Goal: Task Accomplishment & Management: Manage account settings

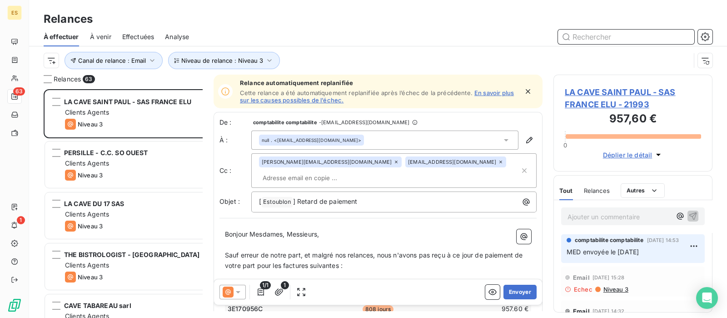
scroll to position [220, 150]
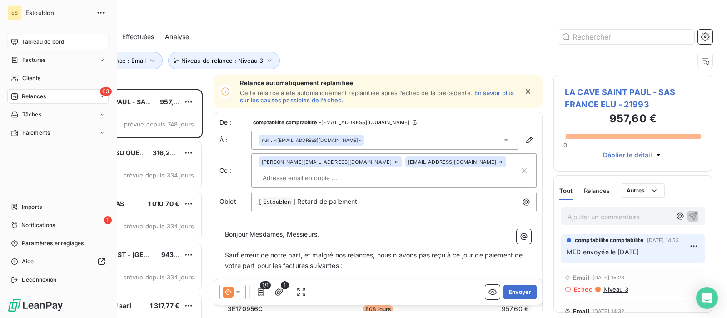
click at [32, 38] on span "Tableau de bord" at bounding box center [43, 42] width 42 height 8
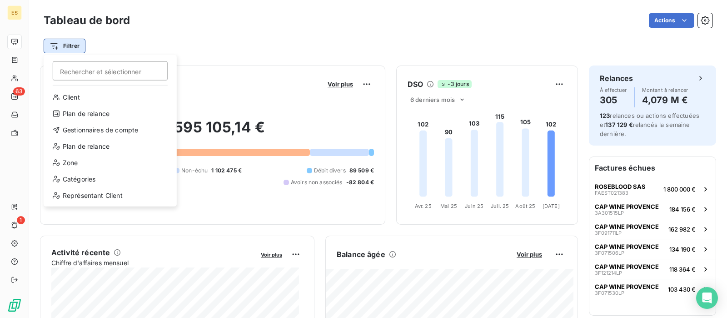
click at [54, 51] on html "ES 63 1 Tableau de bord Actions Filtrer Rechercher et sélectionner Client Plan …" at bounding box center [363, 159] width 727 height 318
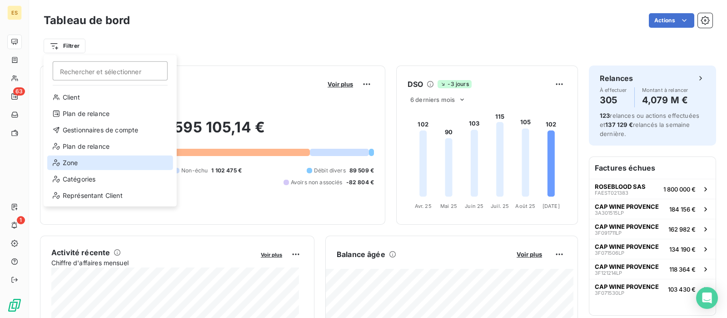
click at [81, 165] on div "Zone" at bounding box center [110, 162] width 126 height 15
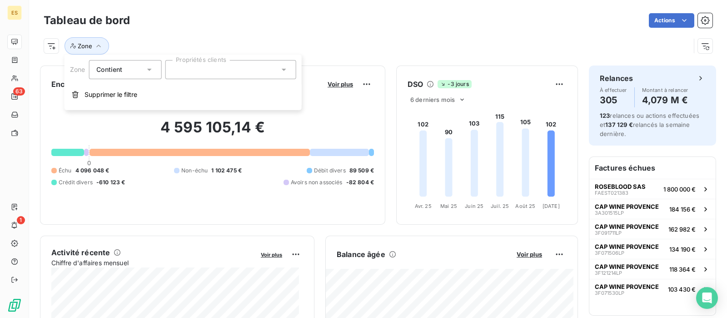
click at [280, 65] on icon at bounding box center [283, 69] width 9 height 9
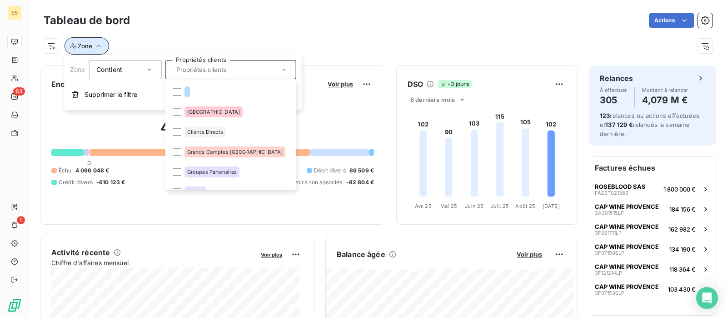
click at [79, 44] on span "Zone" at bounding box center [85, 45] width 15 height 7
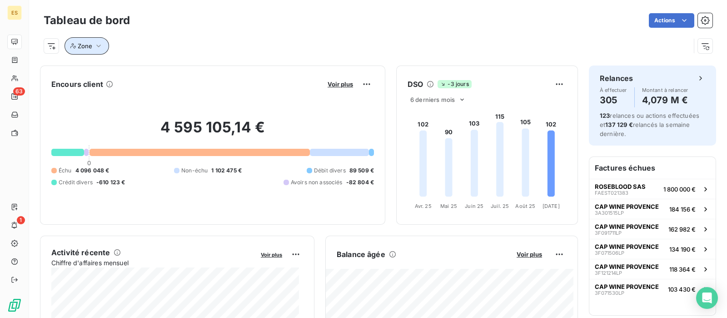
click at [76, 45] on button "Zone" at bounding box center [87, 45] width 45 height 17
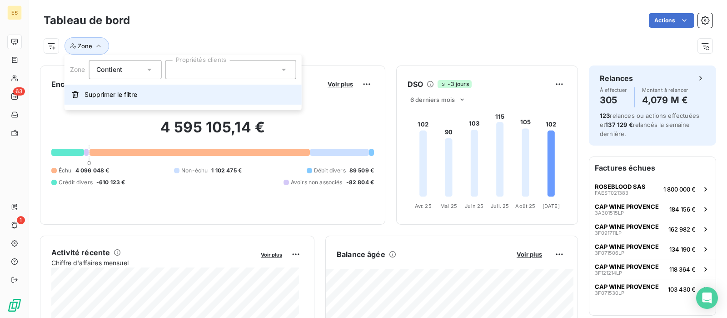
click at [80, 100] on button "Supprimer le filtre" at bounding box center [183, 95] width 237 height 20
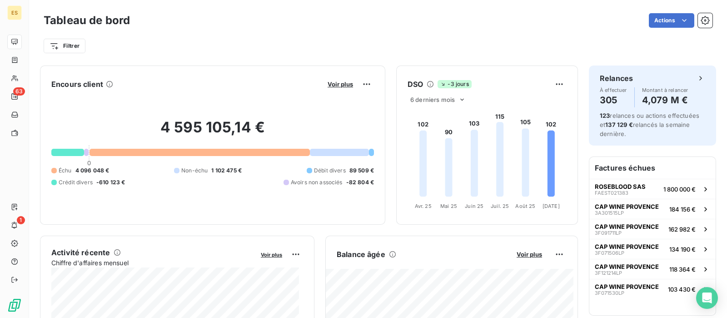
click at [50, 47] on html "ES 63 1 Tableau de bord Actions Filtrer Encours client Voir plus 4 595 105,14 €…" at bounding box center [363, 159] width 727 height 318
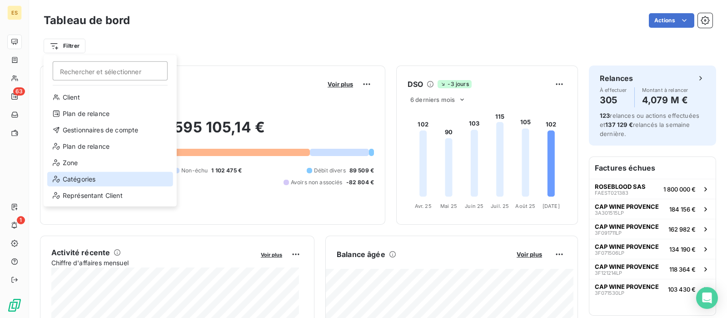
click at [79, 181] on div "Catégories" at bounding box center [110, 179] width 126 height 15
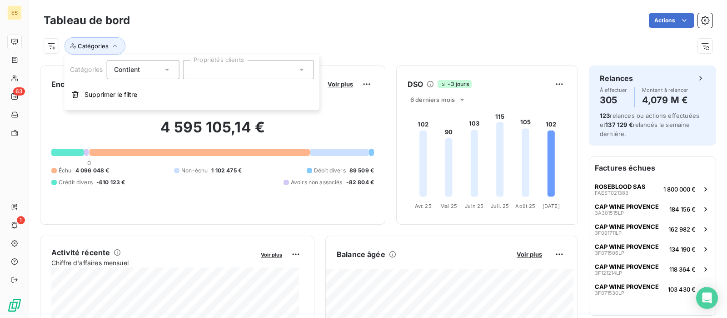
click at [243, 73] on div at bounding box center [248, 69] width 131 height 19
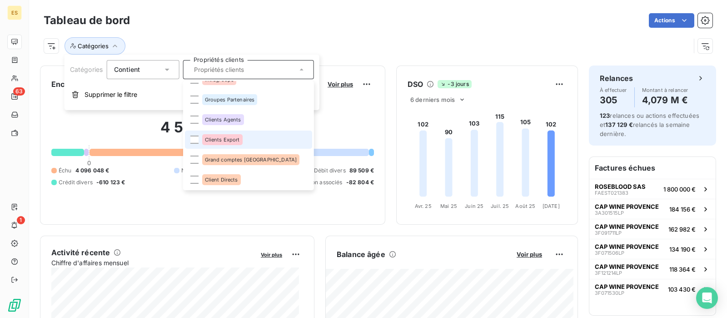
scroll to position [115, 0]
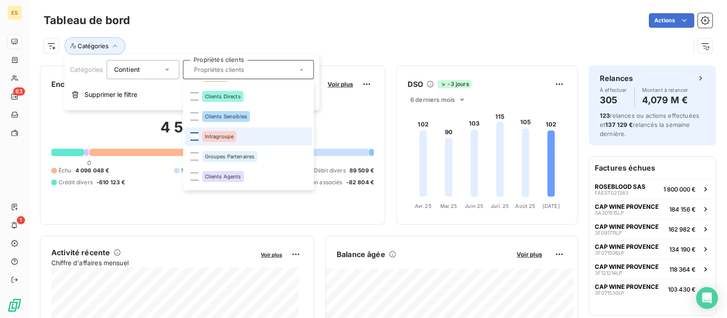
click at [195, 135] on div at bounding box center [194, 136] width 8 height 8
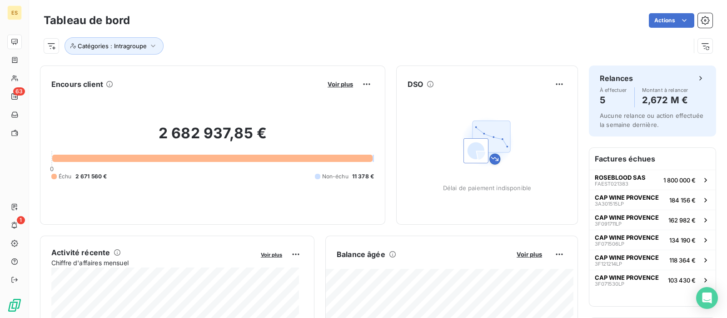
click at [306, 25] on div "Actions" at bounding box center [427, 20] width 572 height 15
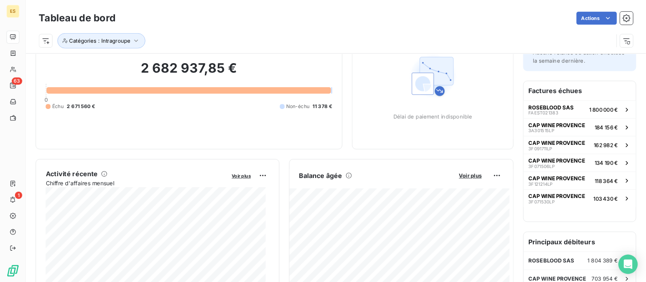
scroll to position [0, 0]
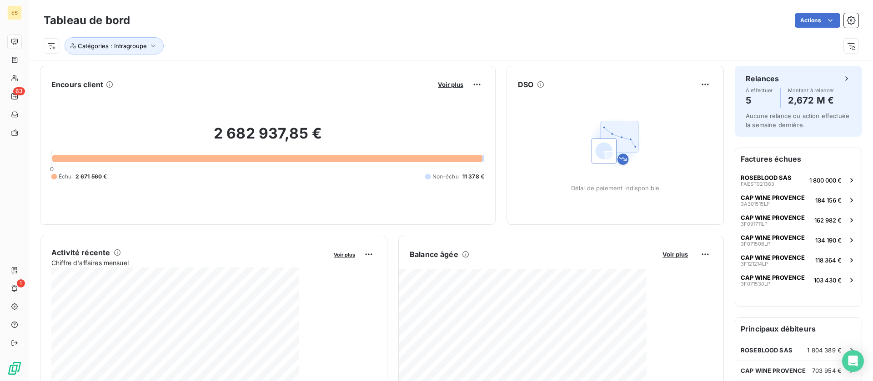
drag, startPoint x: 620, startPoint y: 17, endPoint x: 463, endPoint y: 17, distance: 156.8
click at [463, 17] on div "Actions" at bounding box center [499, 20] width 717 height 15
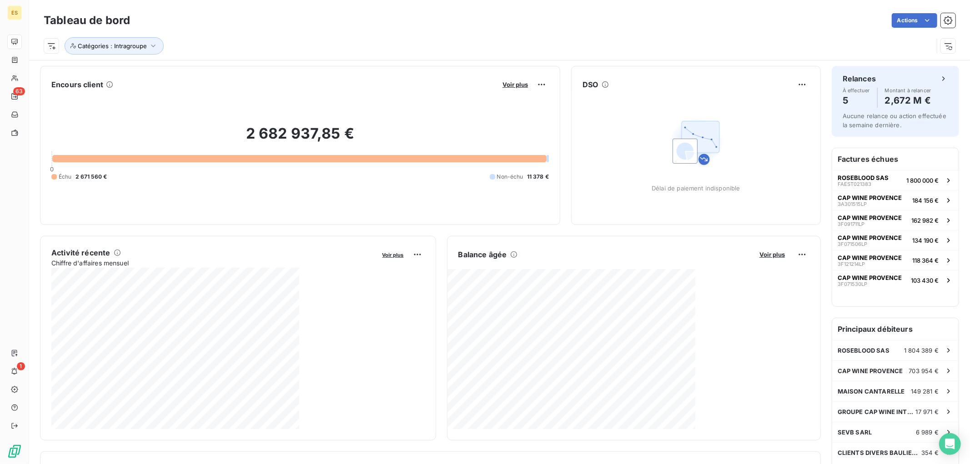
drag, startPoint x: 1275, startPoint y: 2, endPoint x: 497, endPoint y: 43, distance: 779.3
click at [497, 43] on div "Catégories : Intragroupe" at bounding box center [488, 45] width 889 height 17
drag, startPoint x: 28, startPoint y: 3, endPoint x: 299, endPoint y: 205, distance: 338.1
click at [415, 276] on div "ES 63 1 Tableau de bord Actions Catégories : Intragroupe Encours client Voir pl…" at bounding box center [485, 232] width 970 height 464
drag, startPoint x: 30, startPoint y: 5, endPoint x: 144, endPoint y: 91, distance: 142.5
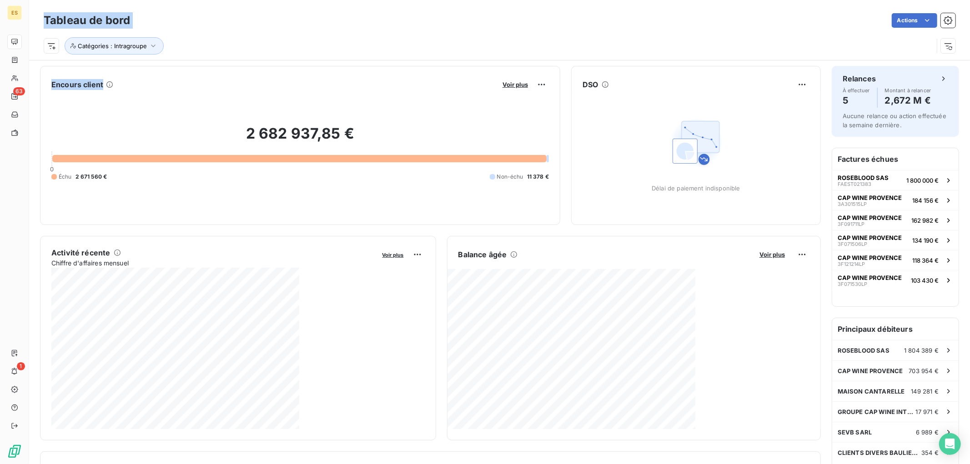
click at [139, 86] on div "Tableau de bord Actions Catégories : Intragroupe Encours client Voir plus 2 682…" at bounding box center [499, 232] width 940 height 464
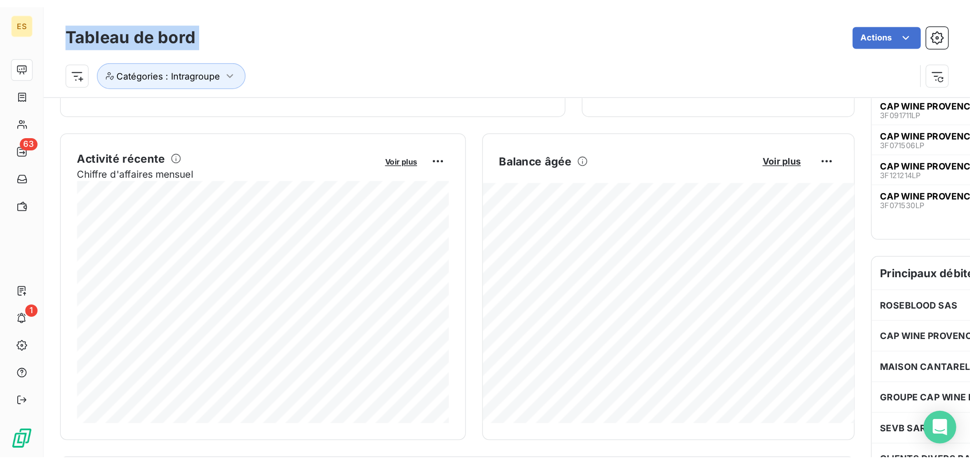
scroll to position [152, 0]
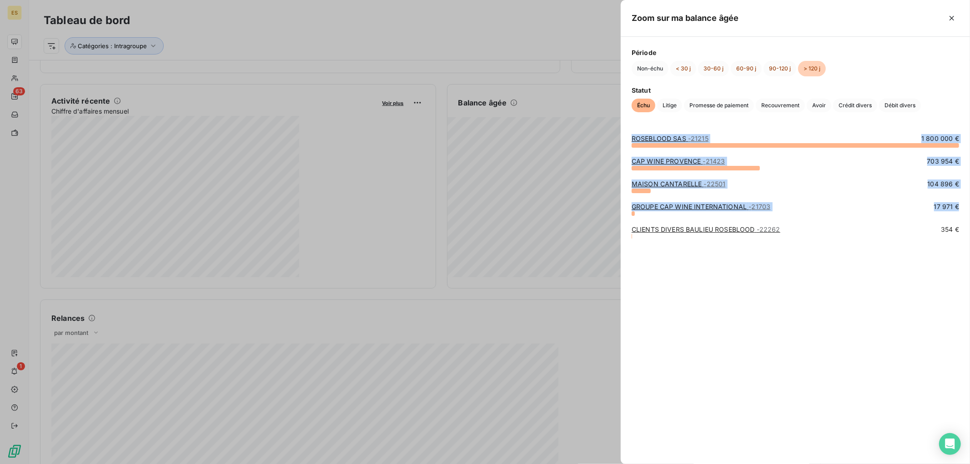
drag, startPoint x: 733, startPoint y: 178, endPoint x: 875, endPoint y: 262, distance: 164.9
click at [883, 277] on div "ROSEBLOOD SAS - 21215 1 800 000 € [GEOGRAPHIC_DATA] - 21423 703 954 € MAISON CA…" at bounding box center [794, 293] width 349 height 341
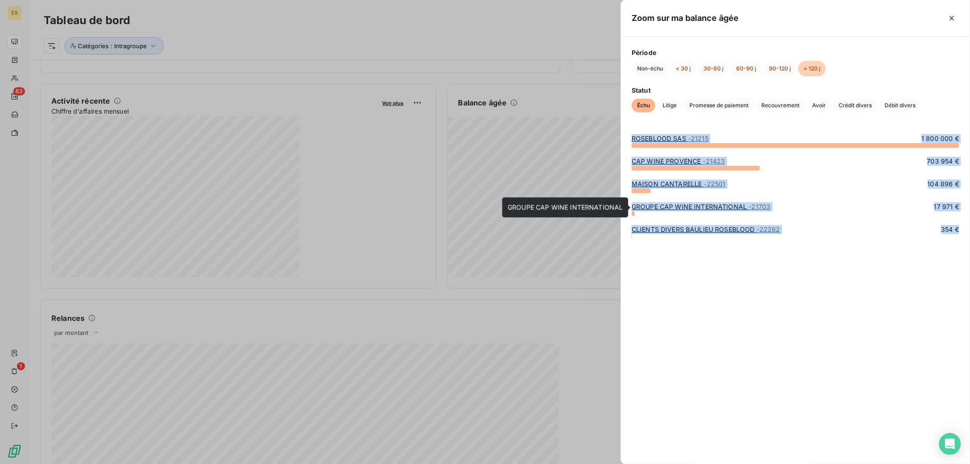
copy div "ROSEBLOOD SAS - 21215 1 800 000 € [GEOGRAPHIC_DATA] - 21423 703 954 € MAISON CA…"
click at [669, 103] on span "Litige" at bounding box center [669, 106] width 25 height 14
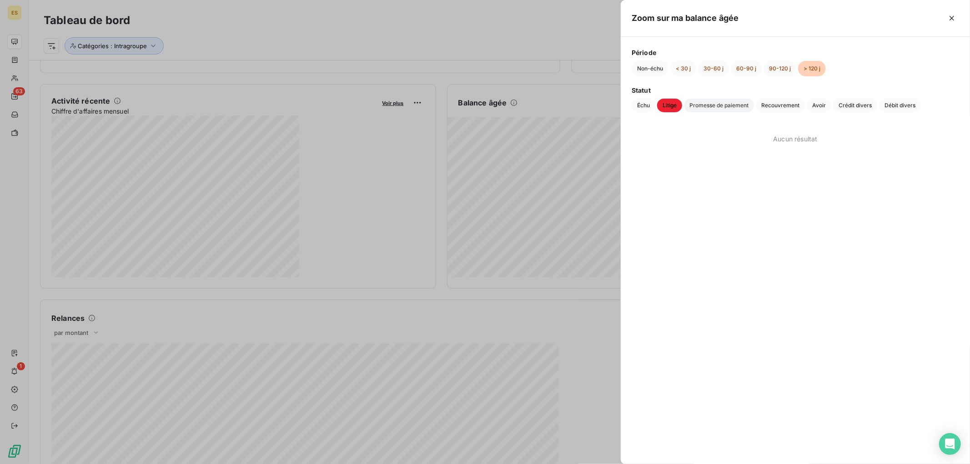
click at [705, 103] on span "Promesse de paiement" at bounding box center [719, 106] width 70 height 14
click at [776, 107] on span "Recouvrement" at bounding box center [779, 106] width 49 height 14
click at [820, 106] on span "Avoir" at bounding box center [818, 106] width 25 height 14
click at [856, 106] on span "Crédit divers" at bounding box center [855, 106] width 44 height 14
click at [906, 102] on span "Débit divers" at bounding box center [900, 106] width 42 height 14
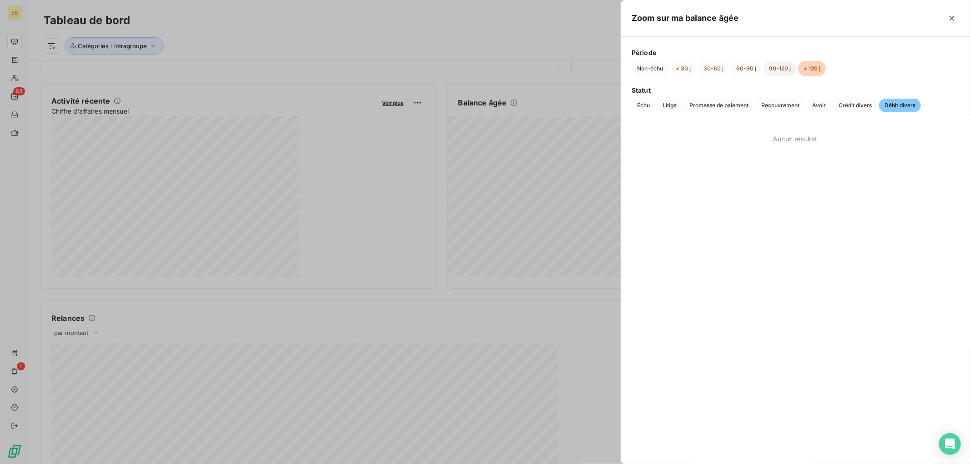
click at [767, 71] on button "90-120 j" at bounding box center [779, 68] width 33 height 15
drag, startPoint x: 634, startPoint y: 107, endPoint x: 645, endPoint y: 106, distance: 11.9
click at [635, 107] on span "Échu" at bounding box center [643, 106] width 24 height 14
click at [678, 104] on span "Litige" at bounding box center [669, 106] width 25 height 14
click at [711, 106] on span "Promesse de paiement" at bounding box center [719, 106] width 70 height 14
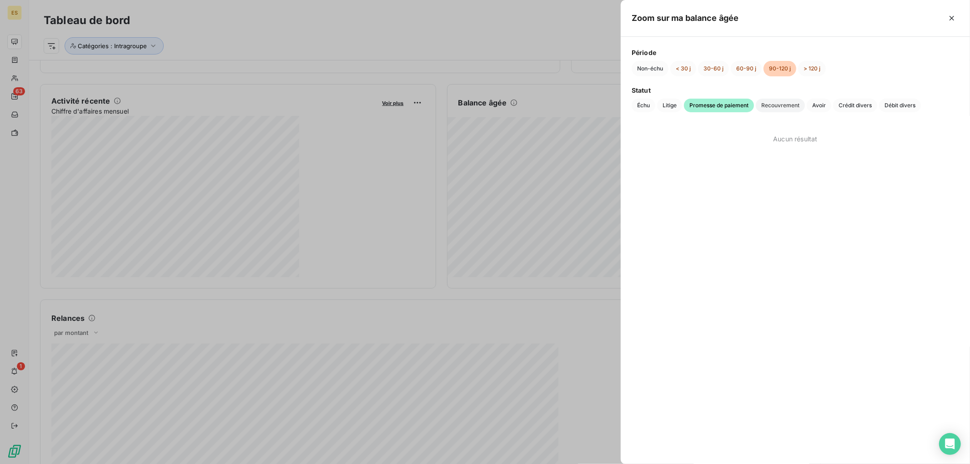
click at [778, 107] on span "Recouvrement" at bounding box center [779, 106] width 49 height 14
click at [815, 105] on span "Avoir" at bounding box center [818, 106] width 25 height 14
click at [864, 105] on span "Crédit divers" at bounding box center [855, 106] width 44 height 14
click at [905, 103] on span "Débit divers" at bounding box center [900, 106] width 42 height 14
click at [748, 64] on button "60-90 j" at bounding box center [745, 68] width 31 height 15
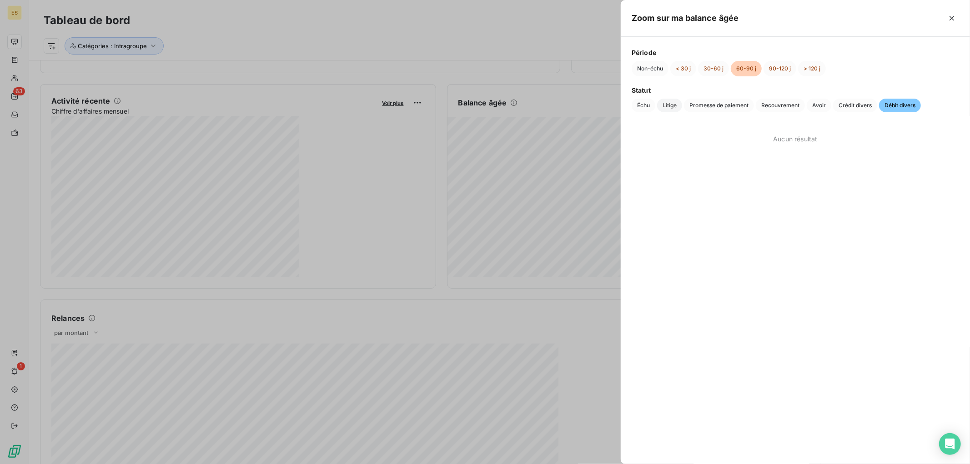
drag, startPoint x: 644, startPoint y: 108, endPoint x: 663, endPoint y: 107, distance: 19.1
click at [644, 108] on span "Échu" at bounding box center [643, 106] width 24 height 14
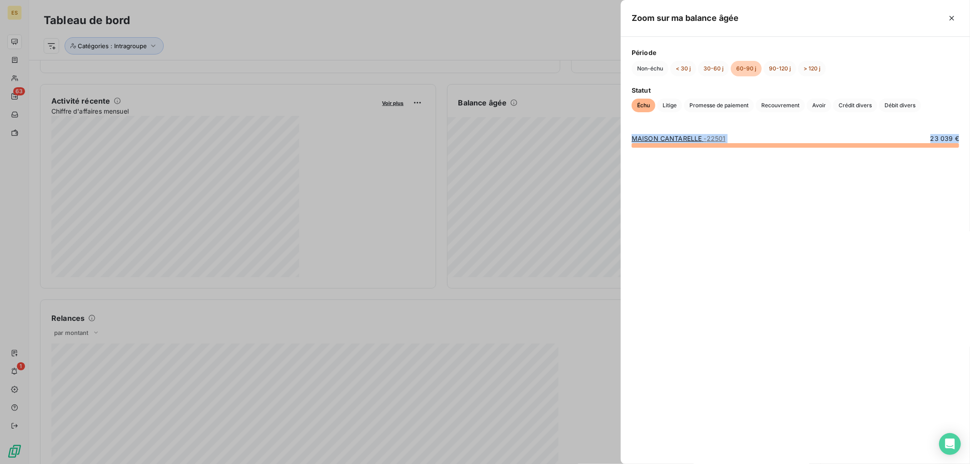
drag, startPoint x: 636, startPoint y: 136, endPoint x: 935, endPoint y: 172, distance: 301.2
click at [935, 172] on div "MAISON CANTARELLE - 22501 23 039 €" at bounding box center [794, 293] width 349 height 341
copy div "MAISON CANTARELLE - 22501 23 039 €"
click at [712, 66] on button "30-60 j" at bounding box center [713, 68] width 31 height 15
click at [676, 105] on span "Litige" at bounding box center [669, 106] width 25 height 14
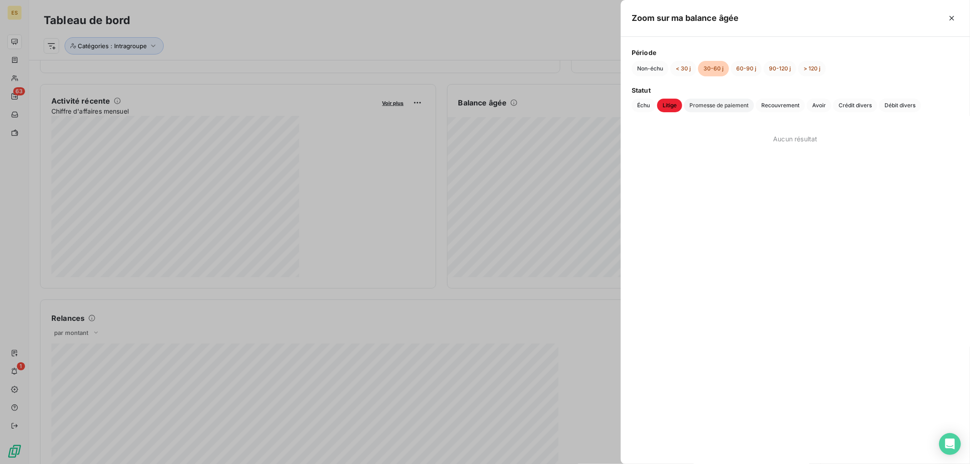
drag, startPoint x: 710, startPoint y: 107, endPoint x: 746, endPoint y: 108, distance: 35.9
click at [711, 107] on span "Promesse de paiement" at bounding box center [719, 106] width 70 height 14
click at [777, 110] on span "Recouvrement" at bounding box center [779, 106] width 49 height 14
click at [816, 107] on span "Avoir" at bounding box center [818, 106] width 25 height 14
drag, startPoint x: 846, startPoint y: 108, endPoint x: 880, endPoint y: 105, distance: 34.7
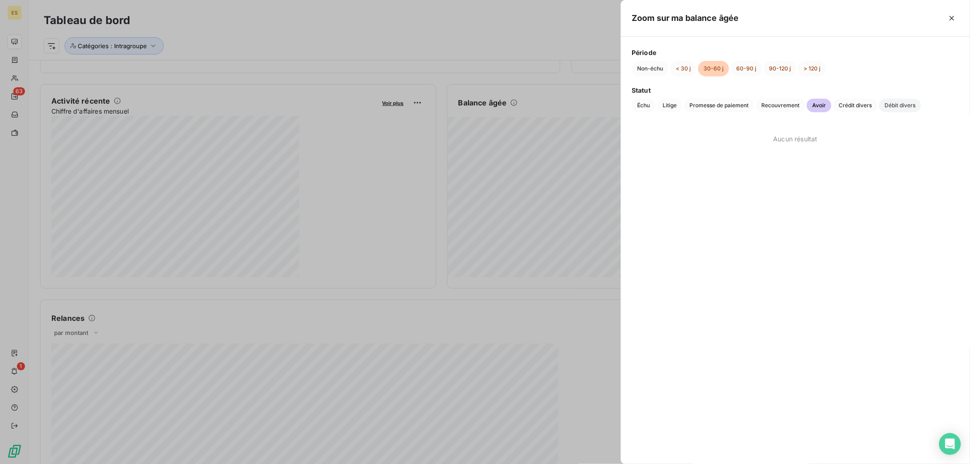
click at [855, 110] on span "Crédit divers" at bounding box center [855, 106] width 44 height 14
click at [895, 104] on span "Débit divers" at bounding box center [900, 106] width 42 height 14
click at [683, 67] on button "< 30 j" at bounding box center [683, 68] width 26 height 15
click at [638, 107] on span "Échu" at bounding box center [643, 106] width 24 height 14
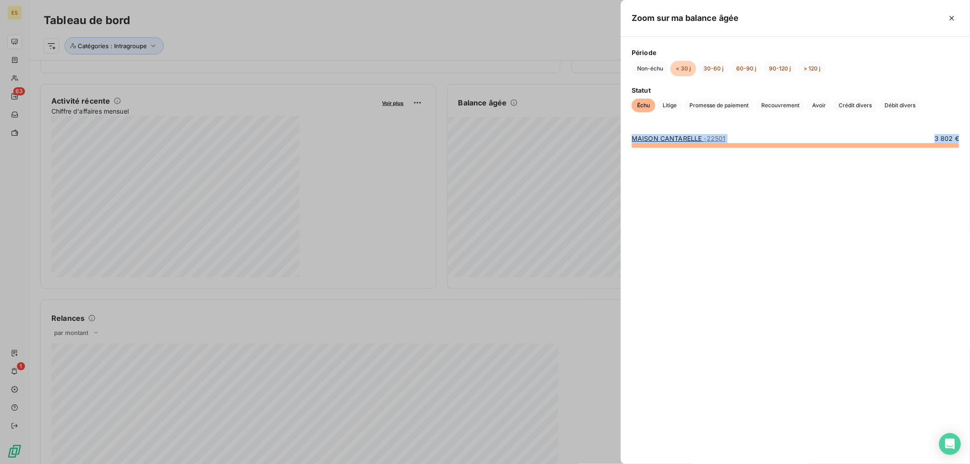
drag, startPoint x: 630, startPoint y: 129, endPoint x: 915, endPoint y: 154, distance: 286.6
click at [915, 154] on div "MAISON CANTARELLE - 22501 3 802 €" at bounding box center [794, 293] width 349 height 341
copy div "MAISON CANTARELLE - 22501 3 802 €"
click at [670, 103] on span "Litige" at bounding box center [669, 106] width 25 height 14
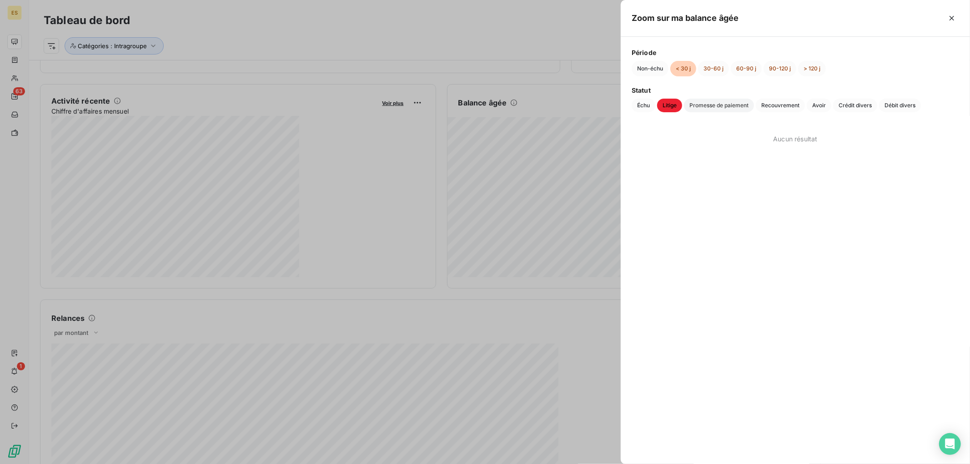
click at [704, 105] on span "Promesse de paiement" at bounding box center [719, 106] width 70 height 14
click at [775, 108] on span "Recouvrement" at bounding box center [779, 106] width 49 height 14
click at [820, 107] on span "Avoir" at bounding box center [818, 106] width 25 height 14
click at [847, 103] on span "Crédit divers" at bounding box center [855, 106] width 44 height 14
click at [885, 108] on span "Débit divers" at bounding box center [900, 106] width 42 height 14
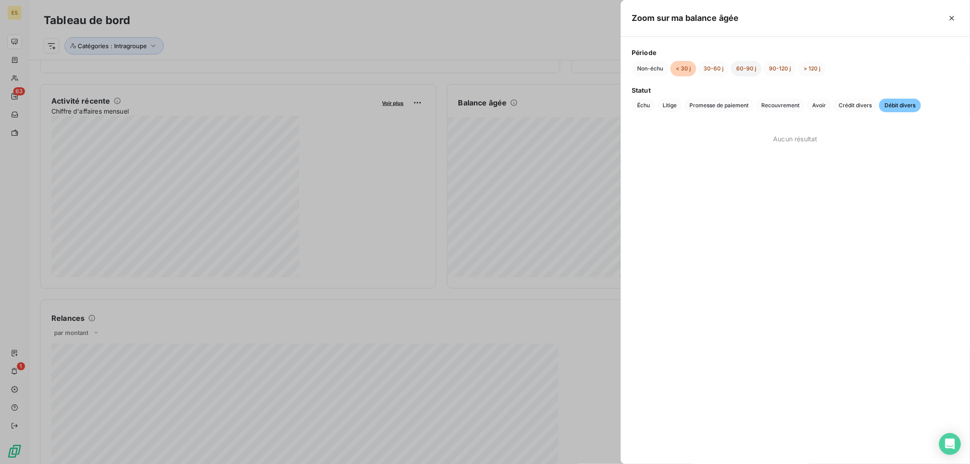
click at [749, 73] on button "60-90 j" at bounding box center [745, 68] width 31 height 15
click at [776, 67] on button "90-120 j" at bounding box center [779, 68] width 33 height 15
click at [737, 70] on button "60-90 j" at bounding box center [745, 68] width 31 height 15
click at [639, 103] on span "Échu" at bounding box center [643, 106] width 24 height 14
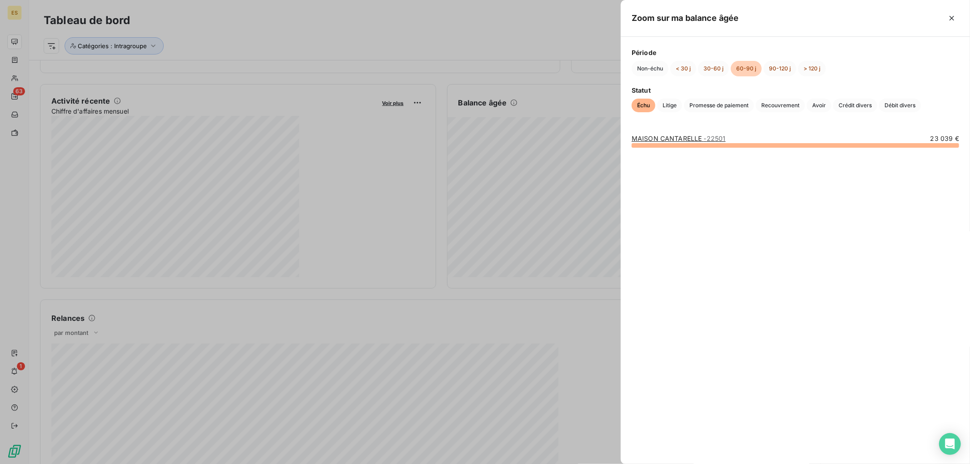
click at [505, 185] on div at bounding box center [485, 232] width 970 height 464
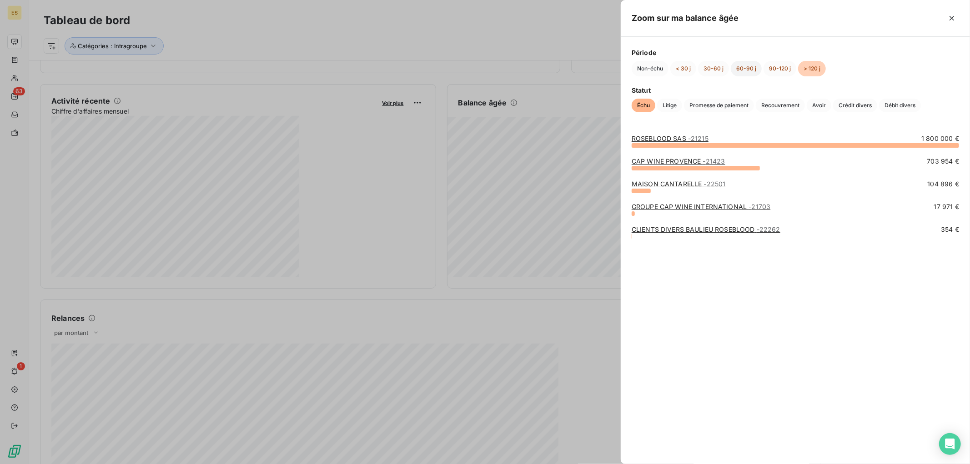
click at [746, 65] on button "60-90 j" at bounding box center [745, 68] width 31 height 15
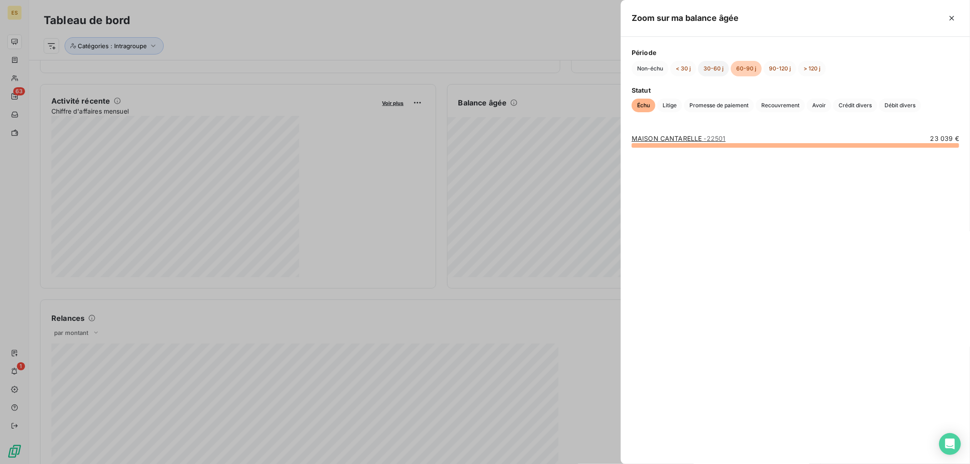
click at [709, 70] on button "30-60 j" at bounding box center [713, 68] width 31 height 15
drag, startPoint x: 630, startPoint y: 136, endPoint x: 917, endPoint y: 151, distance: 287.7
click at [917, 151] on div "MAISON CANTARELLE - 22501 17 545 €" at bounding box center [794, 293] width 349 height 341
copy div "MAISON CANTARELLE - 22501 17 545 €"
click at [590, 127] on div at bounding box center [485, 232] width 970 height 464
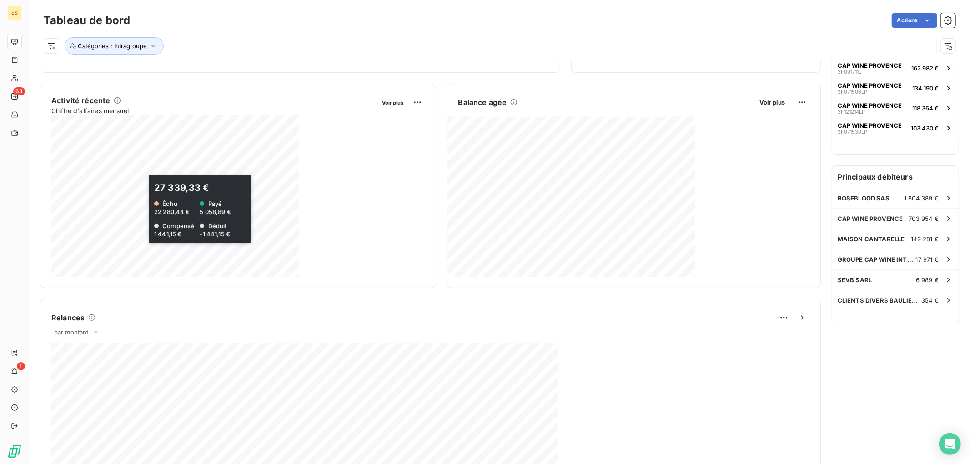
scroll to position [0, 0]
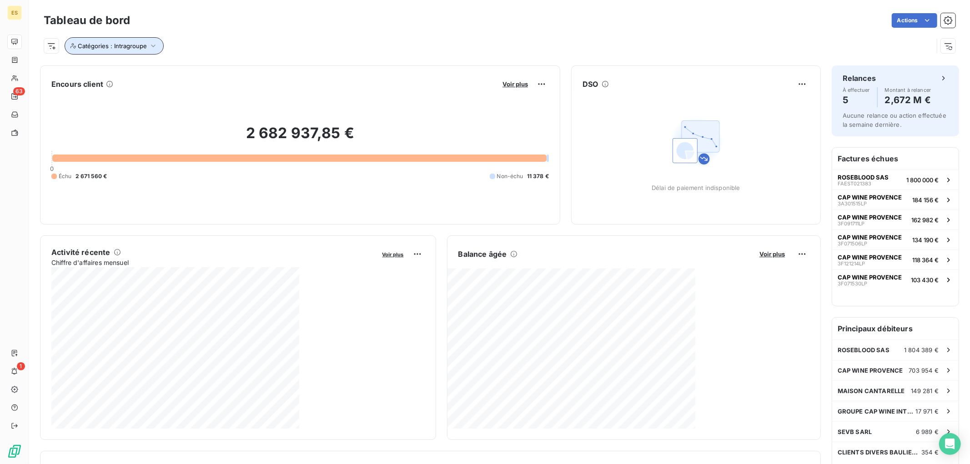
click at [133, 46] on span "Catégories : Intragroupe" at bounding box center [112, 45] width 69 height 7
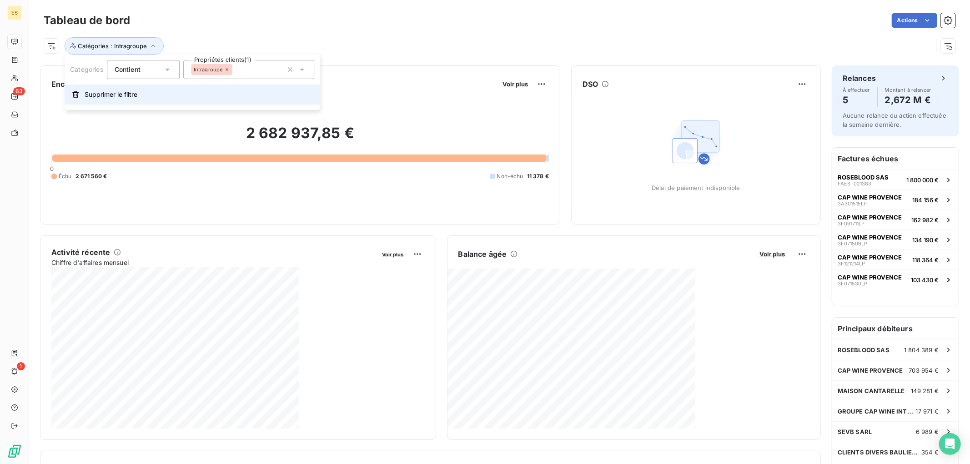
click at [103, 94] on span "Supprimer le filtre" at bounding box center [111, 94] width 53 height 9
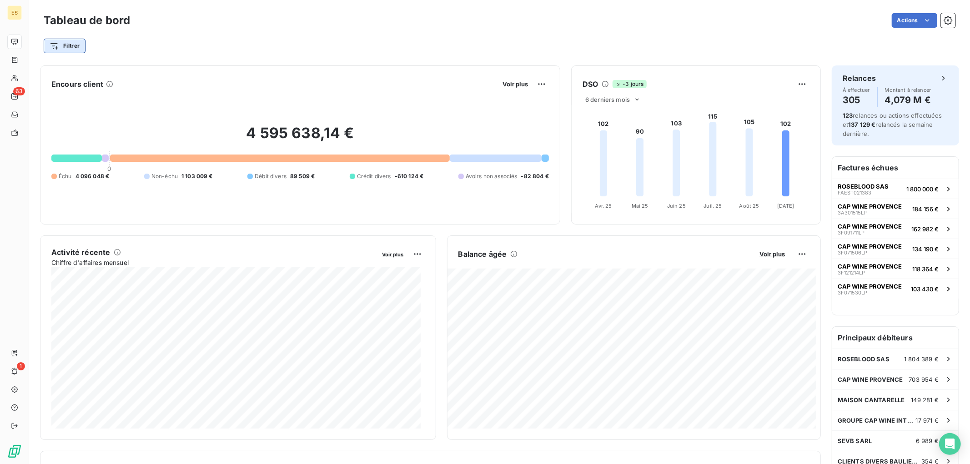
click at [64, 50] on html "ES 63 1 Tableau de bord Actions Filtrer Encours client Voir plus 4 595 638,14 €…" at bounding box center [485, 232] width 970 height 464
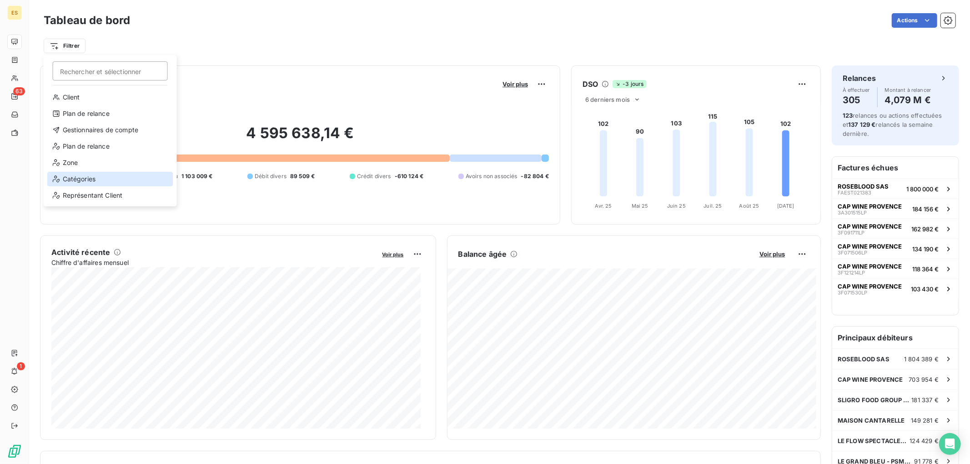
click at [70, 180] on div "Catégories" at bounding box center [110, 179] width 126 height 15
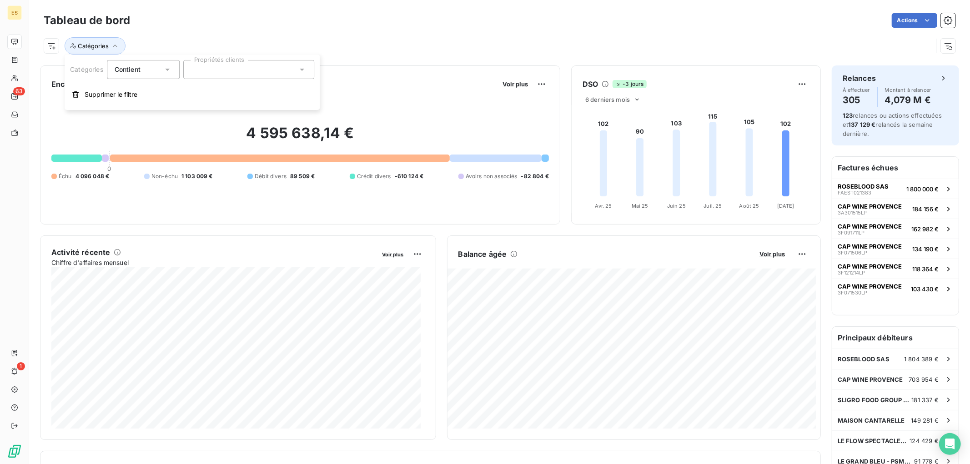
click at [196, 65] on input "text" at bounding box center [194, 69] width 7 height 8
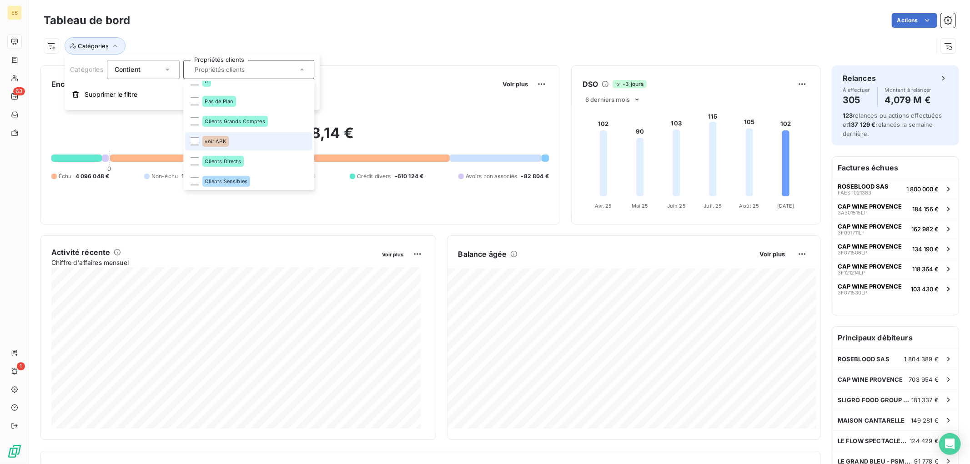
scroll to position [151, 0]
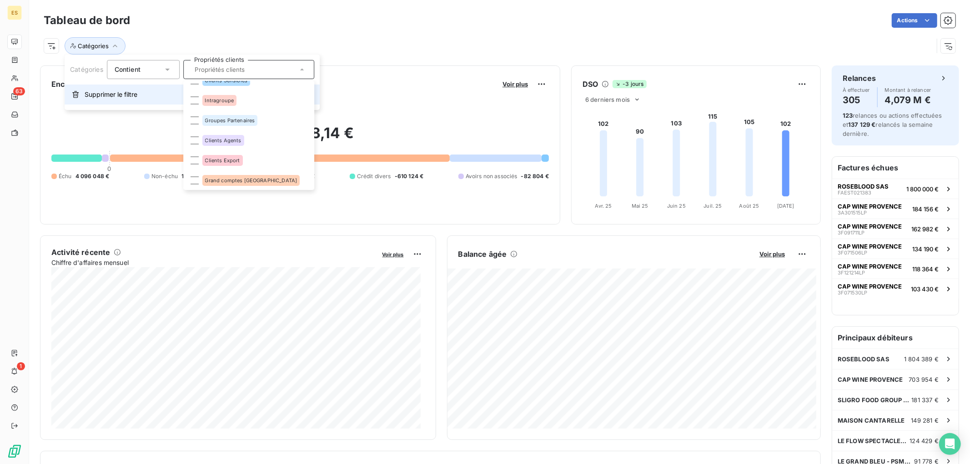
click at [111, 99] on span "Supprimer le filtre" at bounding box center [111, 94] width 53 height 9
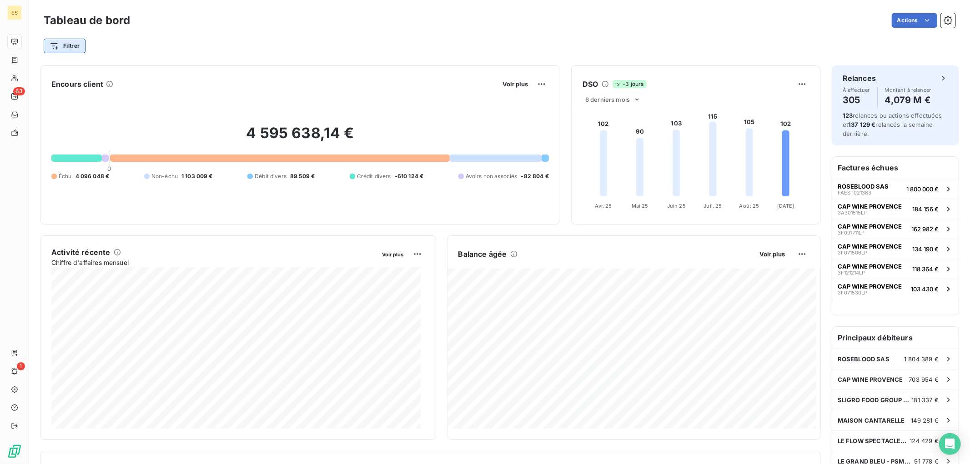
click at [62, 48] on html "ES 63 1 Tableau de bord Actions Filtrer Encours client Voir plus 4 595 638,14 €…" at bounding box center [485, 232] width 970 height 464
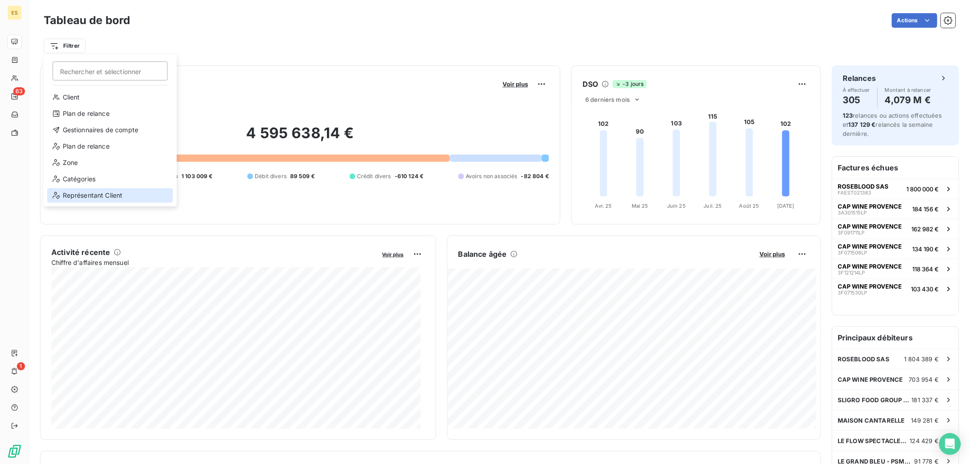
click at [86, 190] on div "Représentant Client" at bounding box center [110, 195] width 126 height 15
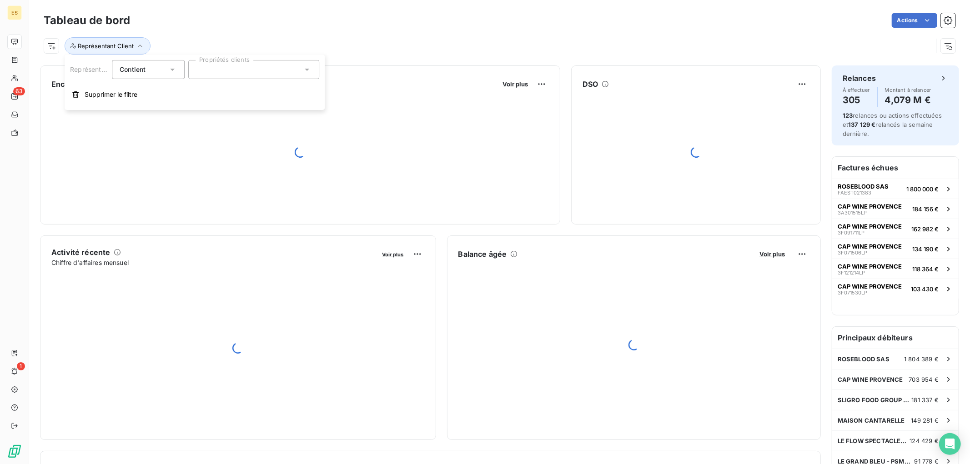
click at [203, 75] on div at bounding box center [253, 69] width 131 height 19
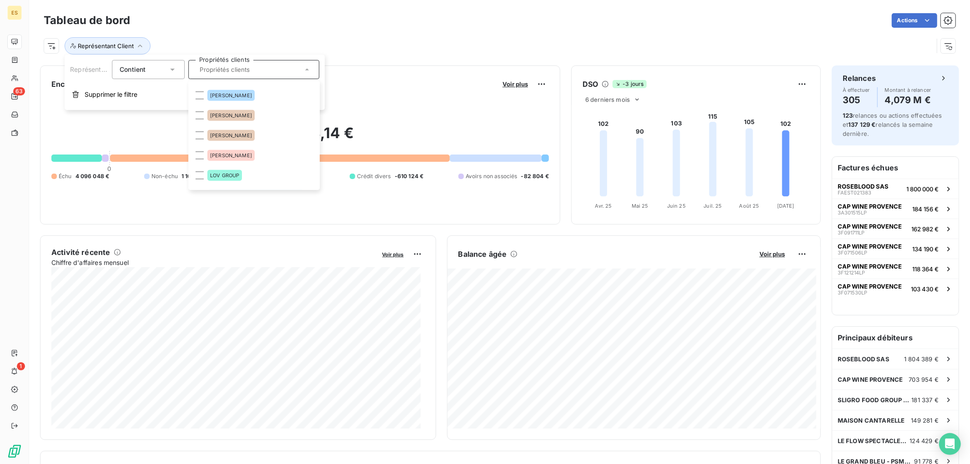
scroll to position [707, 0]
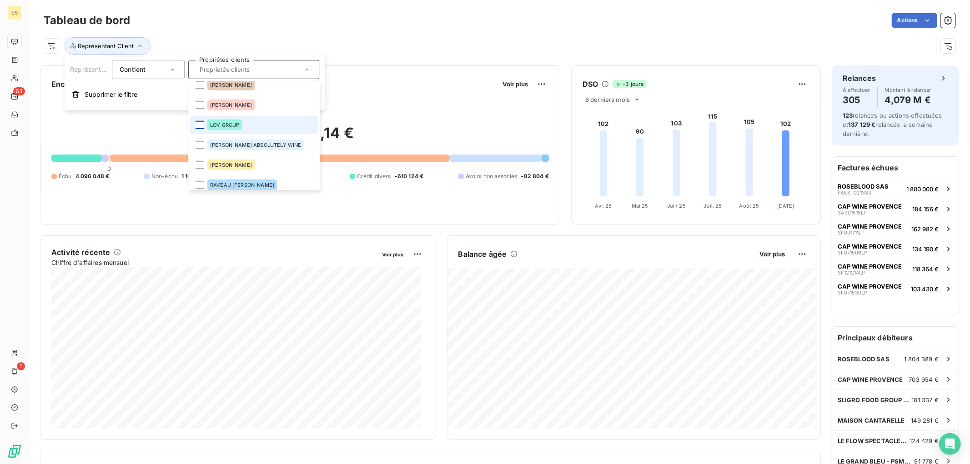
click at [199, 126] on div at bounding box center [199, 125] width 8 height 8
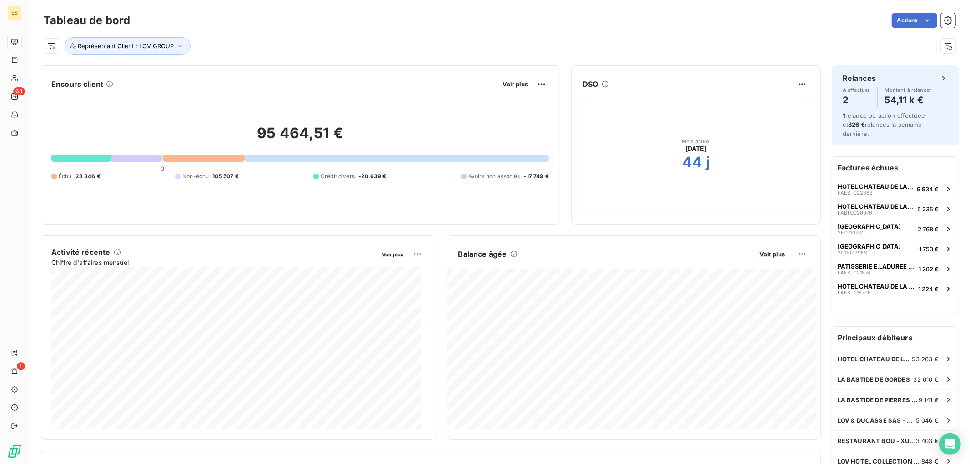
click at [286, 34] on div "Représentant Client : LOV GROUP" at bounding box center [499, 42] width 911 height 25
click at [102, 50] on button "Représentant Client : LOV GROUP" at bounding box center [128, 45] width 126 height 17
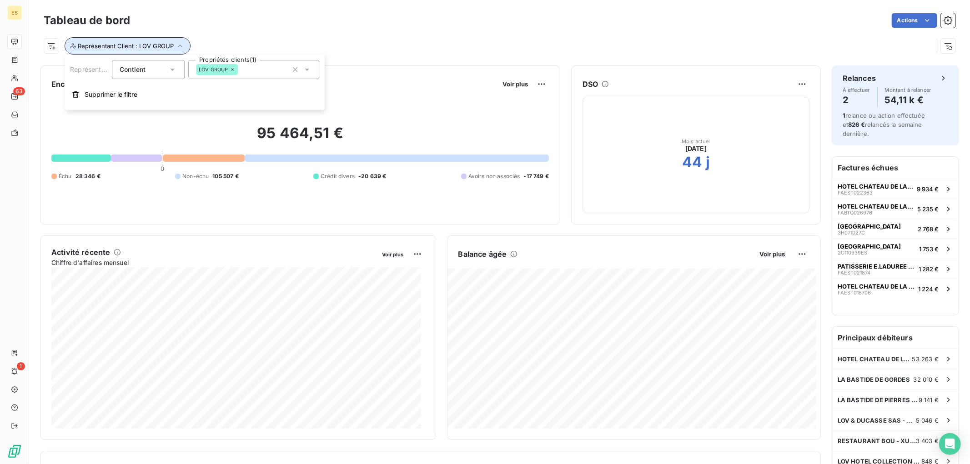
click at [102, 50] on button "Représentant Client : LOV GROUP" at bounding box center [128, 45] width 126 height 17
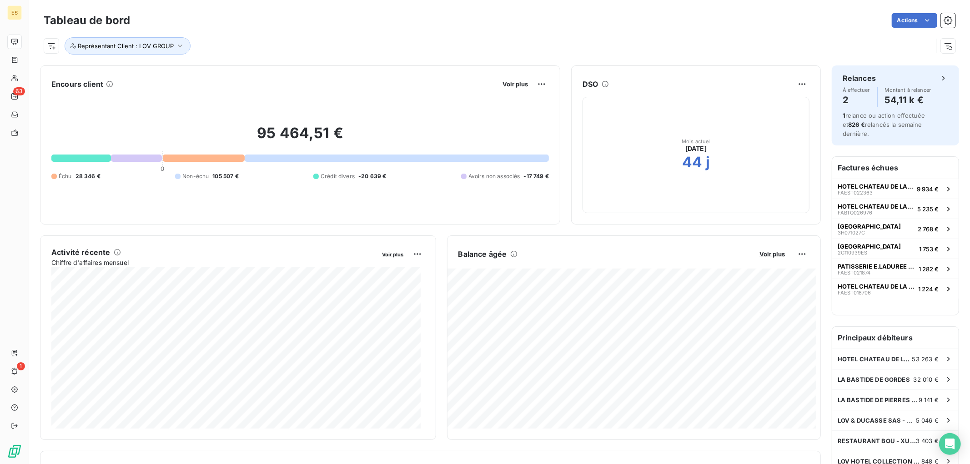
click at [210, 26] on div "Actions" at bounding box center [548, 20] width 814 height 15
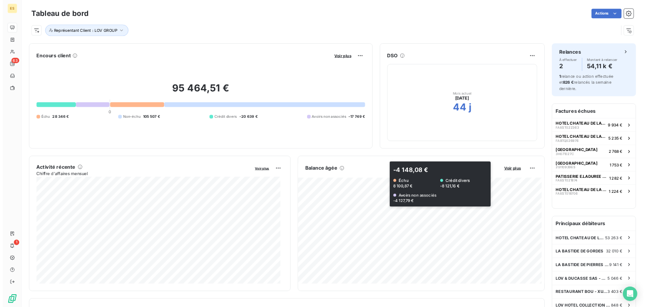
scroll to position [51, 0]
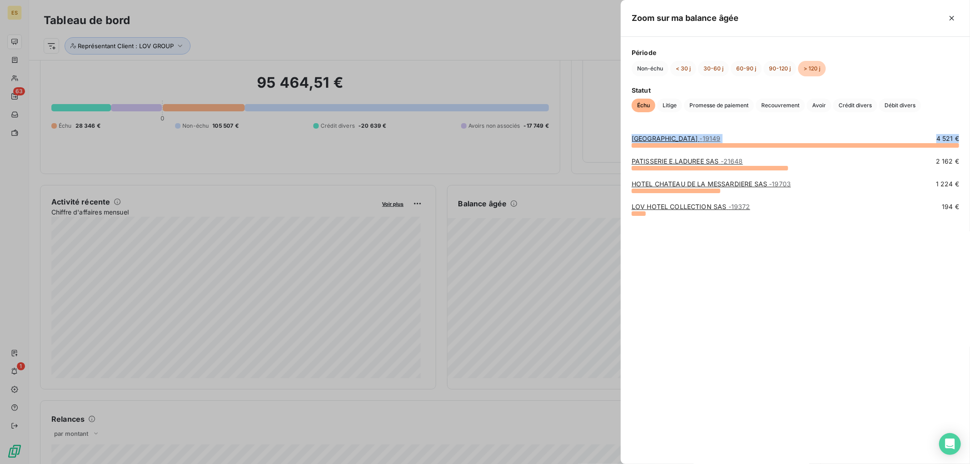
click at [850, 238] on div "[GEOGRAPHIC_DATA] - 19149 4 521 € PATISSERIE E.LADUREE SAS - 21648 2 162 € HOTE…" at bounding box center [794, 293] width 349 height 341
click at [783, 270] on div "[GEOGRAPHIC_DATA] - 19149 4 521 € PATISSERIE E.LADUREE SAS - 21648 2 162 € HOTE…" at bounding box center [794, 293] width 349 height 341
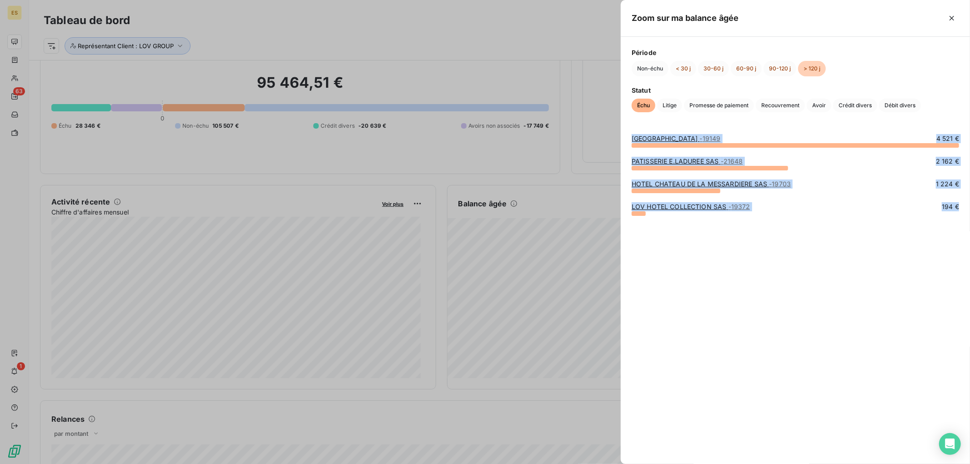
drag, startPoint x: 625, startPoint y: 129, endPoint x: 899, endPoint y: 249, distance: 299.6
click at [899, 249] on div "[GEOGRAPHIC_DATA] - 19149 4 521 € PATISSERIE E.LADUREE SAS - 21648 2 162 € HOTE…" at bounding box center [794, 293] width 349 height 341
copy div "[GEOGRAPHIC_DATA] - 19149 4 521 € PATISSERIE E.LADUREE SAS - 21648 2 162 € HOTE…"
click at [662, 103] on span "Litige" at bounding box center [669, 106] width 25 height 14
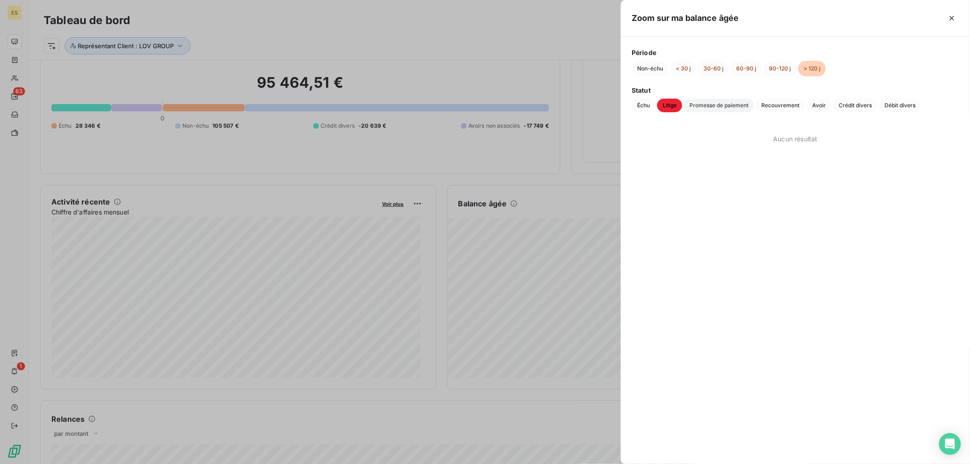
click at [704, 107] on span "Promesse de paiement" at bounding box center [719, 106] width 70 height 14
drag, startPoint x: 766, startPoint y: 110, endPoint x: 788, endPoint y: 108, distance: 22.4
click at [767, 110] on span "Recouvrement" at bounding box center [779, 106] width 49 height 14
drag, startPoint x: 812, startPoint y: 107, endPoint x: 842, endPoint y: 105, distance: 29.7
click at [814, 107] on span "Avoir" at bounding box center [818, 106] width 25 height 14
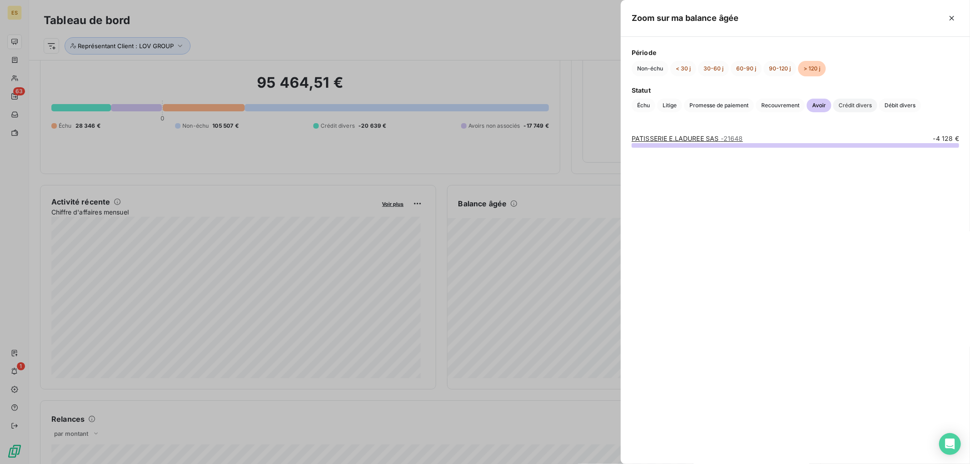
click at [849, 105] on span "Crédit divers" at bounding box center [855, 106] width 44 height 14
click at [821, 105] on span "Avoir" at bounding box center [818, 106] width 25 height 14
drag, startPoint x: 630, startPoint y: 131, endPoint x: 926, endPoint y: 149, distance: 296.9
click at [926, 149] on div "PATISSERIE E.LADUREE SAS - 21648 -4 128 €" at bounding box center [794, 293] width 349 height 341
copy div "PATISSERIE E.LADUREE SAS - 21648 -4 128 €"
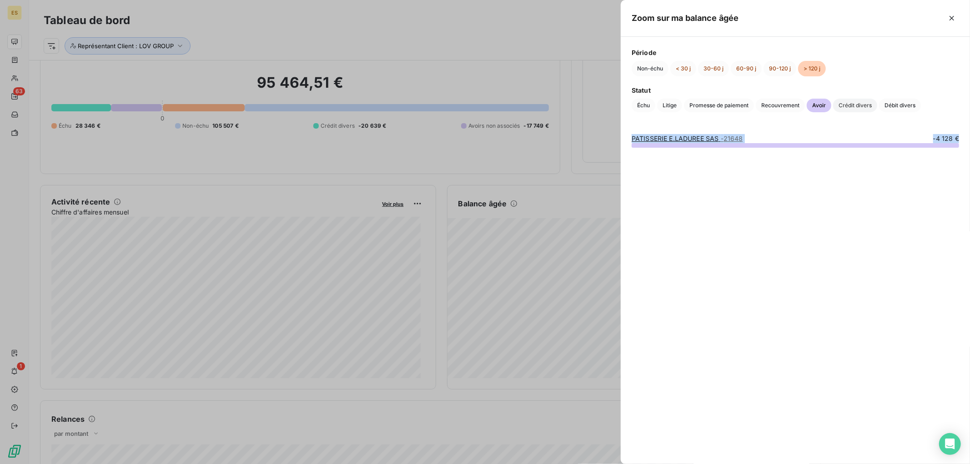
click at [847, 106] on span "Crédit divers" at bounding box center [855, 106] width 44 height 14
drag, startPoint x: 631, startPoint y: 140, endPoint x: 857, endPoint y: 154, distance: 226.4
click at [857, 154] on div "[GEOGRAPHIC_DATA] - 19149 -8 121 €" at bounding box center [794, 293] width 349 height 341
copy div "[GEOGRAPHIC_DATA] - 19149 -8 121 €"
click at [911, 104] on span "Débit divers" at bounding box center [900, 106] width 42 height 14
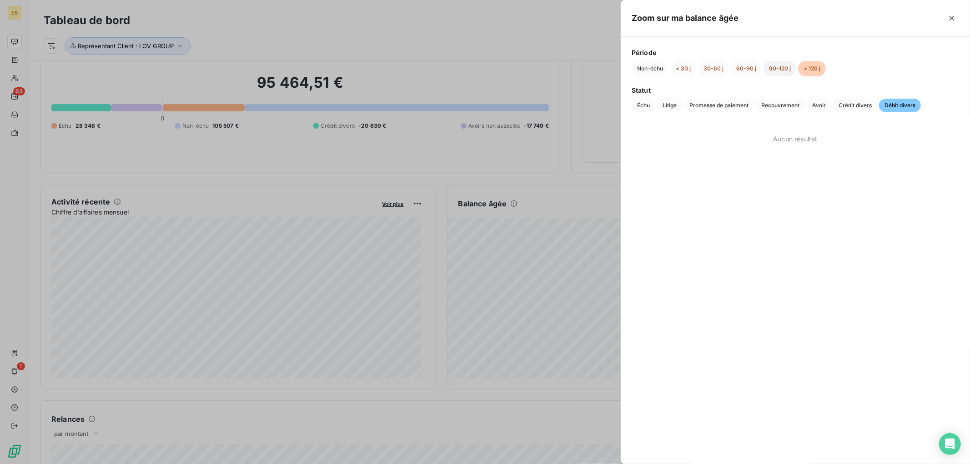
click at [777, 70] on button "90-120 j" at bounding box center [779, 68] width 33 height 15
click at [641, 105] on span "Échu" at bounding box center [643, 106] width 24 height 14
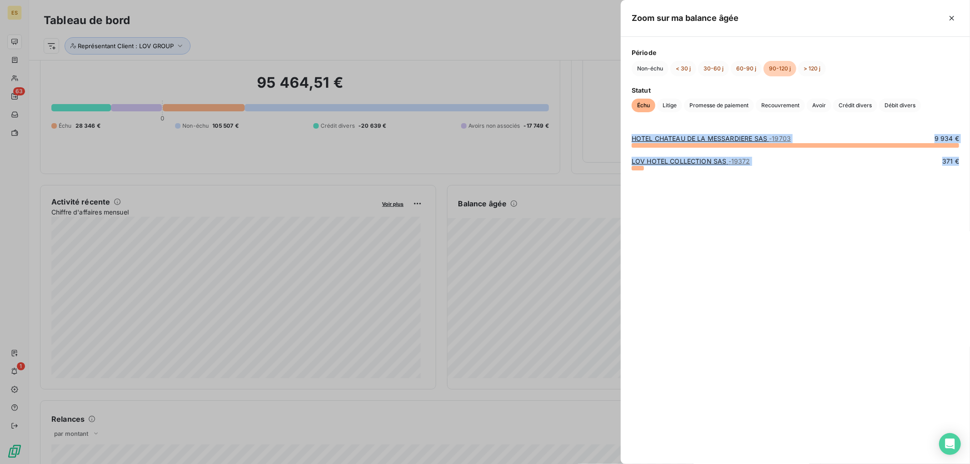
drag, startPoint x: 631, startPoint y: 135, endPoint x: 880, endPoint y: 179, distance: 252.5
click at [880, 179] on div "HOTEL [GEOGRAPHIC_DATA] SAS - 19703 9 934 € LOV HOTEL COLLECTION SAS - 19372 37…" at bounding box center [794, 293] width 349 height 341
copy div "HOTEL [GEOGRAPHIC_DATA] SAS - 19703 9 934 € LOV HOTEL COLLECTION SAS - 19372 37…"
click at [670, 102] on span "Litige" at bounding box center [669, 106] width 25 height 14
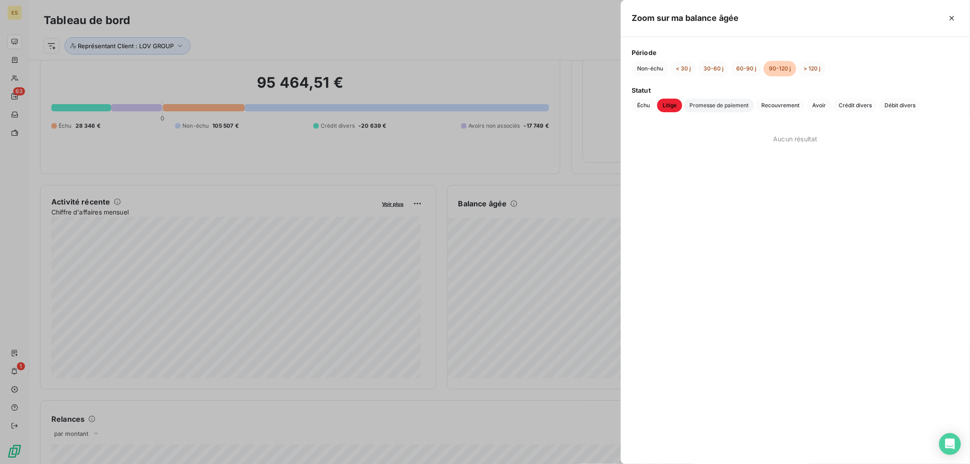
click at [717, 102] on span "Promesse de paiement" at bounding box center [719, 106] width 70 height 14
drag, startPoint x: 777, startPoint y: 104, endPoint x: 783, endPoint y: 103, distance: 5.5
click at [778, 103] on span "Recouvrement" at bounding box center [779, 106] width 49 height 14
click at [825, 108] on span "Avoir" at bounding box center [818, 106] width 25 height 14
click at [847, 107] on span "Crédit divers" at bounding box center [855, 106] width 44 height 14
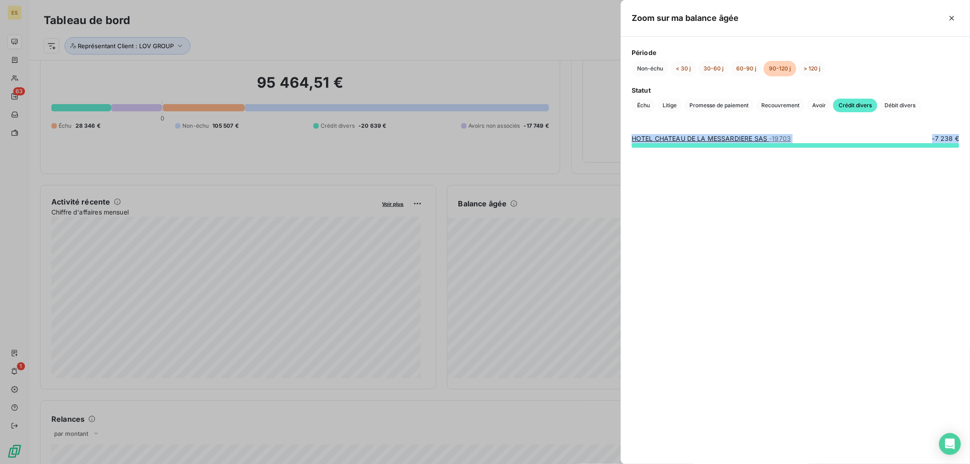
drag, startPoint x: 630, startPoint y: 140, endPoint x: 866, endPoint y: 151, distance: 237.1
click at [866, 151] on div "HOTEL CHATEAU DE LA MESSARDIERE SAS - 19703 -7 238 €" at bounding box center [794, 293] width 349 height 341
copy div "HOTEL CHATEAU DE LA MESSARDIERE SAS - 19703 -7 238 €"
click at [891, 107] on span "Débit divers" at bounding box center [900, 106] width 42 height 14
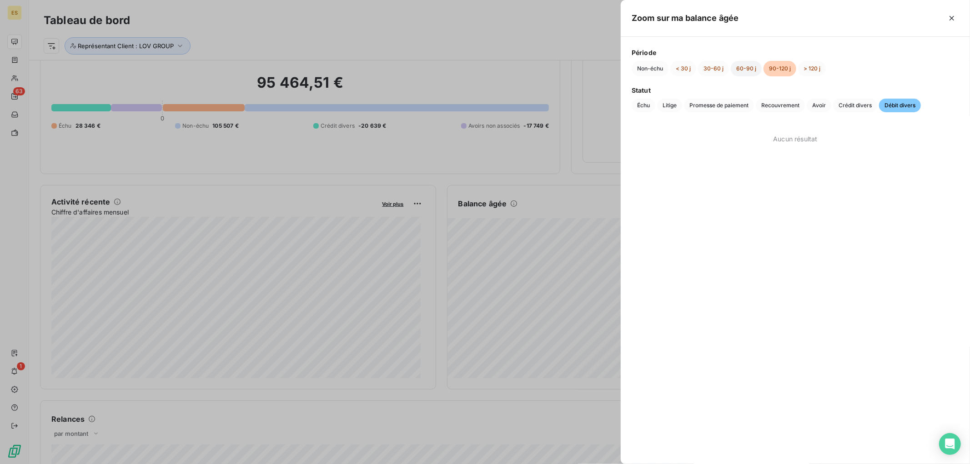
click at [743, 71] on button "60-90 j" at bounding box center [745, 68] width 31 height 15
click at [638, 105] on span "Échu" at bounding box center [643, 106] width 24 height 14
drag, startPoint x: 673, startPoint y: 106, endPoint x: 687, endPoint y: 107, distance: 13.7
click at [674, 106] on span "Litige" at bounding box center [669, 106] width 25 height 14
click at [722, 105] on span "Promesse de paiement" at bounding box center [719, 106] width 70 height 14
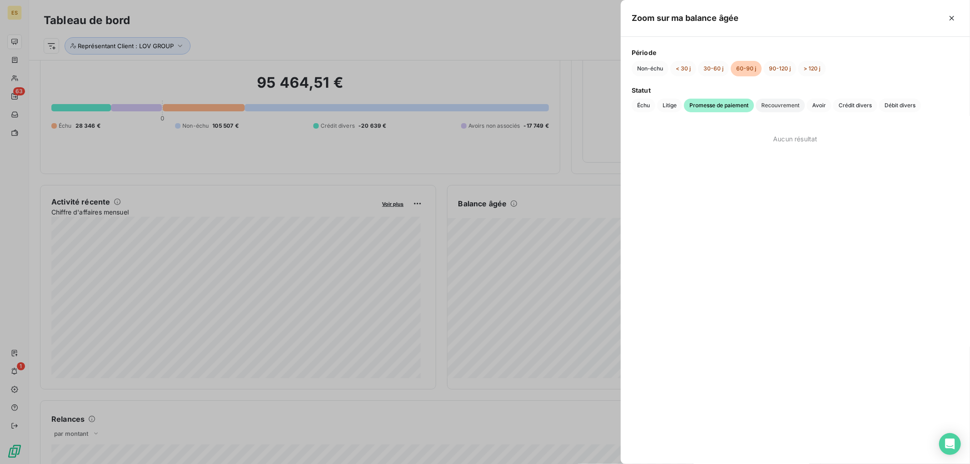
click at [770, 109] on span "Recouvrement" at bounding box center [779, 106] width 49 height 14
click at [816, 108] on span "Avoir" at bounding box center [818, 106] width 25 height 14
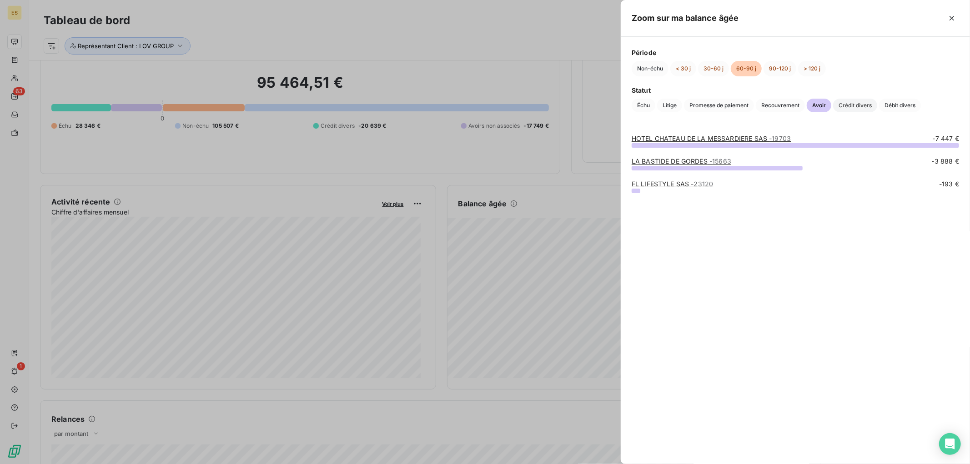
click at [848, 107] on span "Crédit divers" at bounding box center [855, 106] width 44 height 14
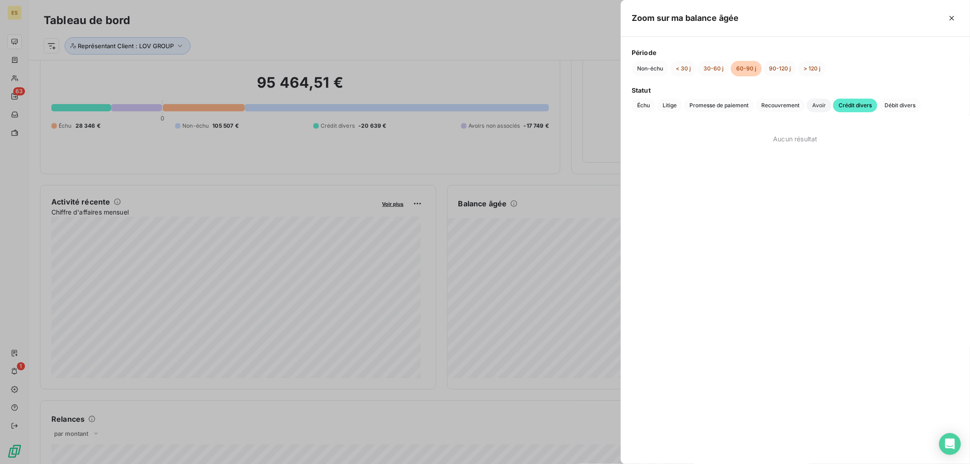
click at [818, 102] on span "Avoir" at bounding box center [818, 106] width 25 height 14
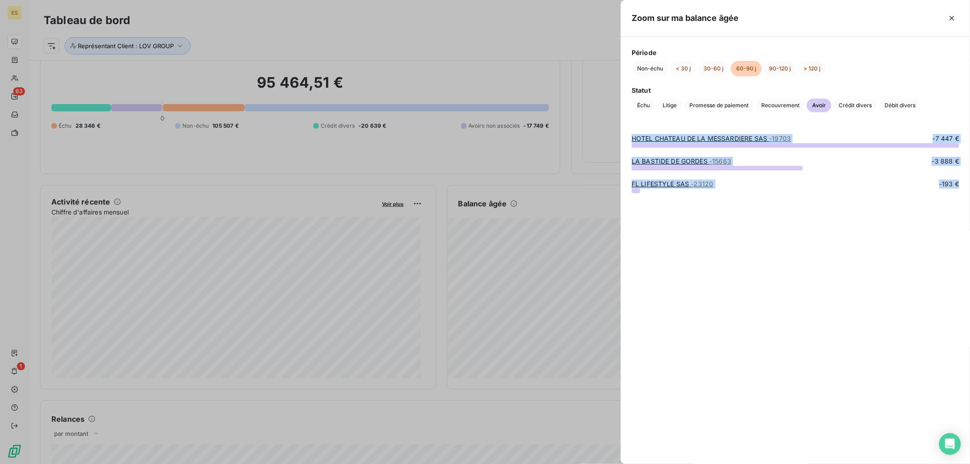
drag, startPoint x: 632, startPoint y: 137, endPoint x: 905, endPoint y: 197, distance: 279.4
click at [905, 197] on div "HOTEL CHATEAU DE LA MESSARDIERE SAS - 19703 -7 447 € LA BASTIDE DE GORDES - 156…" at bounding box center [794, 293] width 349 height 341
copy div "HOTEL CHATEAU DE LA MESSARDIERE SAS - 19703 -7 447 € LA BASTIDE DE GORDES - 156…"
click at [771, 106] on span "Recouvrement" at bounding box center [779, 106] width 49 height 14
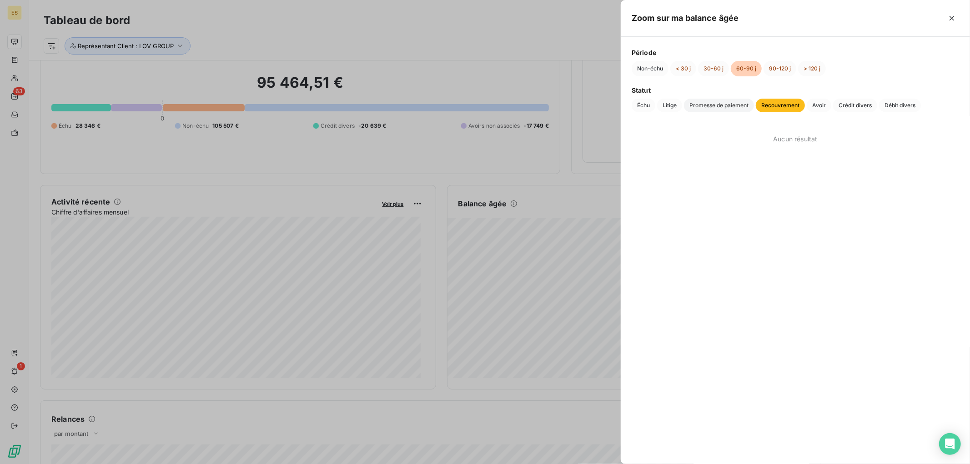
click at [737, 104] on span "Promesse de paiement" at bounding box center [719, 106] width 70 height 14
click at [665, 105] on span "Litige" at bounding box center [669, 106] width 25 height 14
click at [645, 106] on span "Échu" at bounding box center [643, 106] width 24 height 14
click at [711, 67] on button "30-60 j" at bounding box center [713, 68] width 31 height 15
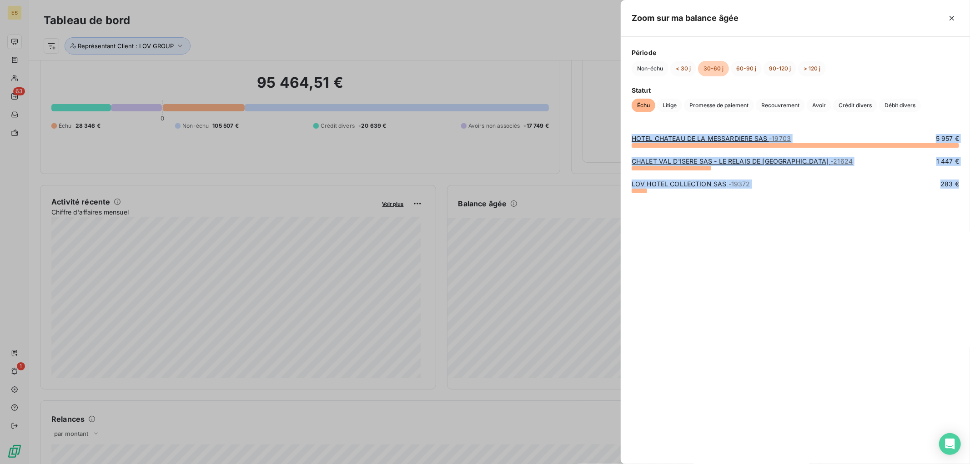
drag, startPoint x: 632, startPoint y: 138, endPoint x: 816, endPoint y: 199, distance: 193.8
click at [816, 199] on div "HOTEL [GEOGRAPHIC_DATA] SAS - 19703 5 957 € CHALET [GEOGRAPHIC_DATA] SAS - LE R…" at bounding box center [794, 293] width 349 height 341
click at [666, 109] on span "Litige" at bounding box center [669, 106] width 25 height 14
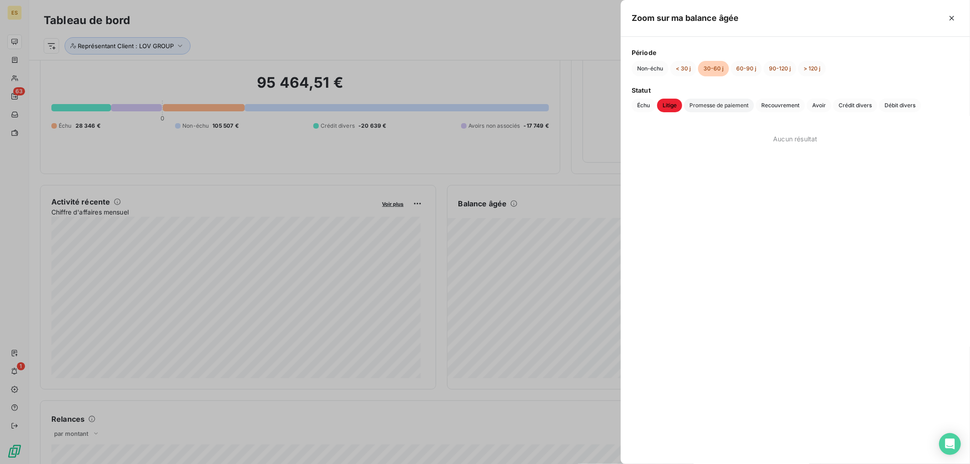
click at [699, 108] on span "Promesse de paiement" at bounding box center [719, 106] width 70 height 14
click at [769, 108] on span "Recouvrement" at bounding box center [779, 106] width 49 height 14
click at [825, 105] on span "Avoir" at bounding box center [818, 106] width 25 height 14
drag, startPoint x: 629, startPoint y: 140, endPoint x: 921, endPoint y: 157, distance: 292.8
drag, startPoint x: 630, startPoint y: 138, endPoint x: 941, endPoint y: 155, distance: 310.9
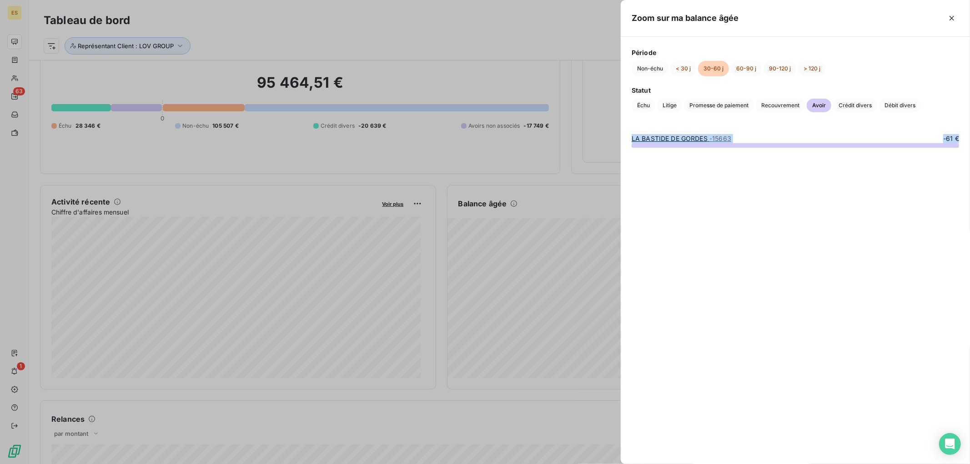
click at [939, 155] on div "LA BASTIDE DE GORDES - 15663 -61 €" at bounding box center [794, 293] width 349 height 341
click at [774, 106] on span "Recouvrement" at bounding box center [779, 106] width 49 height 14
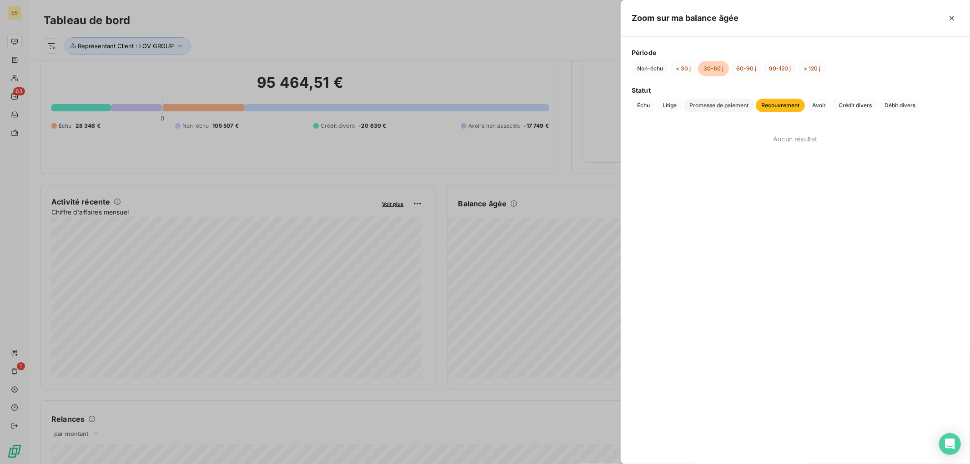
click at [730, 106] on span "Promesse de paiement" at bounding box center [719, 106] width 70 height 14
click at [668, 105] on span "Litige" at bounding box center [669, 106] width 25 height 14
click at [638, 109] on span "Échu" at bounding box center [643, 106] width 24 height 14
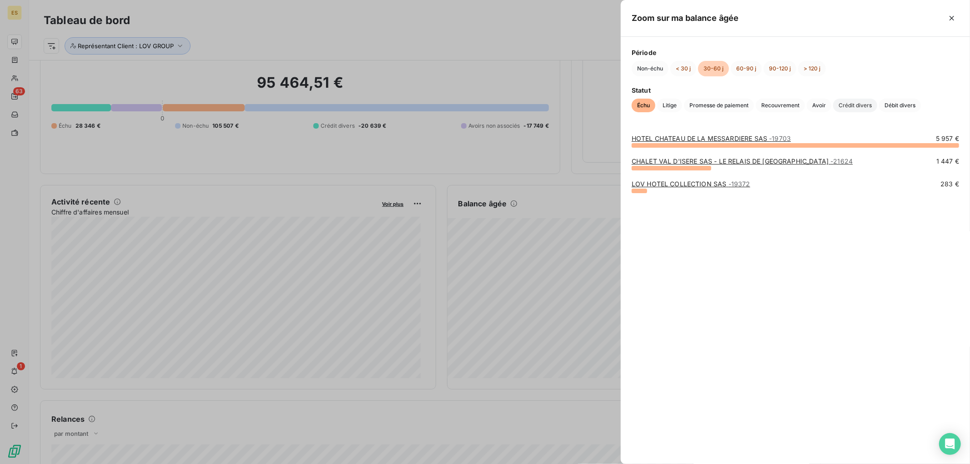
drag, startPoint x: 855, startPoint y: 103, endPoint x: 865, endPoint y: 102, distance: 10.5
click at [855, 103] on span "Crédit divers" at bounding box center [855, 106] width 44 height 14
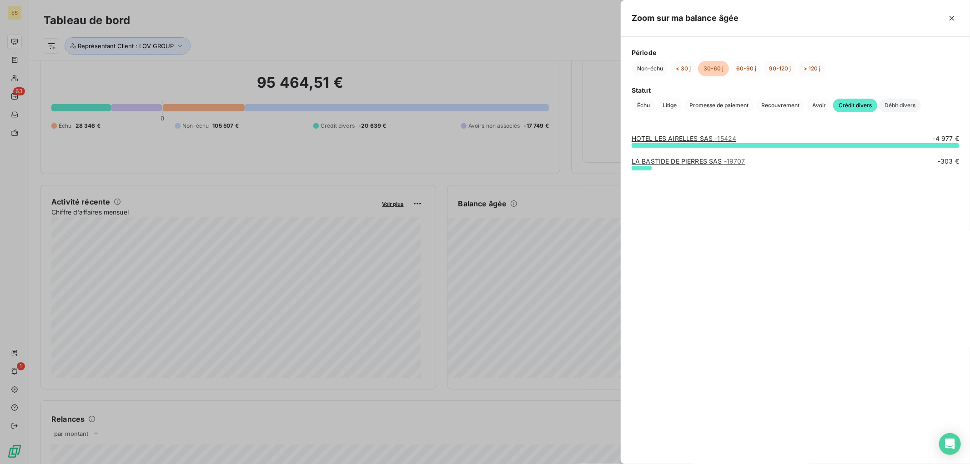
click at [881, 105] on span "Débit divers" at bounding box center [900, 106] width 42 height 14
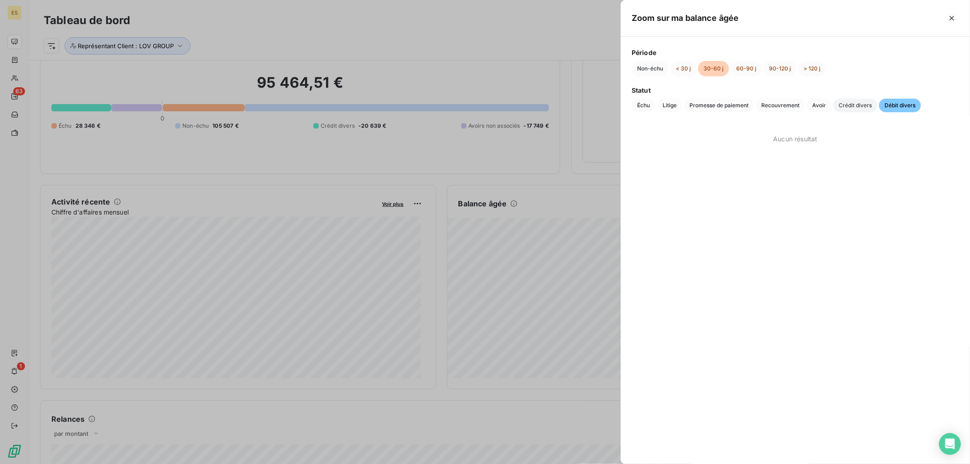
click at [869, 102] on span "Crédit divers" at bounding box center [855, 106] width 44 height 14
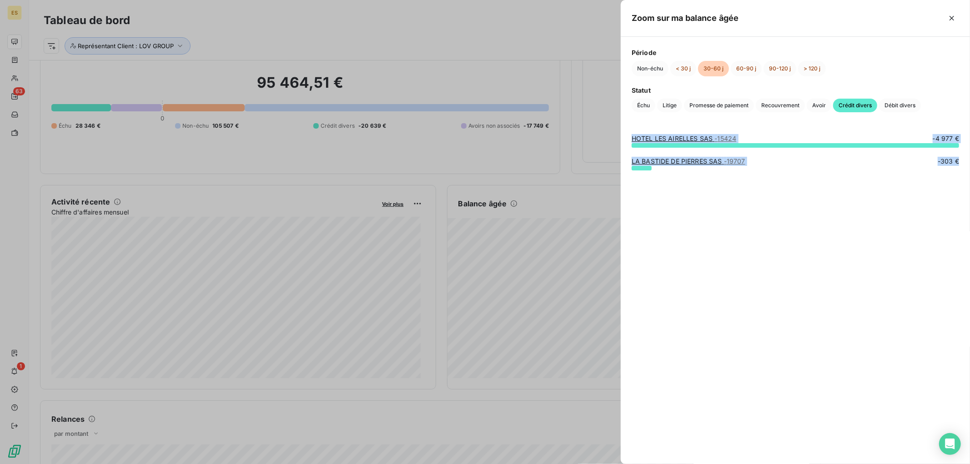
drag, startPoint x: 630, startPoint y: 139, endPoint x: 802, endPoint y: 192, distance: 179.6
click at [802, 192] on div "HOTEL LES AIRELLES SAS - 15424 -4 977 € LA BASTIDE DE PIERRES SAS - 19707 -303 €" at bounding box center [794, 293] width 349 height 341
click at [904, 103] on span "Débit divers" at bounding box center [900, 106] width 42 height 14
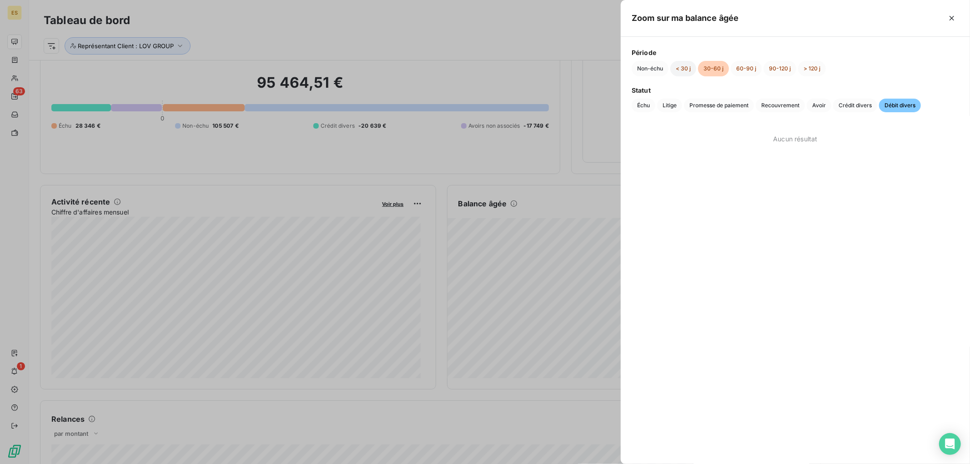
click at [685, 66] on button "< 30 j" at bounding box center [683, 68] width 26 height 15
click at [646, 105] on span "Échu" at bounding box center [643, 106] width 24 height 14
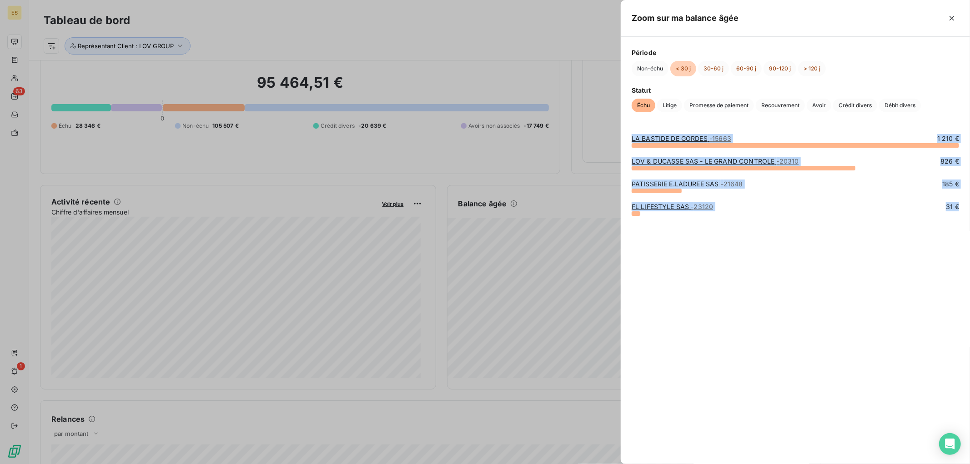
drag, startPoint x: 632, startPoint y: 138, endPoint x: 703, endPoint y: 223, distance: 110.4
click at [703, 223] on div "LA BASTIDE DE GORDES - 15663 1 210 € LOV & DUCASSE SAS - LE GRAND CONTROLE - 20…" at bounding box center [794, 293] width 349 height 341
click at [667, 105] on span "Litige" at bounding box center [669, 106] width 25 height 14
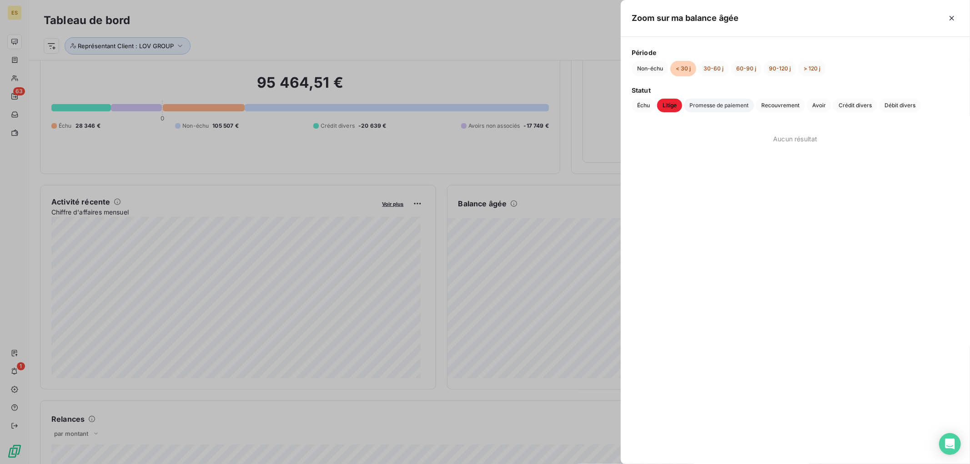
drag, startPoint x: 725, startPoint y: 108, endPoint x: 733, endPoint y: 108, distance: 8.2
click at [726, 108] on span "Promesse de paiement" at bounding box center [719, 106] width 70 height 14
click at [780, 106] on span "Recouvrement" at bounding box center [779, 106] width 49 height 14
click at [825, 105] on span "Avoir" at bounding box center [818, 106] width 25 height 14
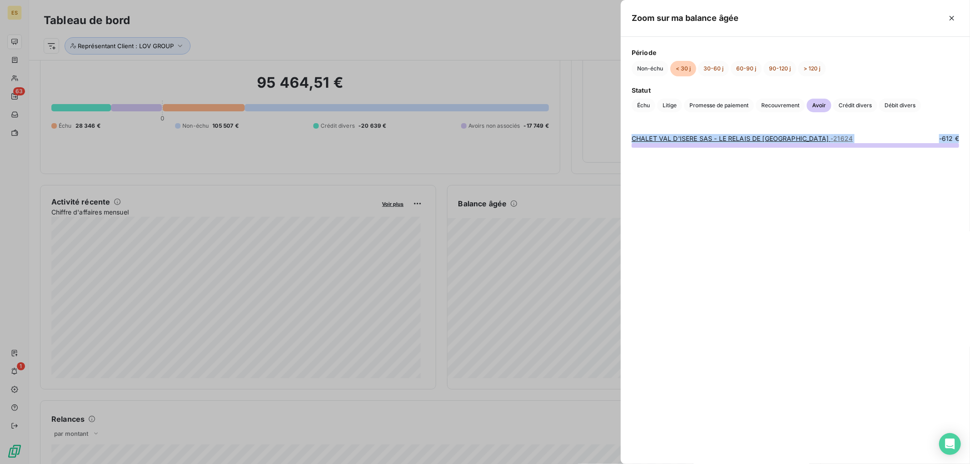
drag, startPoint x: 635, startPoint y: 142, endPoint x: 888, endPoint y: 157, distance: 253.6
click at [888, 157] on div "CHALET VAL D'ISERE SAS - LE RELAIS DE VAL D'ISERE - 21624 -612 €" at bounding box center [794, 293] width 349 height 341
click at [860, 100] on span "Crédit divers" at bounding box center [855, 106] width 44 height 14
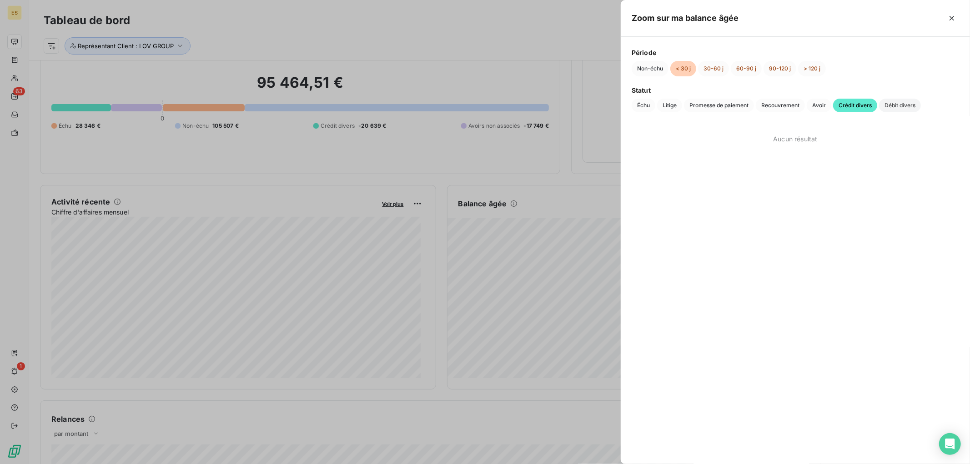
click at [889, 104] on span "Débit divers" at bounding box center [900, 106] width 42 height 14
click at [426, 78] on div at bounding box center [485, 232] width 970 height 464
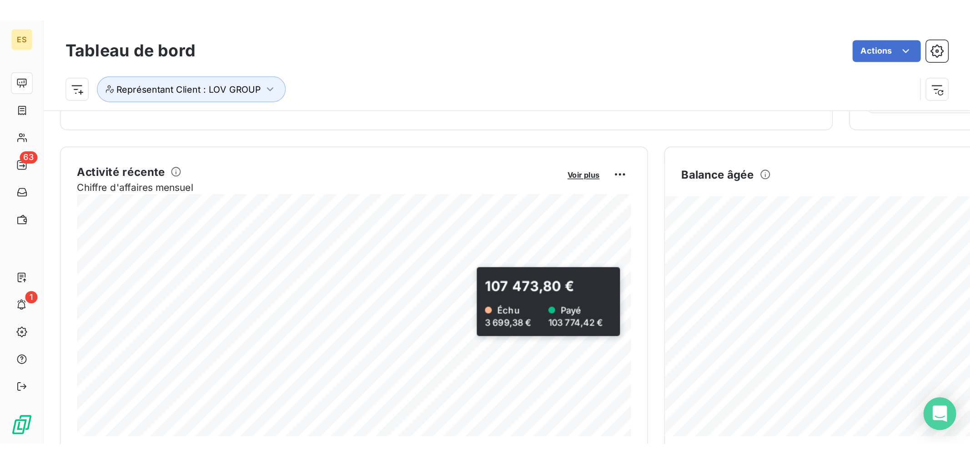
scroll to position [0, 0]
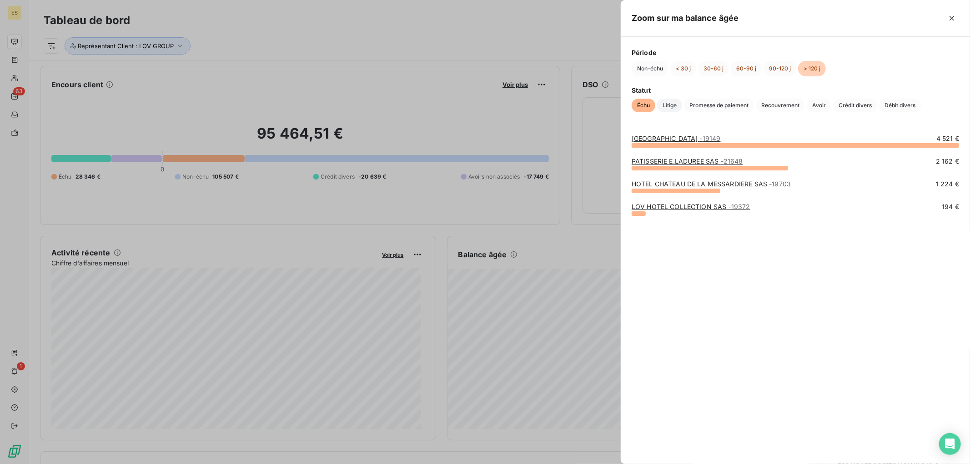
click at [664, 106] on span "Litige" at bounding box center [669, 106] width 25 height 14
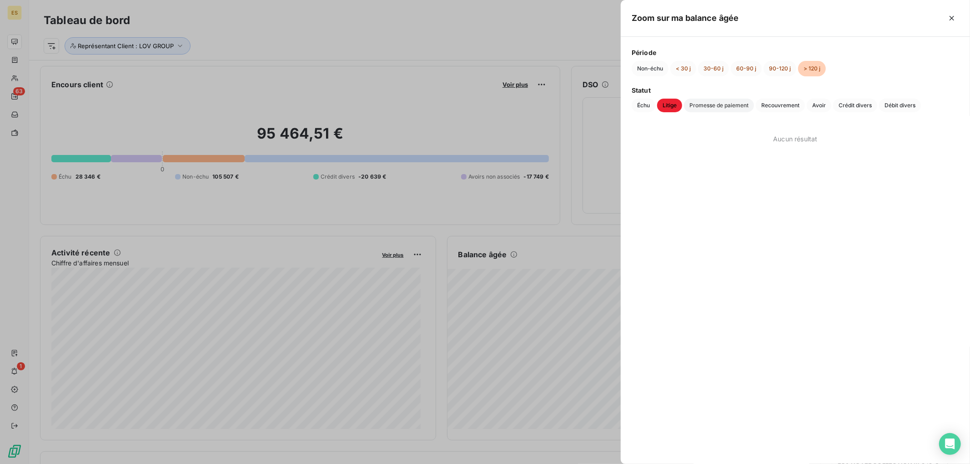
click at [722, 104] on span "Promesse de paiement" at bounding box center [719, 106] width 70 height 14
click at [783, 106] on span "Recouvrement" at bounding box center [779, 106] width 49 height 14
click at [820, 105] on span "Avoir" at bounding box center [818, 106] width 25 height 14
click at [778, 66] on button "90-120 j" at bounding box center [779, 68] width 33 height 15
click at [649, 103] on span "Échu" at bounding box center [643, 106] width 24 height 14
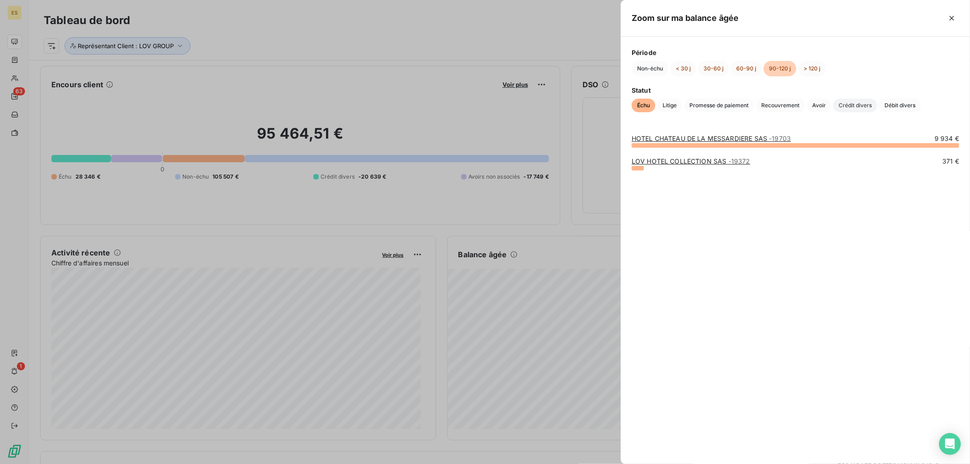
click at [844, 106] on span "Crédit divers" at bounding box center [855, 106] width 44 height 14
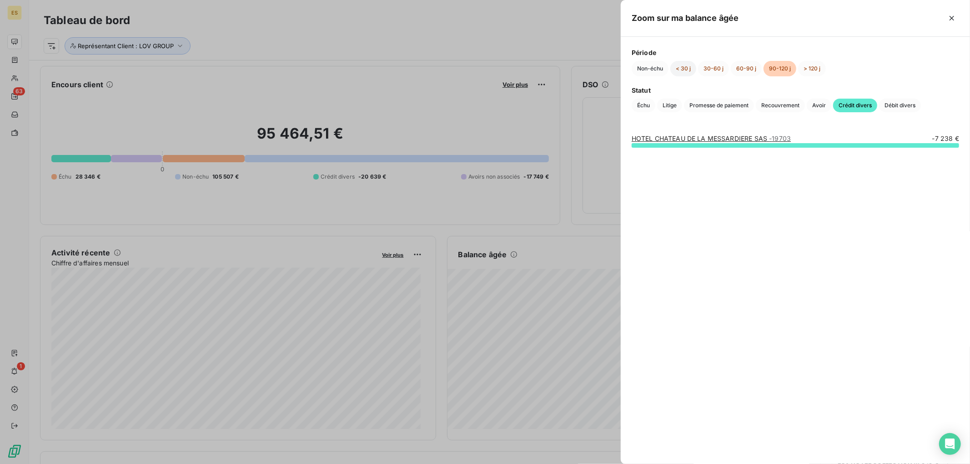
click at [676, 69] on button "< 30 j" at bounding box center [683, 68] width 26 height 15
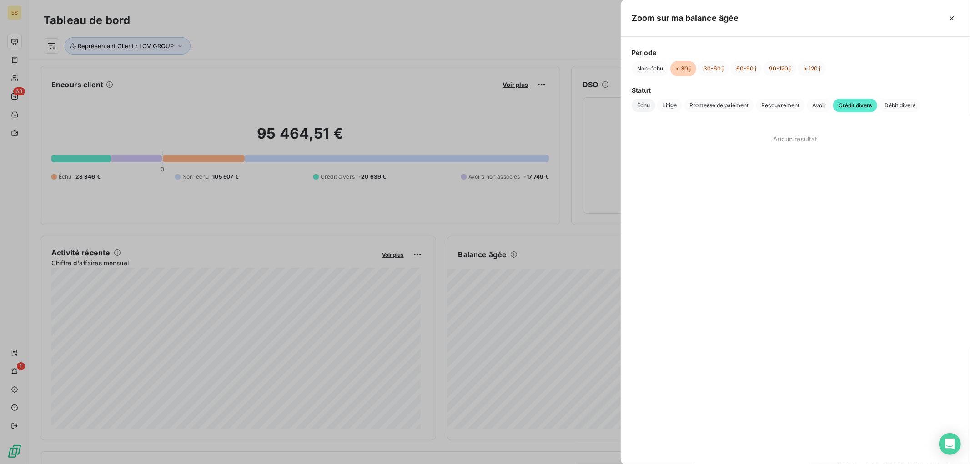
click at [642, 106] on span "Échu" at bounding box center [643, 106] width 24 height 14
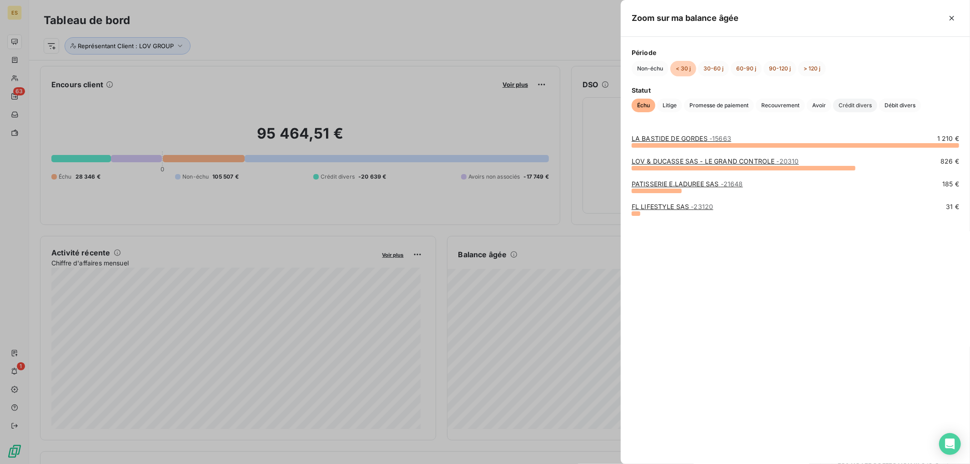
click at [851, 103] on span "Crédit divers" at bounding box center [855, 106] width 44 height 14
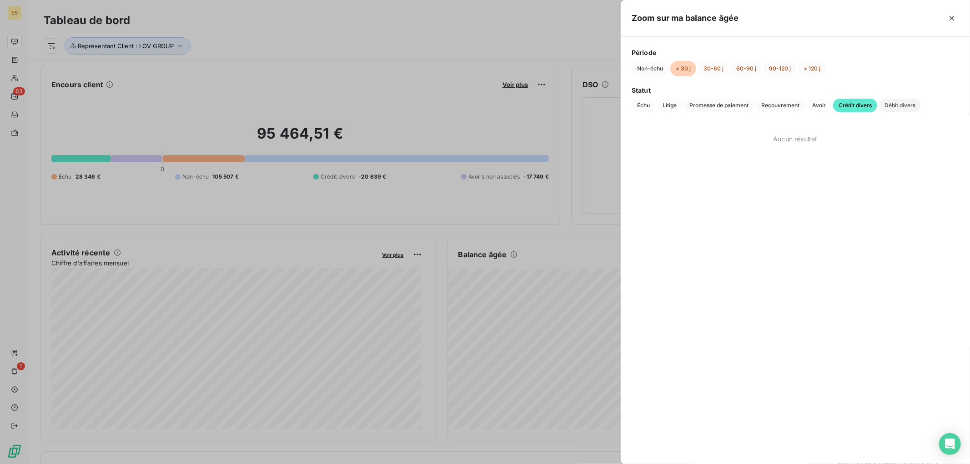
click at [901, 103] on span "Débit divers" at bounding box center [900, 106] width 42 height 14
click at [814, 107] on span "Avoir" at bounding box center [818, 106] width 25 height 14
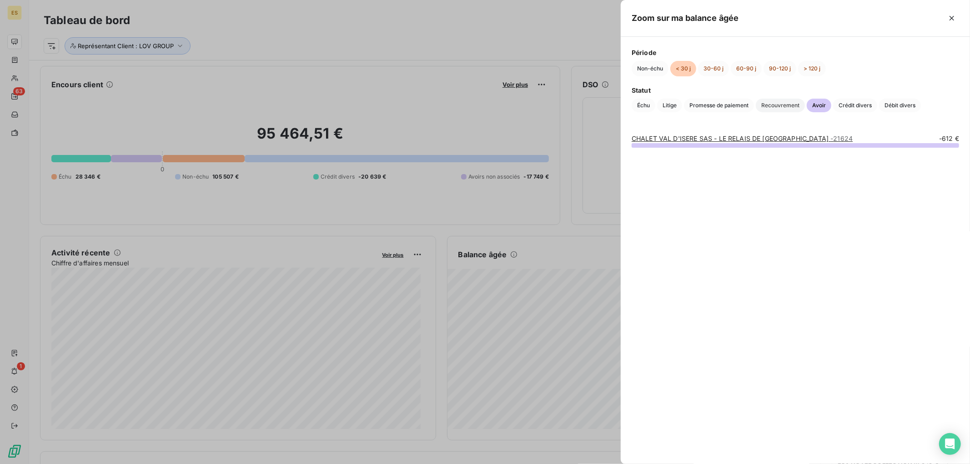
click at [787, 107] on span "Recouvrement" at bounding box center [779, 106] width 49 height 14
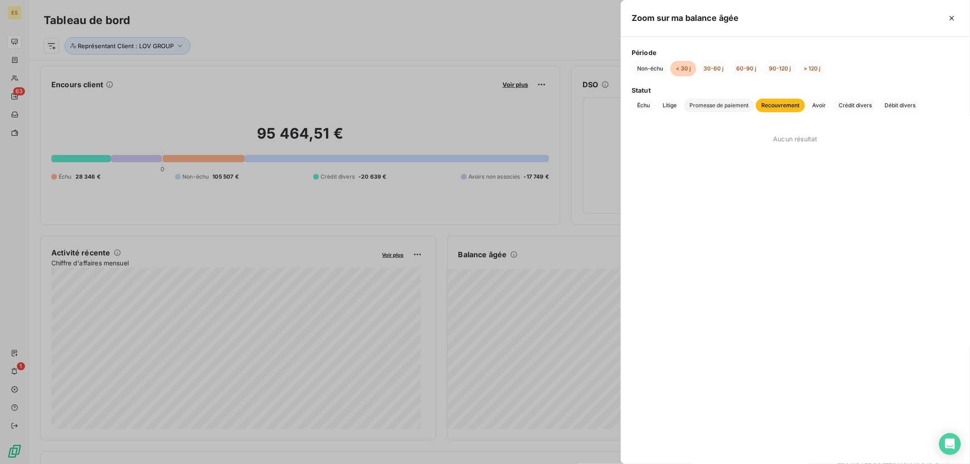
click at [723, 107] on span "Promesse de paiement" at bounding box center [719, 106] width 70 height 14
click at [676, 107] on span "Litige" at bounding box center [669, 106] width 25 height 14
click at [645, 104] on span "Échu" at bounding box center [643, 106] width 24 height 14
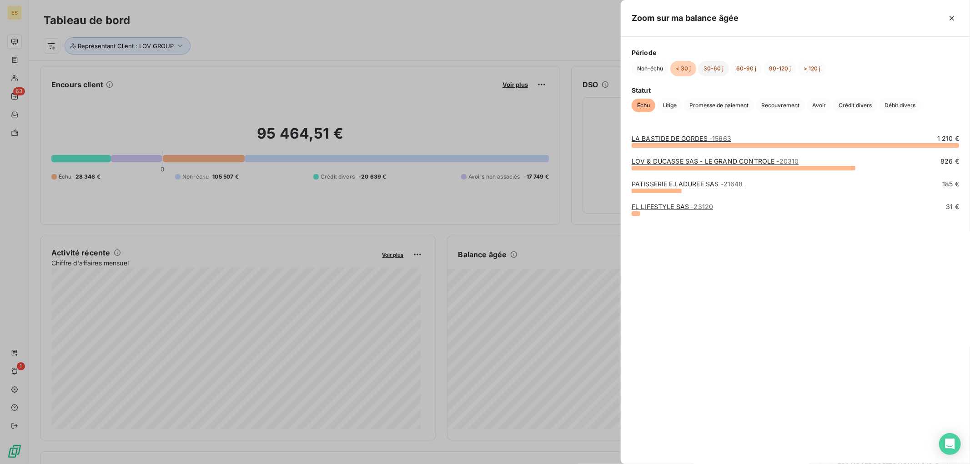
click at [715, 69] on button "30-60 j" at bounding box center [713, 68] width 31 height 15
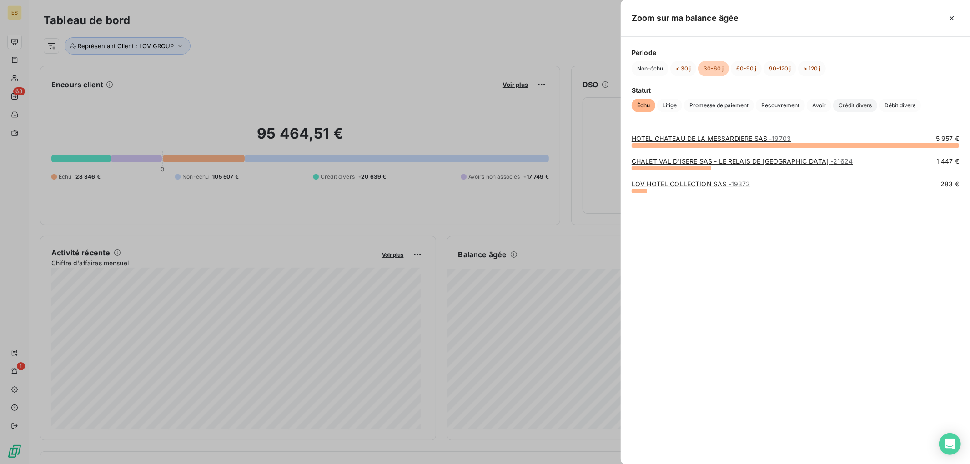
click at [839, 101] on span "Crédit divers" at bounding box center [855, 106] width 44 height 14
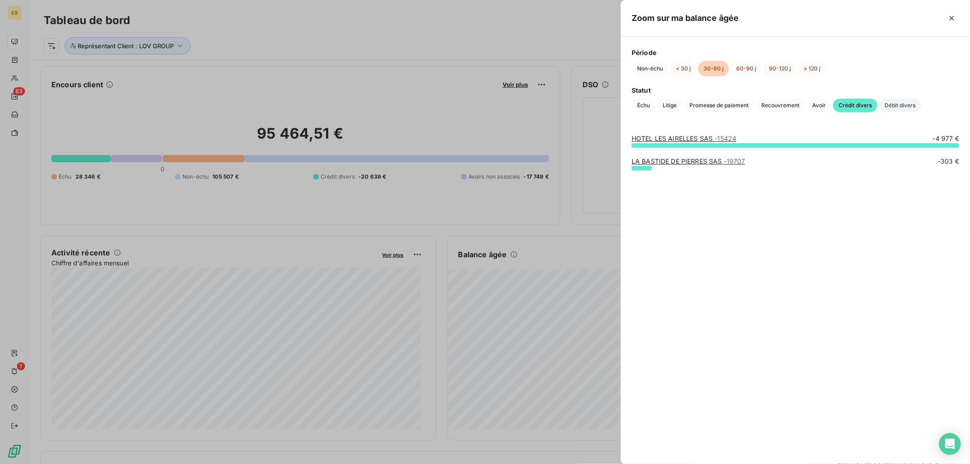
click at [883, 105] on span "Débit divers" at bounding box center [900, 106] width 42 height 14
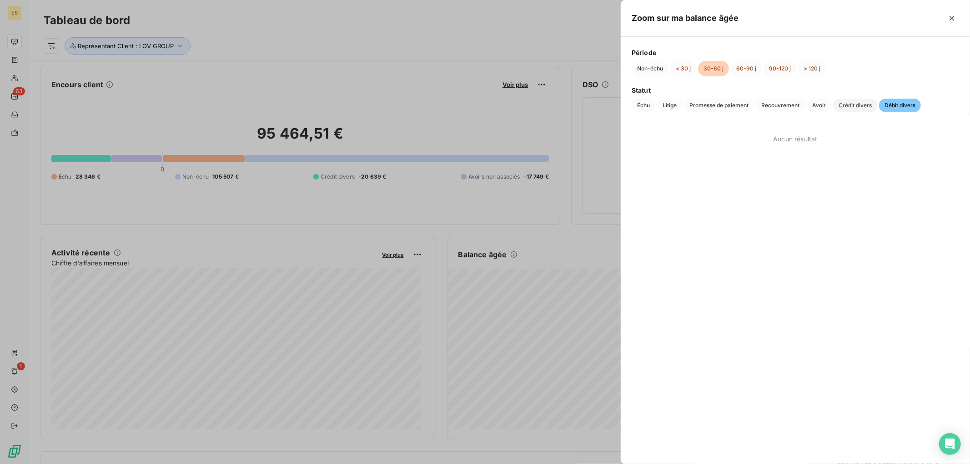
click at [863, 110] on span "Crédit divers" at bounding box center [855, 106] width 44 height 14
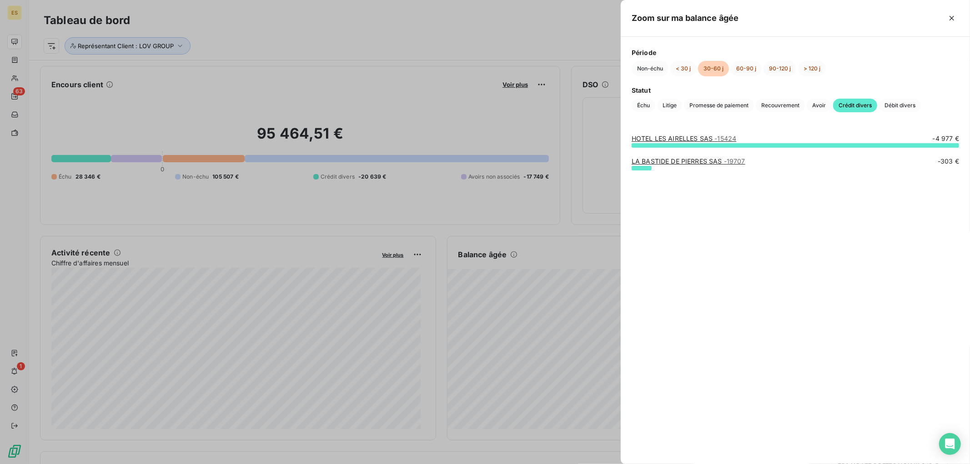
click at [855, 109] on span "Crédit divers" at bounding box center [855, 106] width 44 height 14
click at [684, 70] on button "< 30 j" at bounding box center [683, 68] width 26 height 15
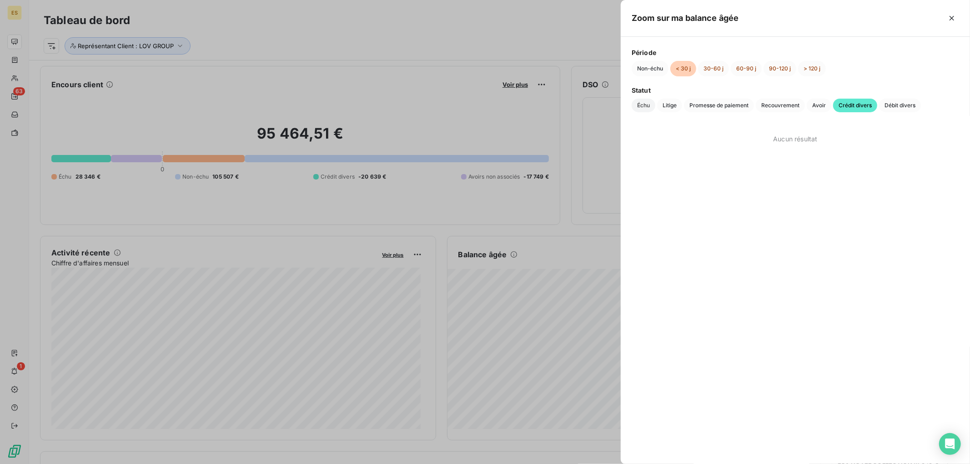
click at [639, 105] on span "Échu" at bounding box center [643, 106] width 24 height 14
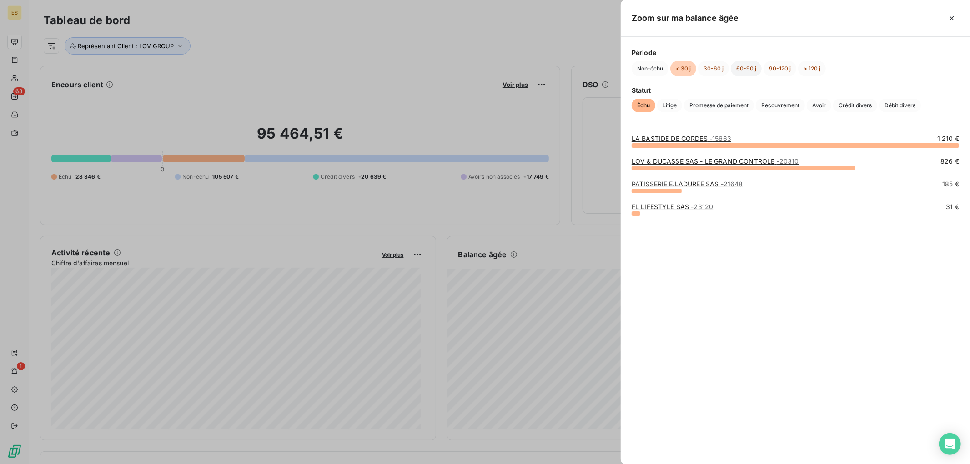
click at [744, 71] on button "60-90 j" at bounding box center [745, 68] width 31 height 15
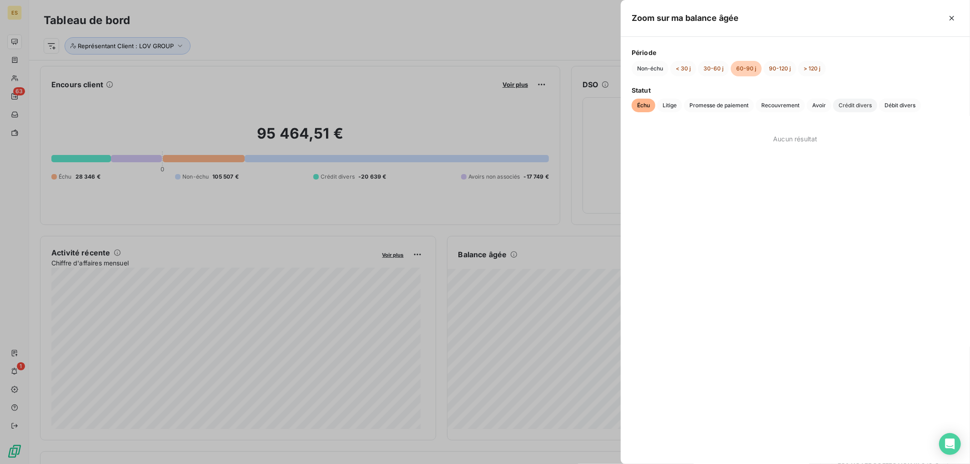
click at [847, 104] on span "Crédit divers" at bounding box center [855, 106] width 44 height 14
drag, startPoint x: 811, startPoint y: 100, endPoint x: 820, endPoint y: 105, distance: 10.0
click at [815, 103] on span "Avoir" at bounding box center [818, 106] width 25 height 14
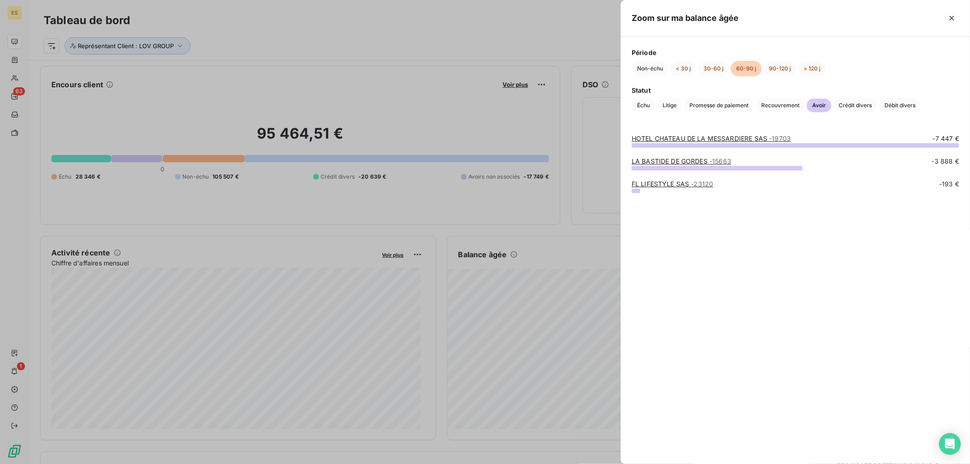
click at [82, 49] on div at bounding box center [485, 232] width 970 height 464
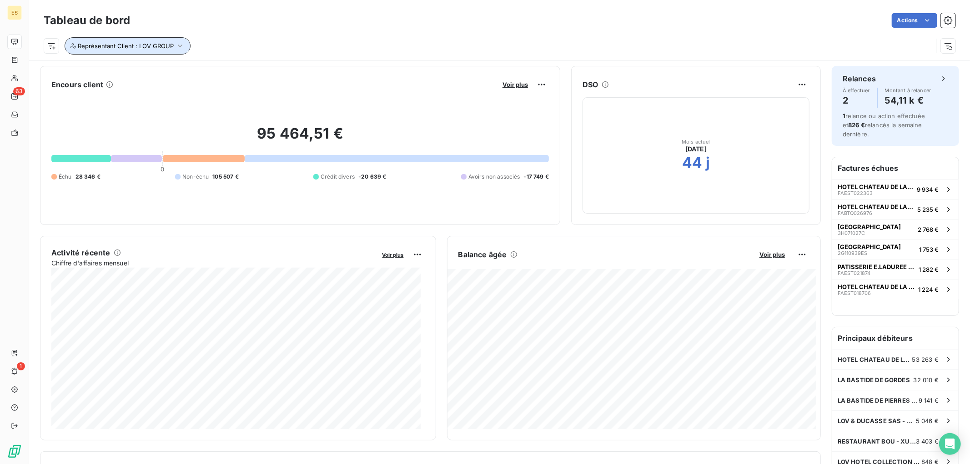
click at [95, 45] on span "Représentant Client : LOV GROUP" at bounding box center [126, 45] width 96 height 7
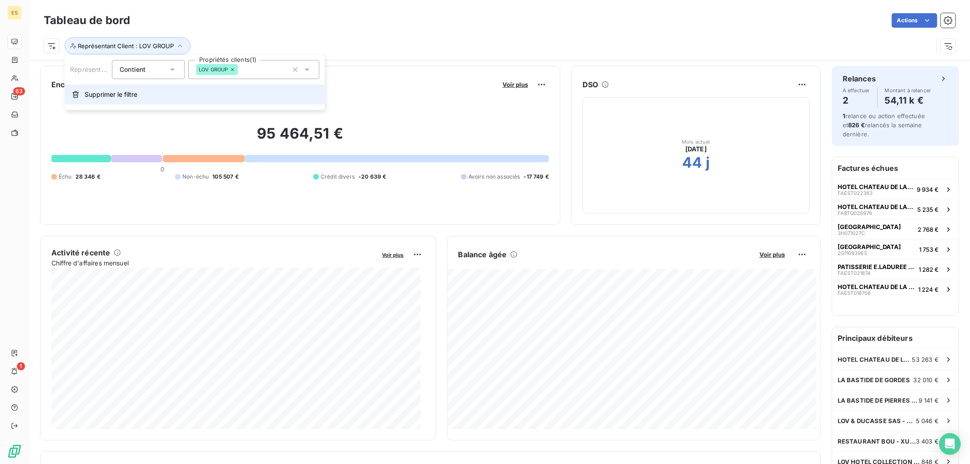
click at [129, 88] on button "Supprimer le filtre" at bounding box center [195, 95] width 260 height 20
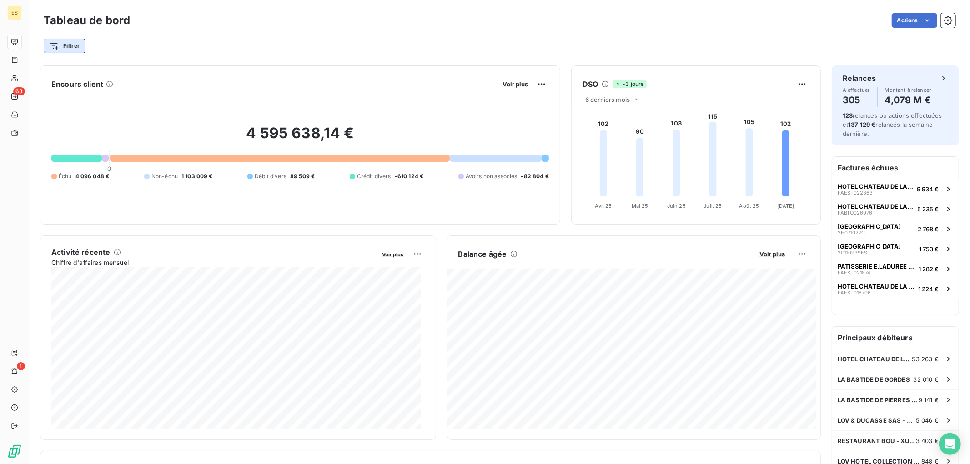
click at [58, 42] on html "ES 63 1 Tableau de bord Actions Filtrer Encours client Voir plus 4 595 638,14 €…" at bounding box center [485, 232] width 970 height 464
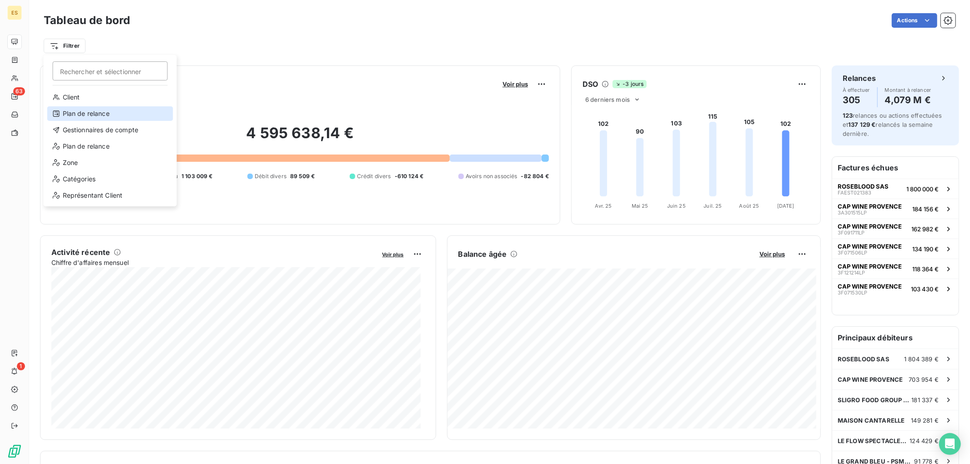
click at [84, 116] on div "Plan de relance" at bounding box center [110, 113] width 126 height 15
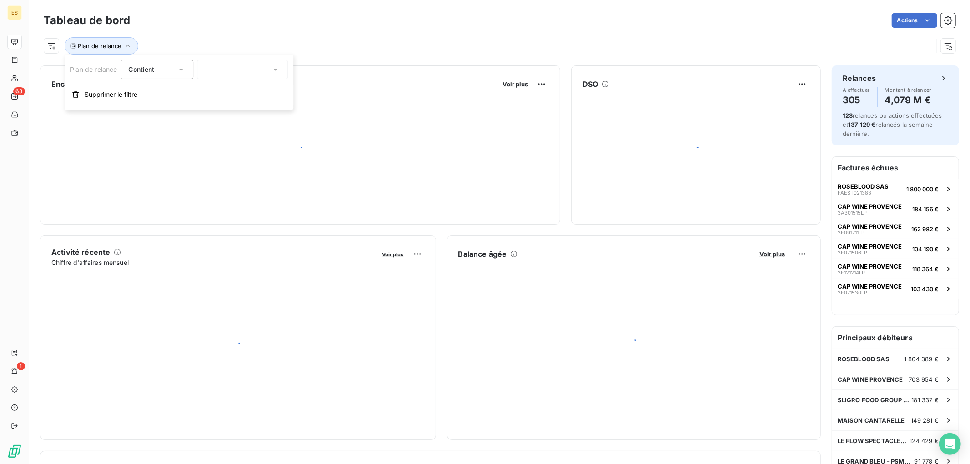
click at [269, 71] on div at bounding box center [242, 69] width 91 height 19
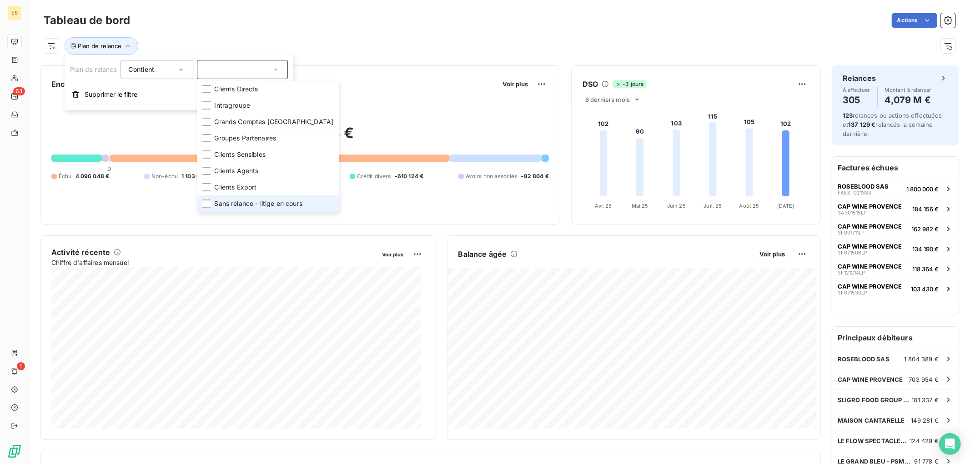
click at [250, 199] on span "Sans relance - litige en cours" at bounding box center [258, 203] width 88 height 9
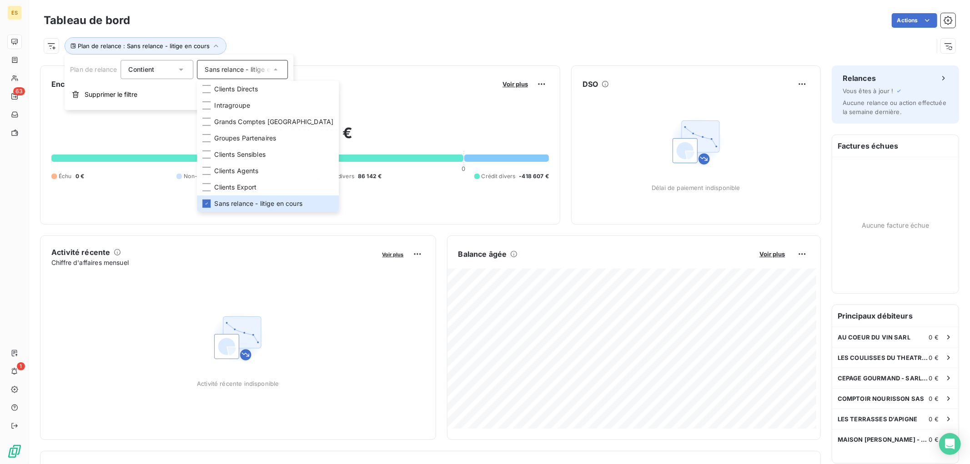
click at [317, 49] on div "Plan de relance : Sans relance - litige en cours" at bounding box center [488, 45] width 889 height 17
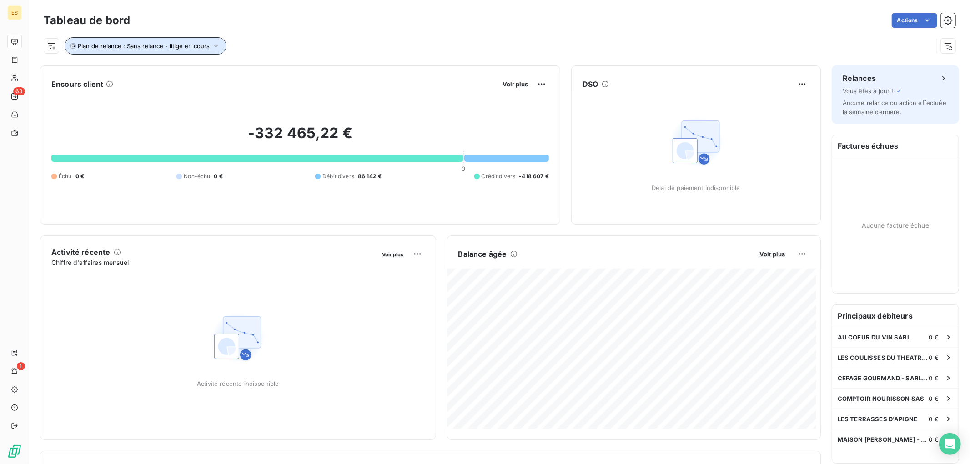
click at [151, 50] on button "Plan de relance : Sans relance - litige en cours" at bounding box center [146, 45] width 162 height 17
click at [153, 72] on span "Contient" at bounding box center [141, 69] width 26 height 8
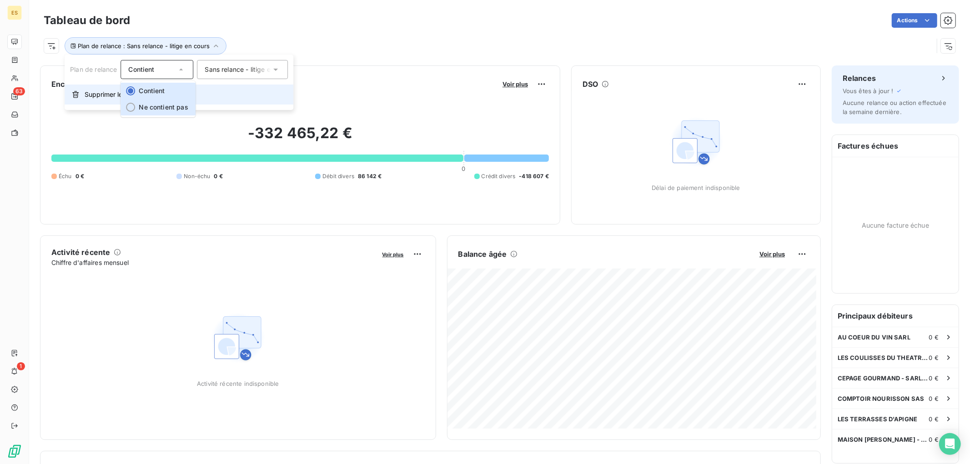
click at [155, 105] on span "Ne contient pas" at bounding box center [163, 107] width 49 height 8
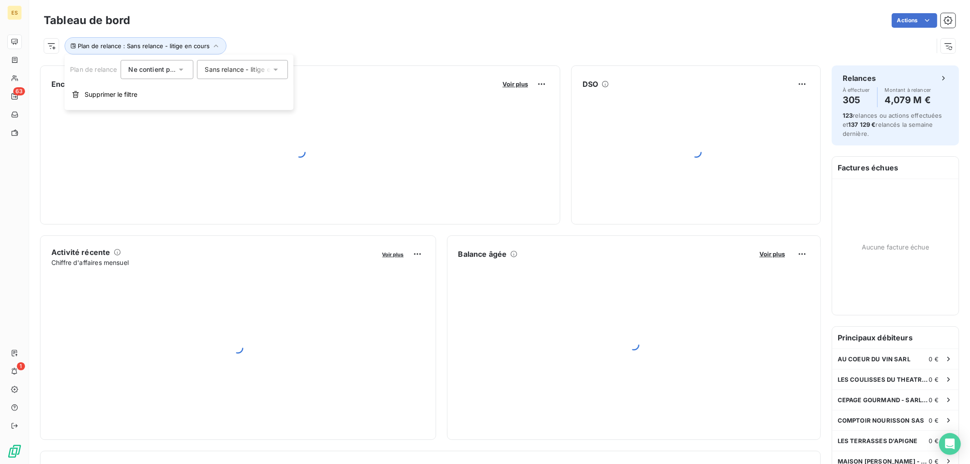
click at [59, 47] on div "Plan de relance : Sans relance - litige en cours" at bounding box center [488, 45] width 889 height 17
click at [47, 47] on html "ES 63 1 Tableau de bord Actions Plan de relance : Sans relance - litige en cour…" at bounding box center [485, 232] width 970 height 464
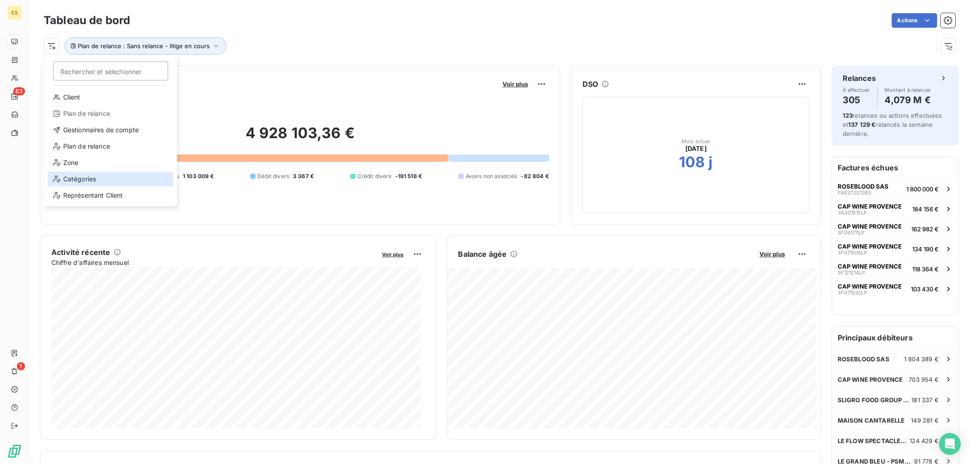
click at [99, 182] on div "Catégories" at bounding box center [111, 179] width 126 height 15
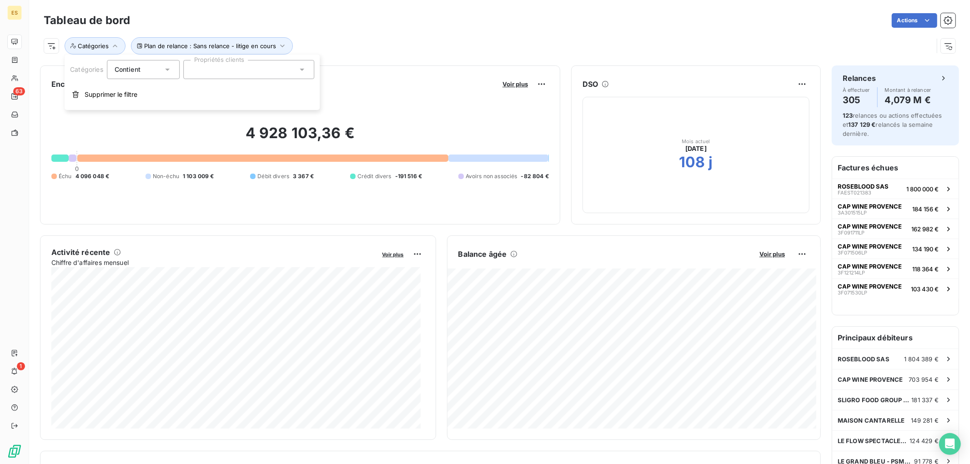
click at [140, 73] on div "Contient" at bounding box center [128, 69] width 26 height 9
drag, startPoint x: 142, startPoint y: 110, endPoint x: 149, endPoint y: 107, distance: 7.7
click at [142, 110] on span "Ne contient pas" at bounding box center [149, 107] width 49 height 8
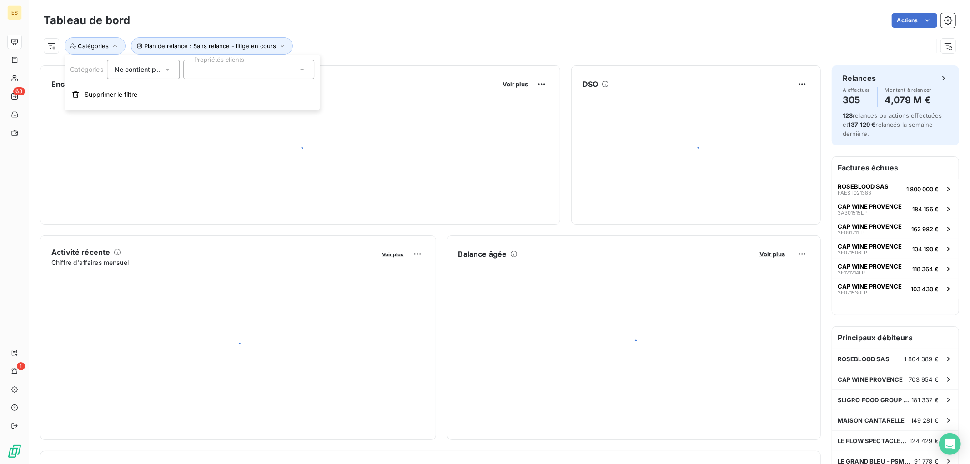
click at [229, 70] on div at bounding box center [248, 69] width 131 height 19
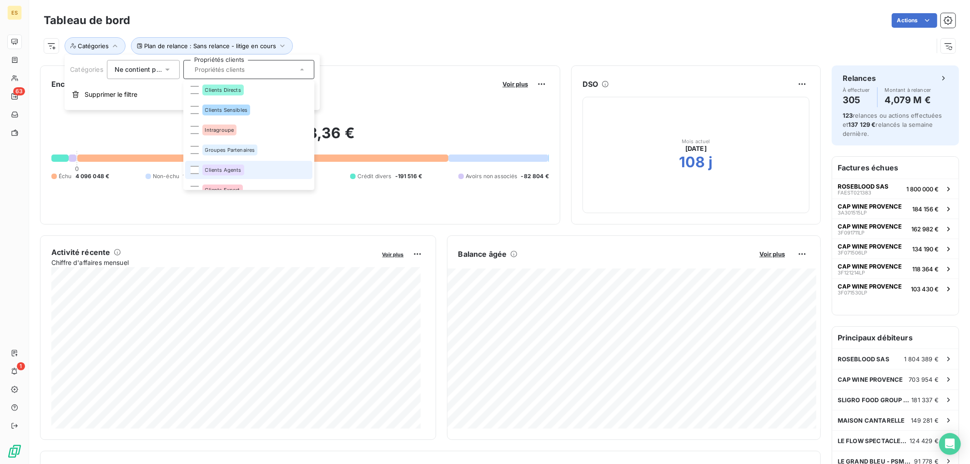
scroll to position [71, 0]
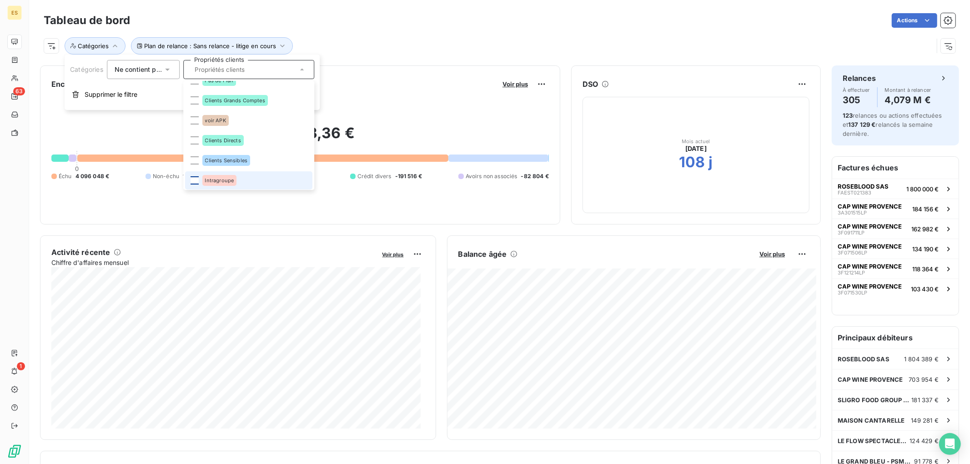
click at [194, 180] on div at bounding box center [194, 180] width 8 height 8
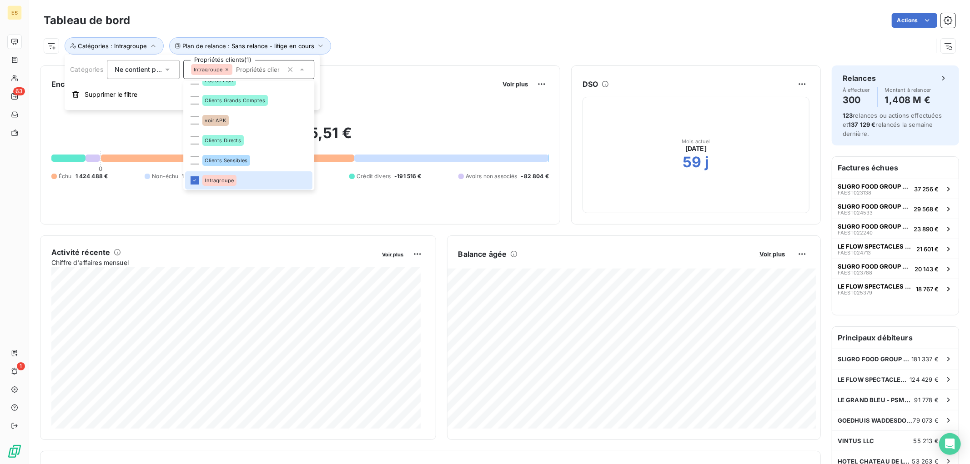
click at [189, 21] on div "Actions" at bounding box center [548, 20] width 814 height 15
click at [52, 43] on html "ES 63 1 Tableau de bord Actions Plan de relance : Sans relance - litige en cour…" at bounding box center [485, 232] width 970 height 464
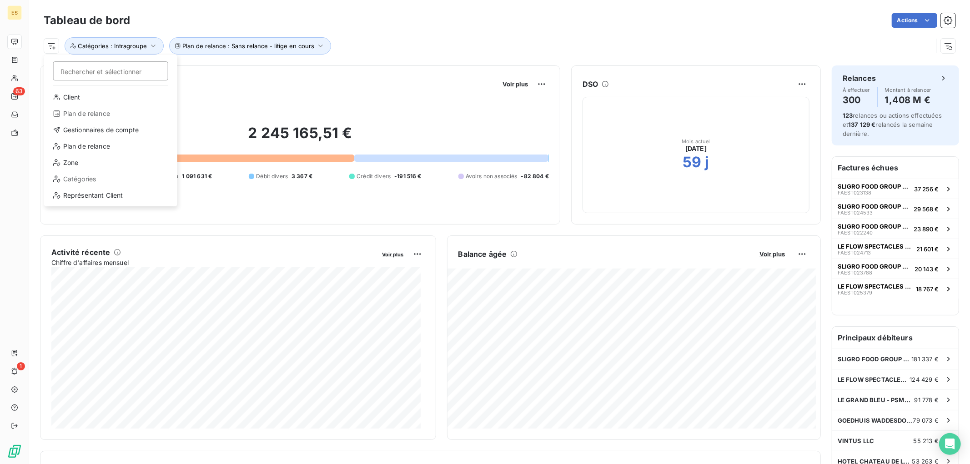
click at [53, 48] on html "ES 63 1 Tableau de bord Actions Rechercher et sélectionner Client Plan de relan…" at bounding box center [485, 232] width 970 height 464
click at [224, 12] on div "Tableau de bord Actions" at bounding box center [499, 20] width 911 height 19
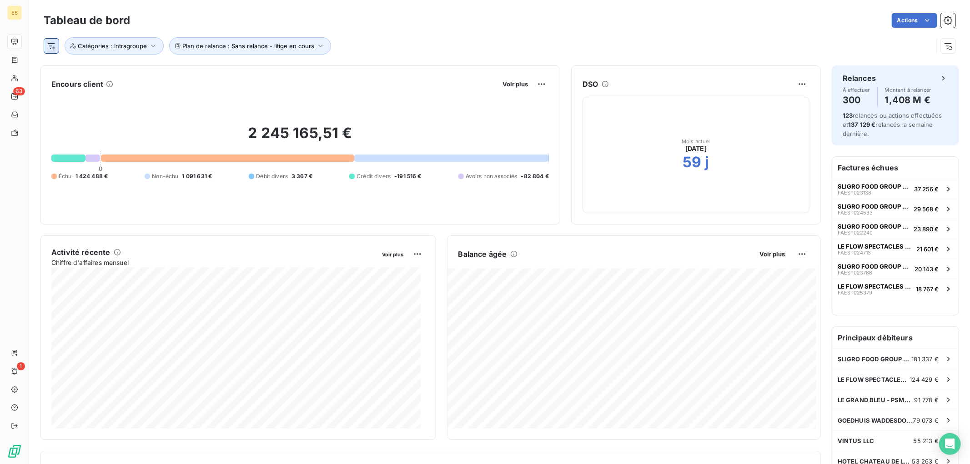
click at [55, 45] on html "ES 63 1 Tableau de bord Actions Plan de relance : Sans relance - litige en cour…" at bounding box center [485, 232] width 970 height 464
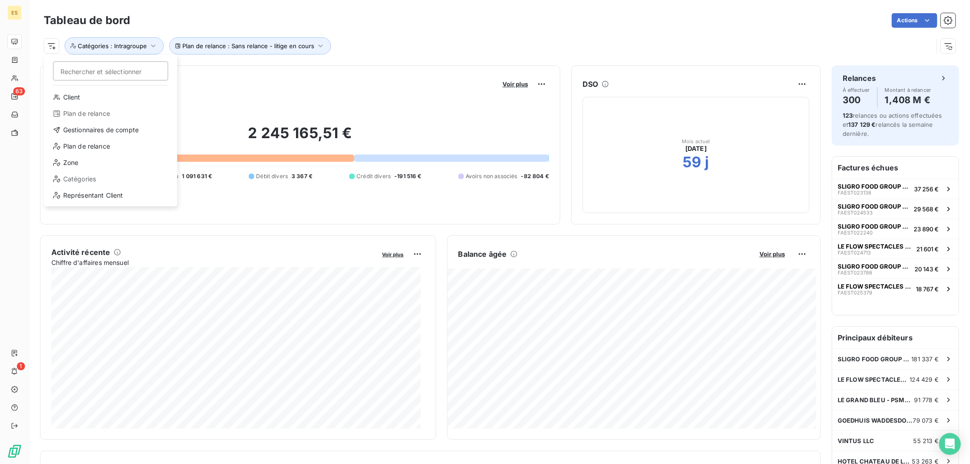
click at [72, 180] on div "Catégories" at bounding box center [111, 179] width 126 height 15
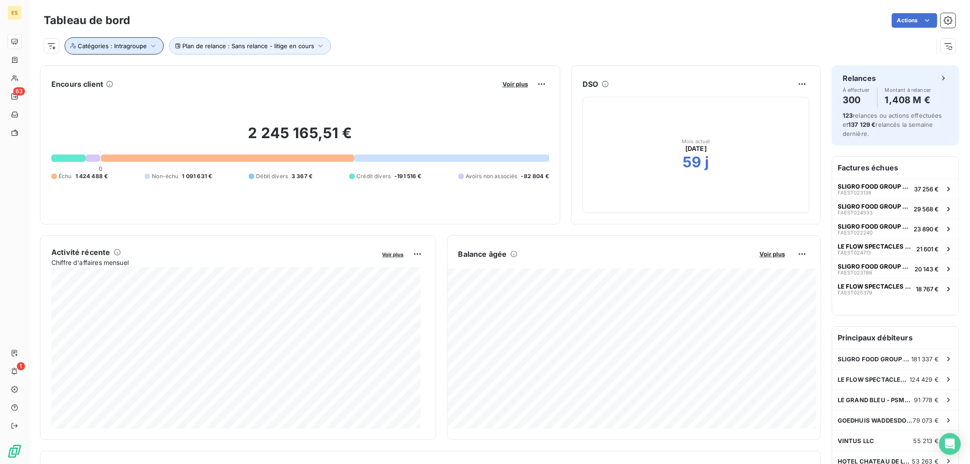
click at [86, 47] on span "Catégories : Intragroupe" at bounding box center [112, 45] width 69 height 7
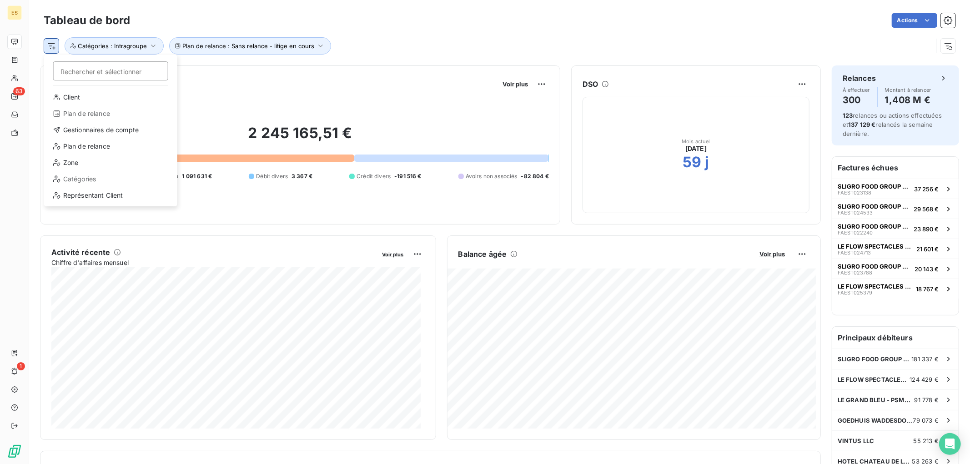
click at [51, 41] on html "ES 63 1 Tableau de bord Actions Rechercher et sélectionner Client Plan de relan…" at bounding box center [485, 232] width 970 height 464
click at [69, 200] on div "Représentant Client" at bounding box center [111, 195] width 126 height 15
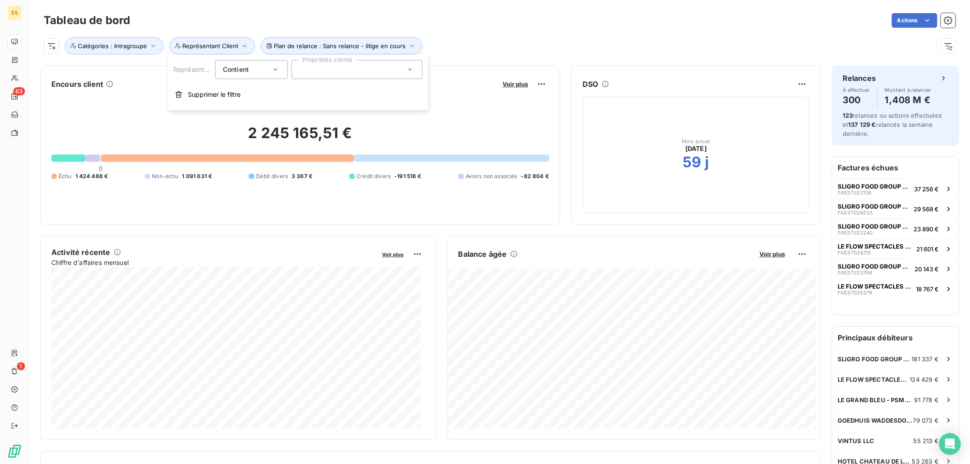
click at [260, 65] on div "Contient is" at bounding box center [247, 69] width 48 height 13
click at [246, 111] on li "Ne contient pas" at bounding box center [252, 107] width 75 height 16
click at [329, 74] on div at bounding box center [356, 69] width 131 height 19
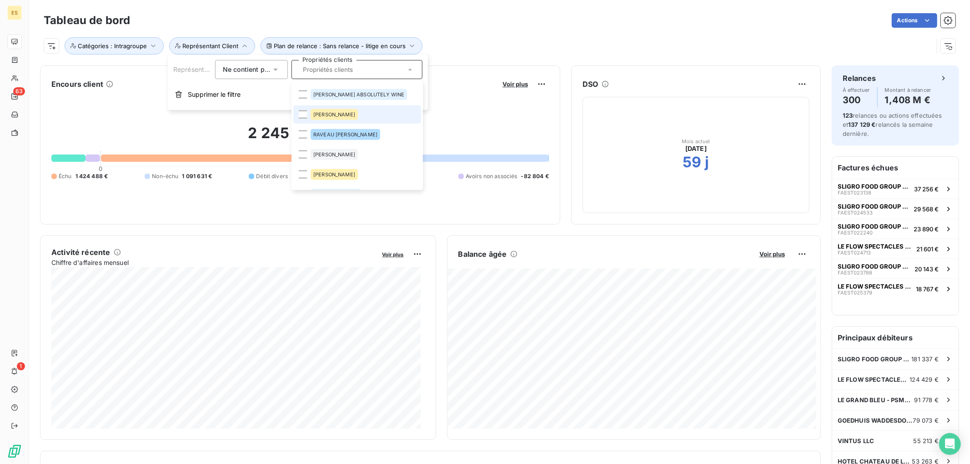
scroll to position [707, 0]
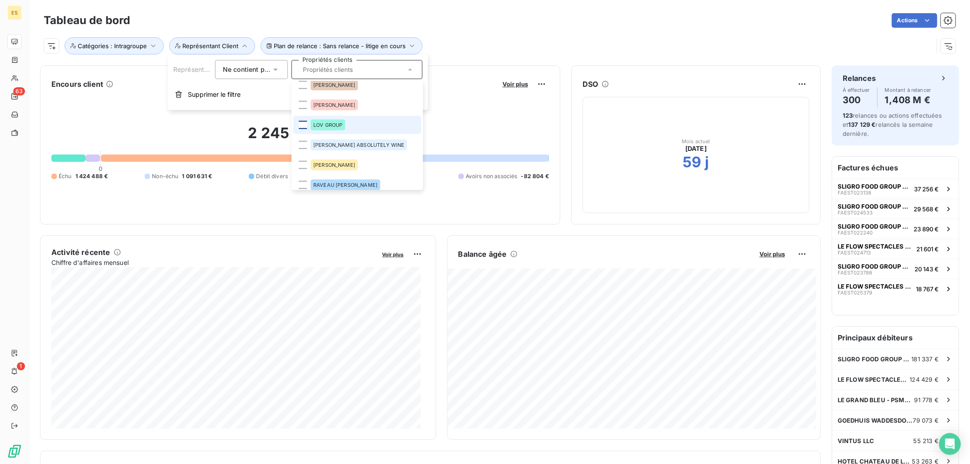
click at [304, 122] on div at bounding box center [303, 125] width 8 height 8
click at [317, 15] on div "Actions" at bounding box center [548, 20] width 814 height 15
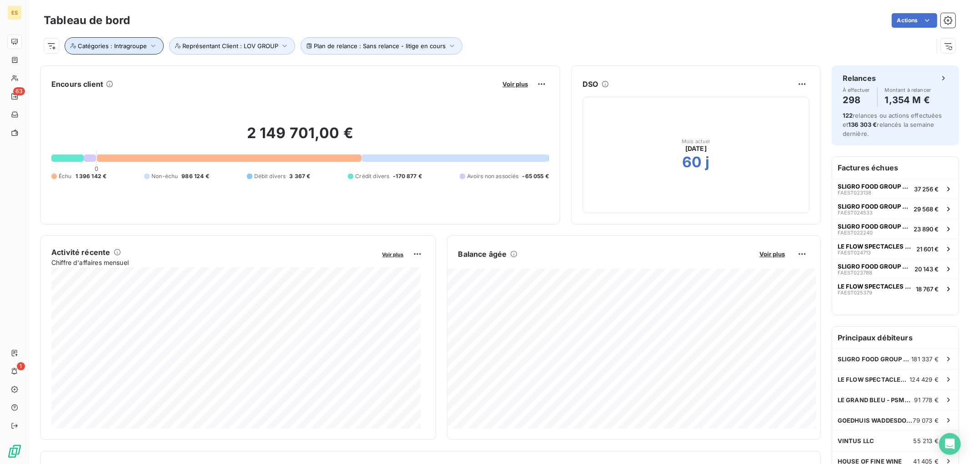
click at [135, 38] on button "Catégories : Intragroupe" at bounding box center [114, 45] width 99 height 17
click at [210, 46] on span "Représentant Client : LOV GROUP" at bounding box center [230, 45] width 96 height 7
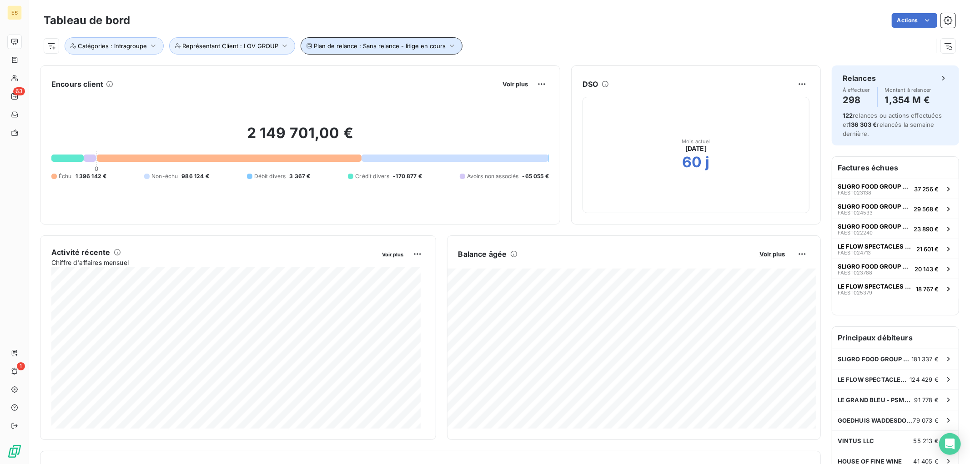
click at [318, 49] on span "Plan de relance : Sans relance - litige en cours" at bounding box center [380, 45] width 132 height 7
click at [314, 17] on div "Actions" at bounding box center [548, 20] width 814 height 15
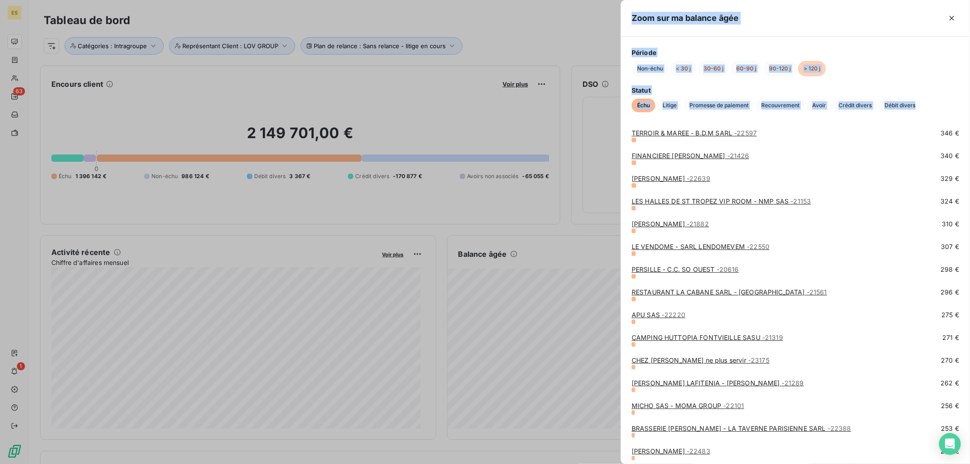
scroll to position [3738, 0]
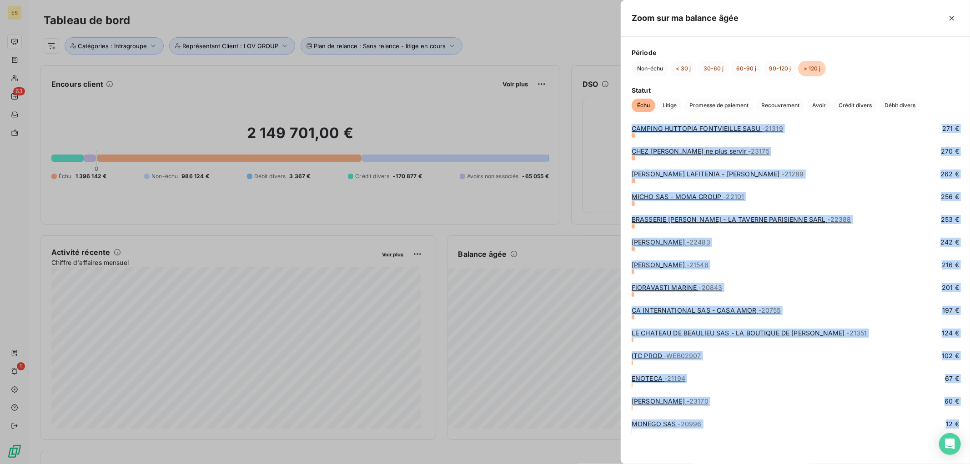
drag, startPoint x: 630, startPoint y: 135, endPoint x: 920, endPoint y: 446, distance: 425.2
click at [670, 105] on span "Litige" at bounding box center [669, 106] width 25 height 14
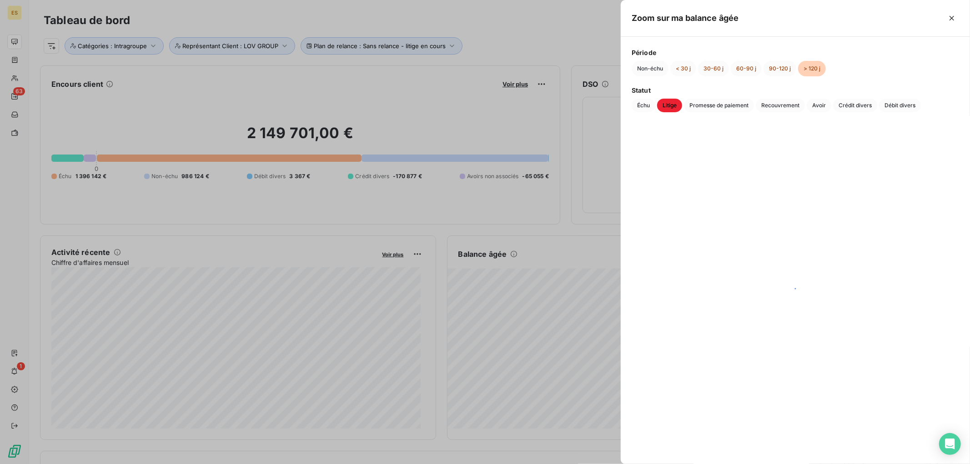
scroll to position [0, 0]
click at [700, 105] on span "Promesse de paiement" at bounding box center [719, 106] width 70 height 14
click at [782, 107] on span "Recouvrement" at bounding box center [779, 106] width 49 height 14
click at [819, 105] on span "Avoir" at bounding box center [818, 106] width 25 height 14
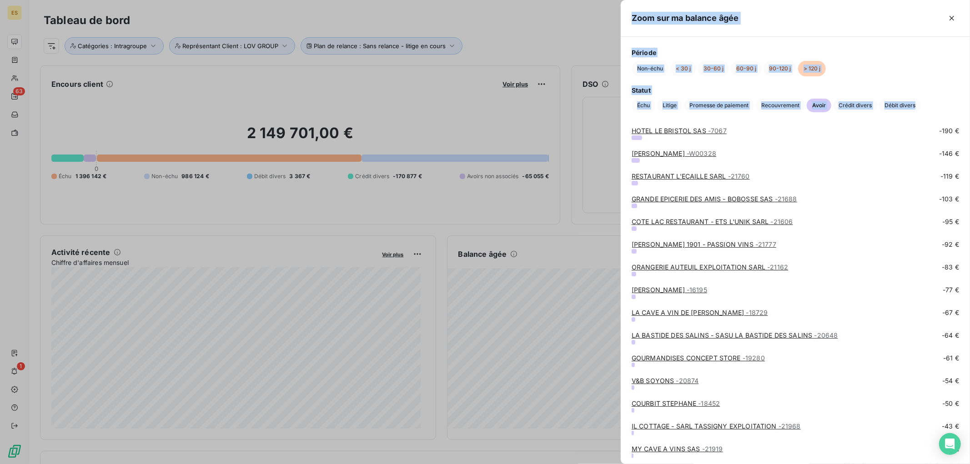
scroll to position [420, 0]
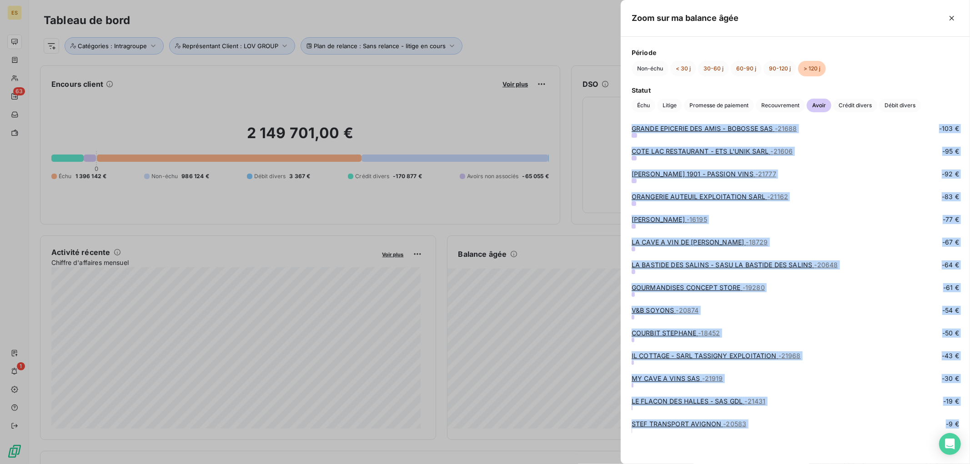
drag, startPoint x: 630, startPoint y: 139, endPoint x: 906, endPoint y: 452, distance: 417.7
click at [852, 107] on span "Crédit divers" at bounding box center [855, 106] width 44 height 14
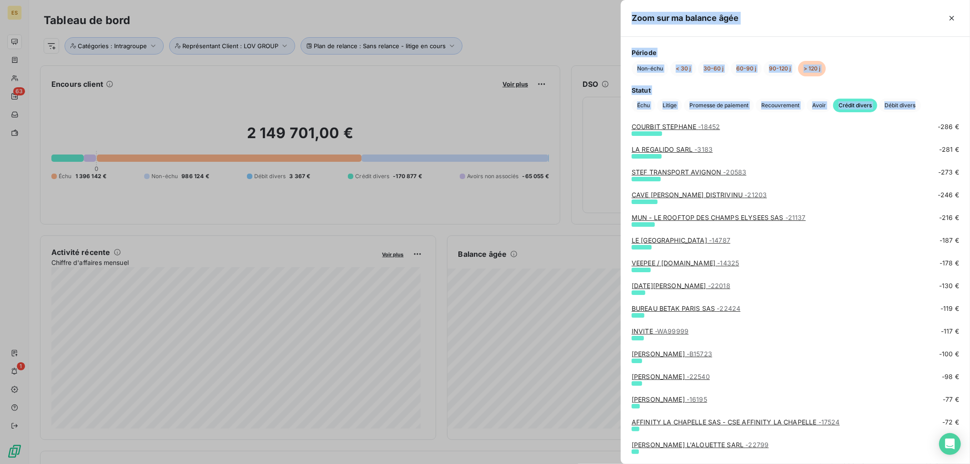
scroll to position [829, 0]
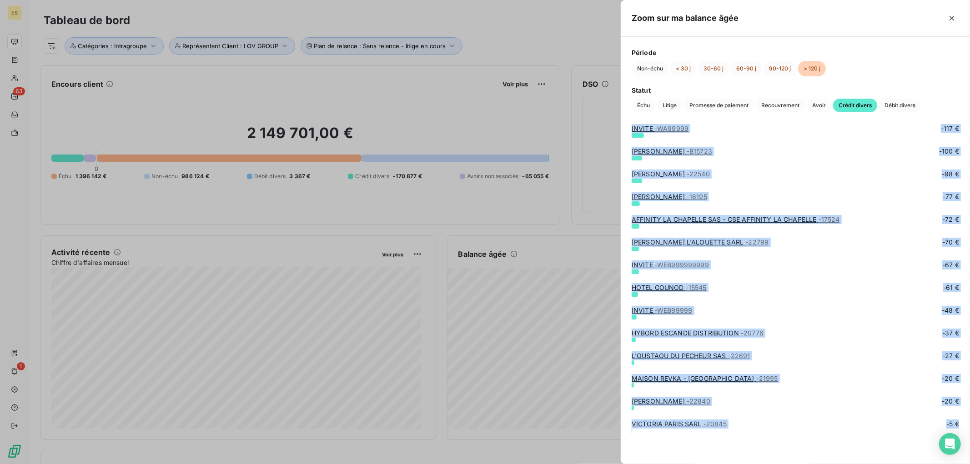
drag, startPoint x: 629, startPoint y: 138, endPoint x: 919, endPoint y: 458, distance: 431.9
click at [900, 105] on span "Débit divers" at bounding box center [900, 106] width 42 height 14
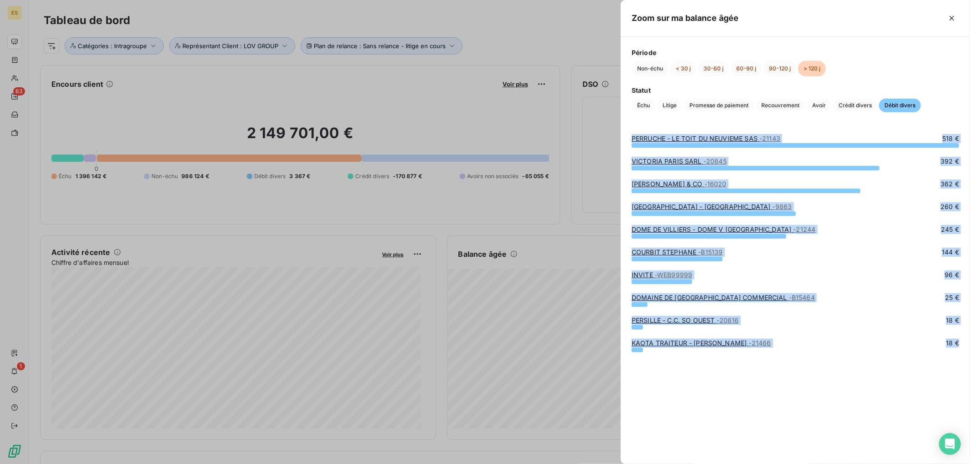
drag, startPoint x: 628, startPoint y: 138, endPoint x: 865, endPoint y: 394, distance: 348.7
click at [865, 394] on div "PERRUCHE - LE TOIT DU NEUVIEME SAS - 21143 518 € VICTORIA [GEOGRAPHIC_DATA] SAR…" at bounding box center [794, 293] width 349 height 341
click at [770, 66] on button "90-120 j" at bounding box center [779, 68] width 33 height 15
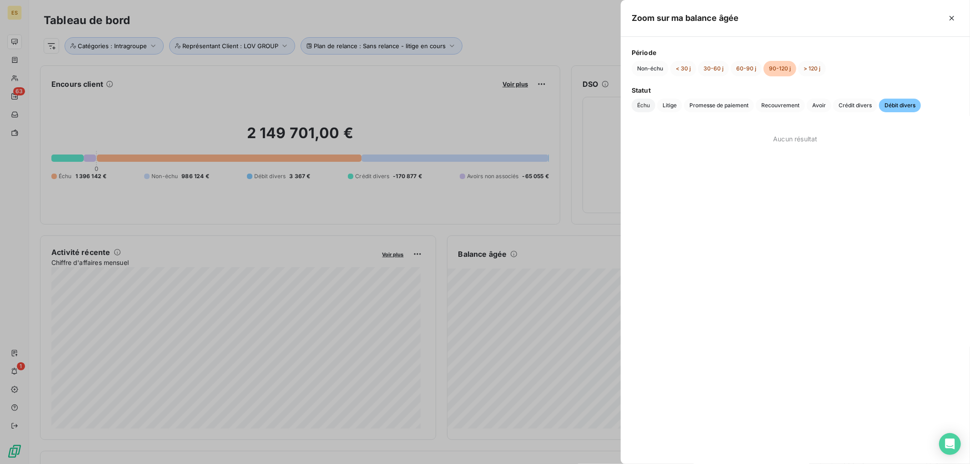
click at [633, 107] on span "Échu" at bounding box center [643, 106] width 24 height 14
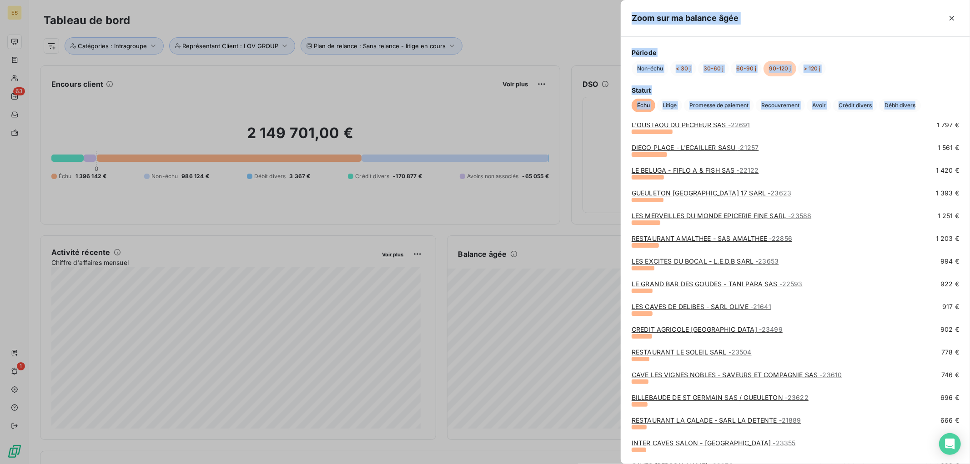
scroll to position [647, 0]
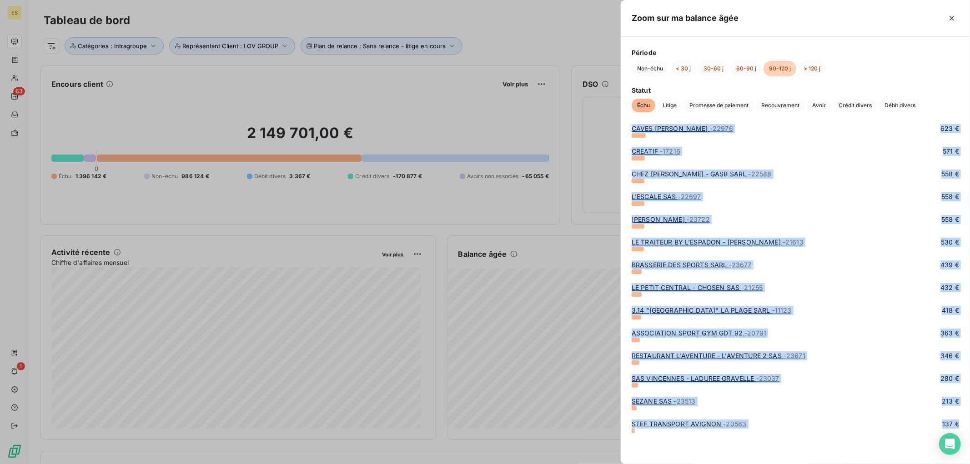
drag, startPoint x: 634, startPoint y: 141, endPoint x: 902, endPoint y: 452, distance: 410.0
click at [667, 107] on span "Litige" at bounding box center [669, 106] width 25 height 14
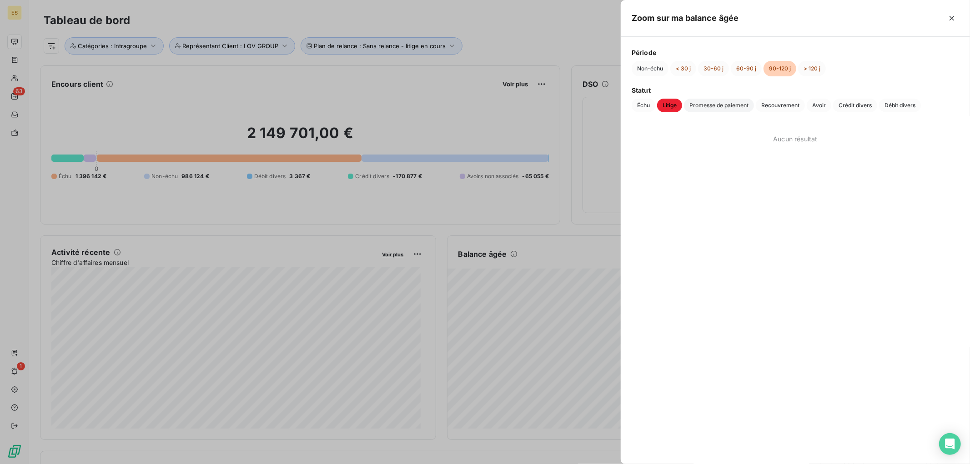
drag, startPoint x: 690, startPoint y: 107, endPoint x: 722, endPoint y: 108, distance: 32.3
click at [690, 107] on span "Promesse de paiement" at bounding box center [719, 106] width 70 height 14
click at [787, 110] on span "Recouvrement" at bounding box center [779, 106] width 49 height 14
click at [816, 107] on span "Avoir" at bounding box center [818, 106] width 25 height 14
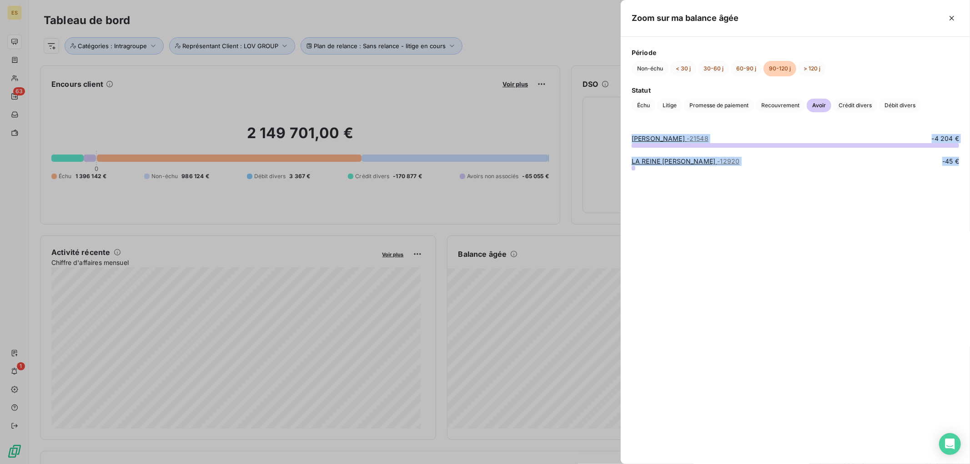
drag, startPoint x: 630, startPoint y: 135, endPoint x: 877, endPoint y: 180, distance: 251.3
click at [877, 180] on div "[PERSON_NAME] - 21548 -4 204 € LA REINE [PERSON_NAME] - 12920 -45 €" at bounding box center [794, 293] width 349 height 341
click at [851, 103] on span "Crédit divers" at bounding box center [855, 106] width 44 height 14
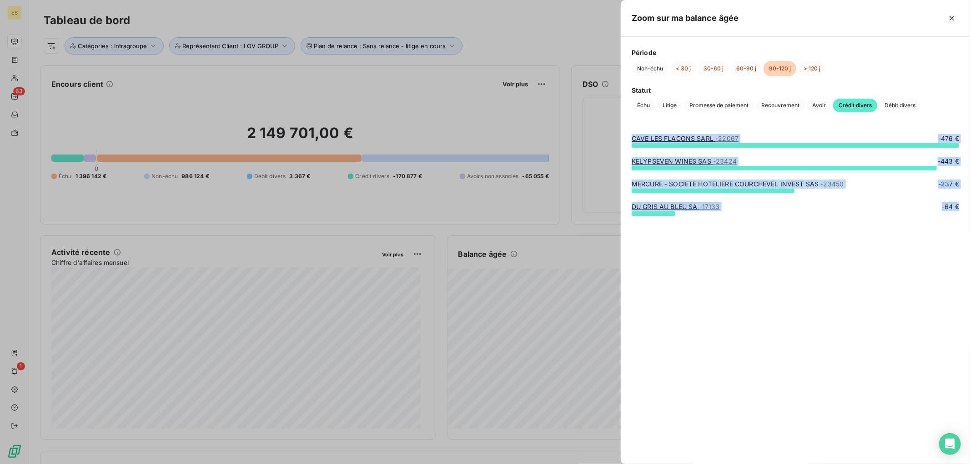
drag, startPoint x: 637, startPoint y: 140, endPoint x: 820, endPoint y: 240, distance: 209.1
click at [820, 240] on div "CAVE LES FLACONS SARL - 22067 -476 € KELYPSEVEN WINES SAS - 23424 -443 € MERCUR…" at bounding box center [794, 293] width 349 height 341
click at [891, 105] on span "Débit divers" at bounding box center [900, 106] width 42 height 14
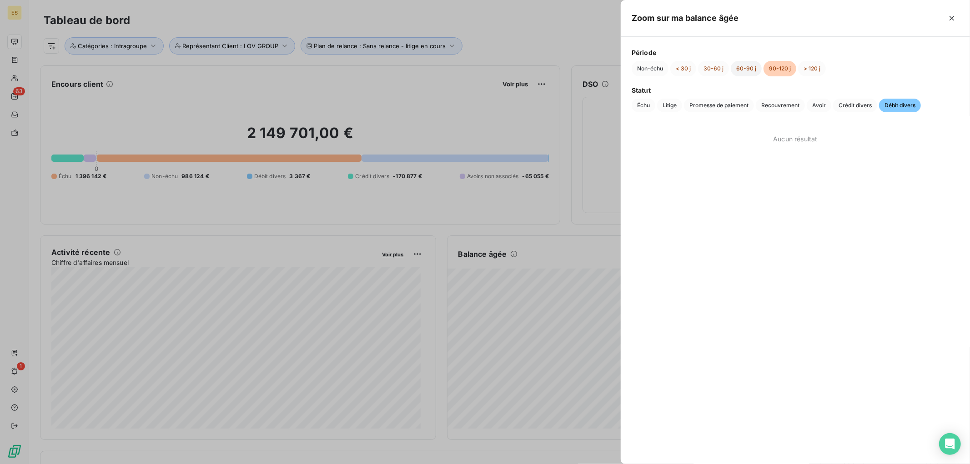
click at [747, 67] on button "60-90 j" at bounding box center [745, 68] width 31 height 15
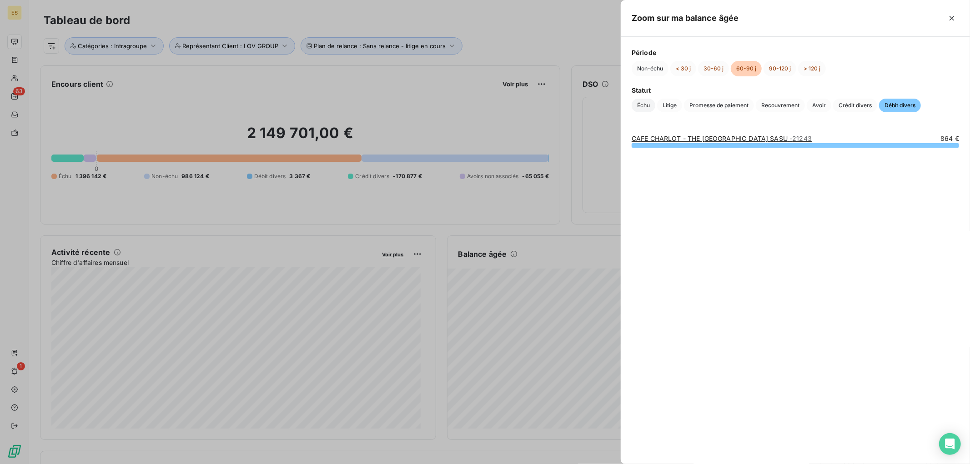
click at [648, 106] on span "Échu" at bounding box center [643, 106] width 24 height 14
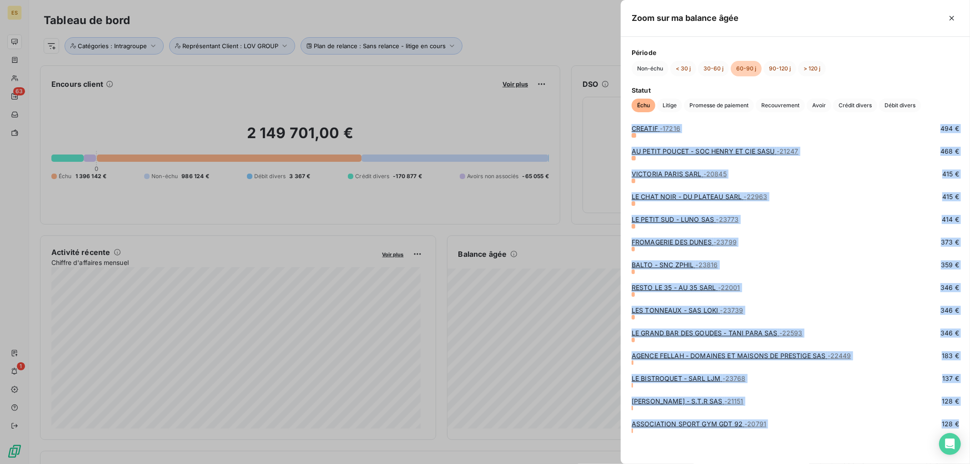
scroll to position [965, 0]
drag, startPoint x: 630, startPoint y: 137, endPoint x: 848, endPoint y: 451, distance: 382.8
click at [669, 105] on span "Litige" at bounding box center [669, 106] width 25 height 14
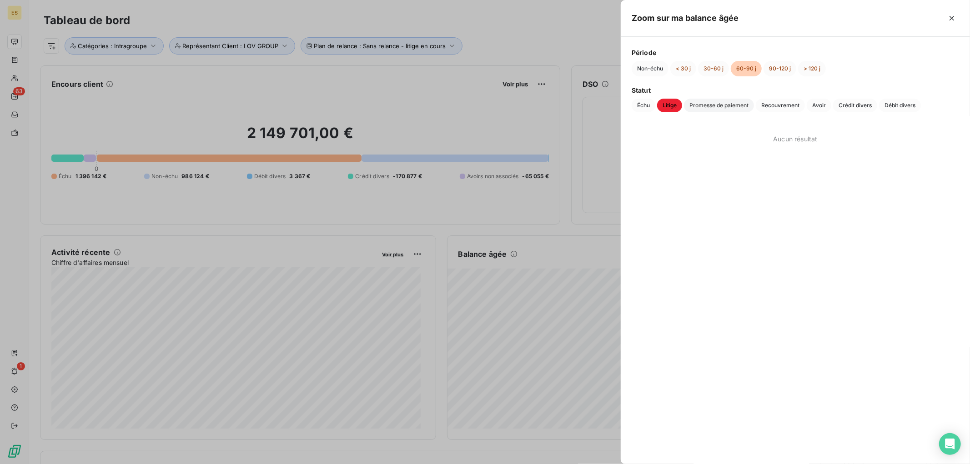
drag, startPoint x: 716, startPoint y: 109, endPoint x: 727, endPoint y: 107, distance: 11.6
click at [717, 109] on span "Promesse de paiement" at bounding box center [719, 106] width 70 height 14
click at [782, 106] on span "Recouvrement" at bounding box center [779, 106] width 49 height 14
click at [824, 107] on span "Avoir" at bounding box center [818, 106] width 25 height 14
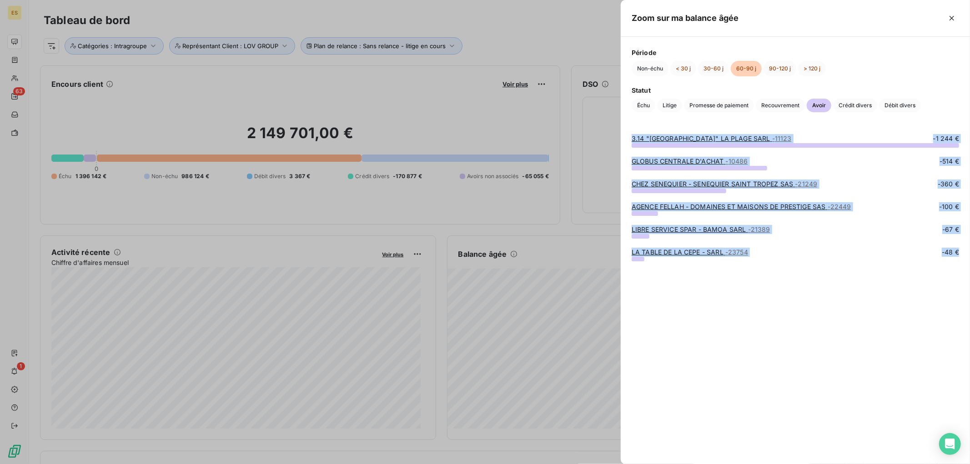
drag, startPoint x: 627, startPoint y: 140, endPoint x: 886, endPoint y: 289, distance: 298.9
click at [886, 289] on div "3.14 "[GEOGRAPHIC_DATA]" LA PLAGE SARL - 11123 -1 244 € GLOBUS CENTRALE D'ACHAT…" at bounding box center [794, 293] width 349 height 341
click at [853, 107] on span "Crédit divers" at bounding box center [855, 106] width 44 height 14
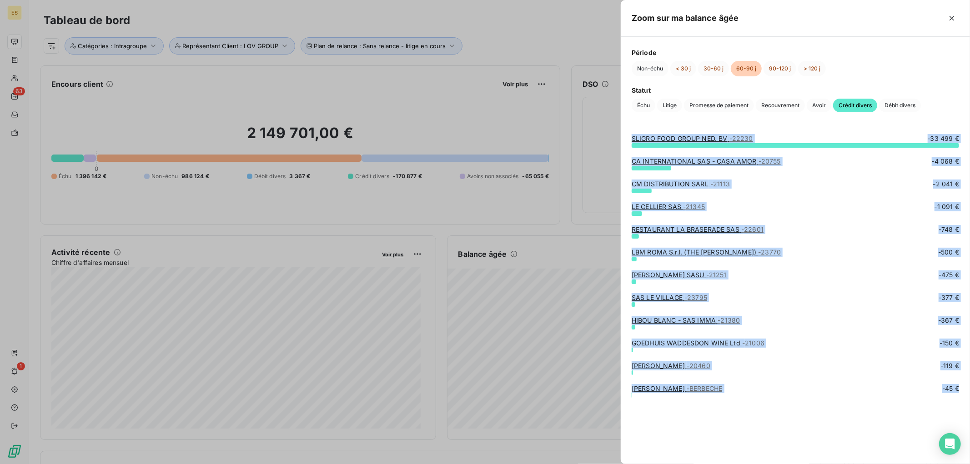
drag, startPoint x: 631, startPoint y: 139, endPoint x: 823, endPoint y: 416, distance: 336.8
click at [823, 416] on div "SLIGRO FOOD GROUP NED. BV - 22230 -33 499 € CA INTERNATIONAL SAS - CASA AMOR - …" at bounding box center [794, 293] width 349 height 341
click at [901, 104] on span "Débit divers" at bounding box center [900, 106] width 42 height 14
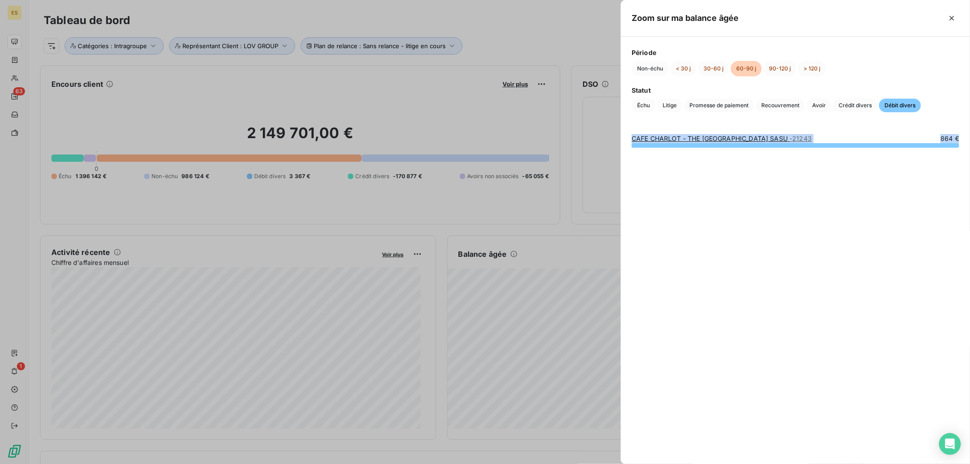
drag, startPoint x: 625, startPoint y: 138, endPoint x: 949, endPoint y: 180, distance: 327.4
click at [949, 180] on div "CAFE CHARLOT - THE [GEOGRAPHIC_DATA] SASU - 21243 864 €" at bounding box center [794, 293] width 349 height 341
click at [711, 69] on button "30-60 j" at bounding box center [713, 68] width 31 height 15
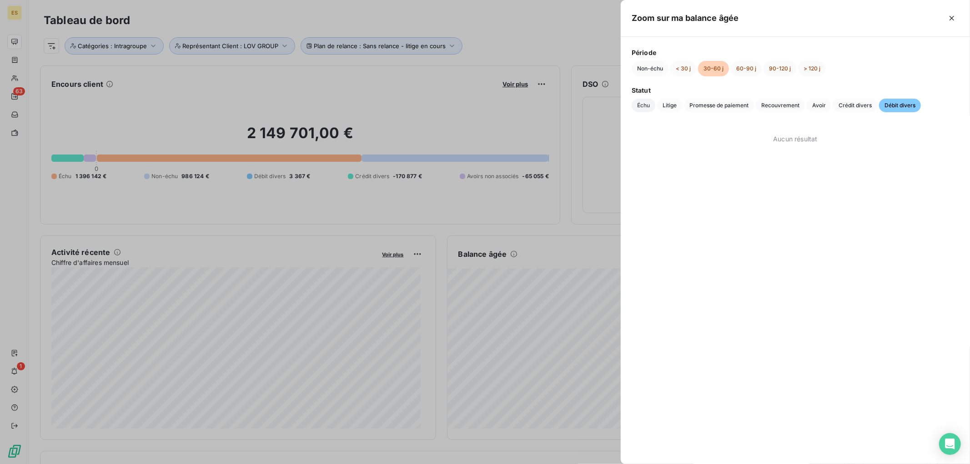
click at [638, 106] on span "Échu" at bounding box center [643, 106] width 24 height 14
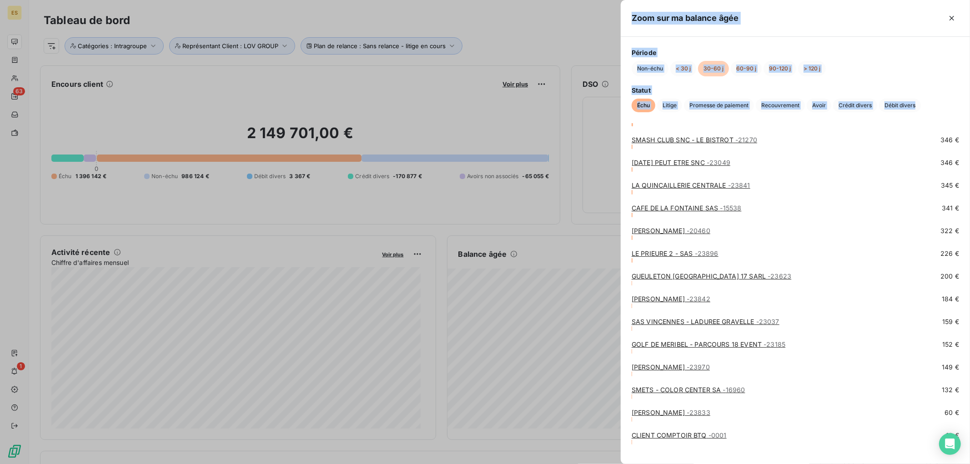
scroll to position [2170, 0]
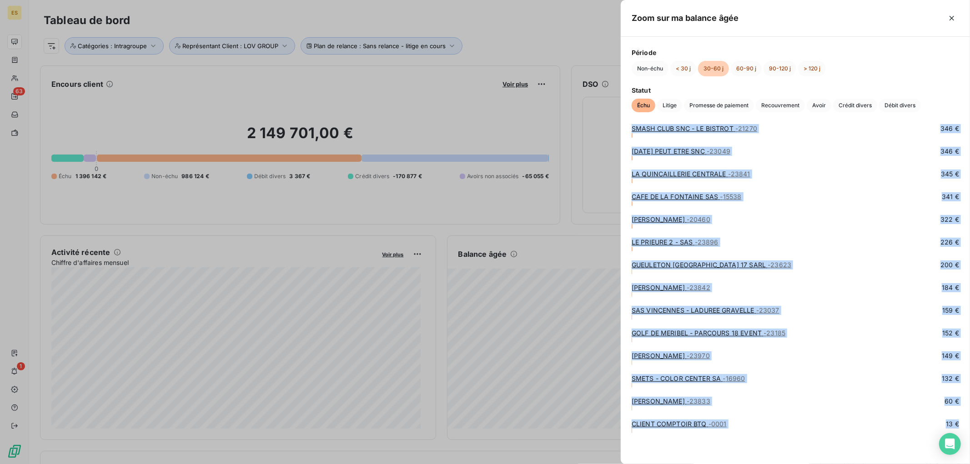
drag, startPoint x: 631, startPoint y: 144, endPoint x: 931, endPoint y: 443, distance: 423.3
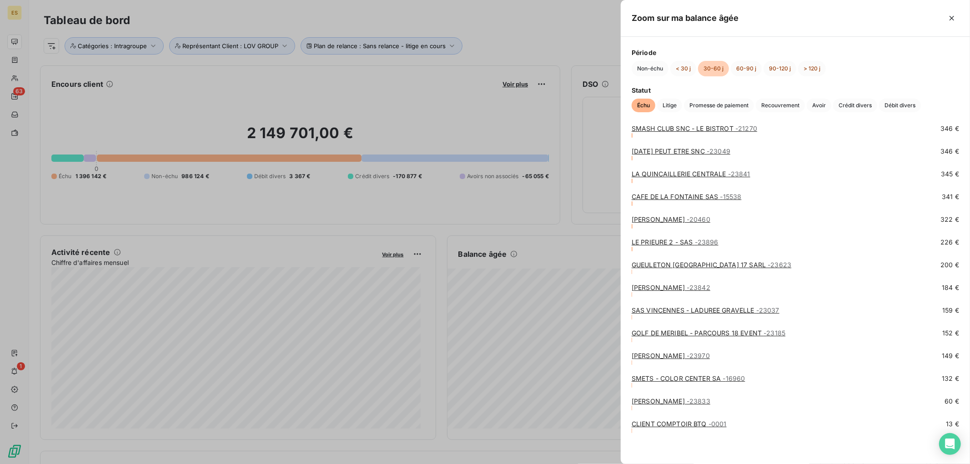
click at [670, 96] on div "Statut Échu Litige Promesse de paiement Recouvrement Avoir Crédit divers Débit …" at bounding box center [794, 98] width 327 height 27
click at [673, 99] on button "Litige" at bounding box center [669, 106] width 25 height 14
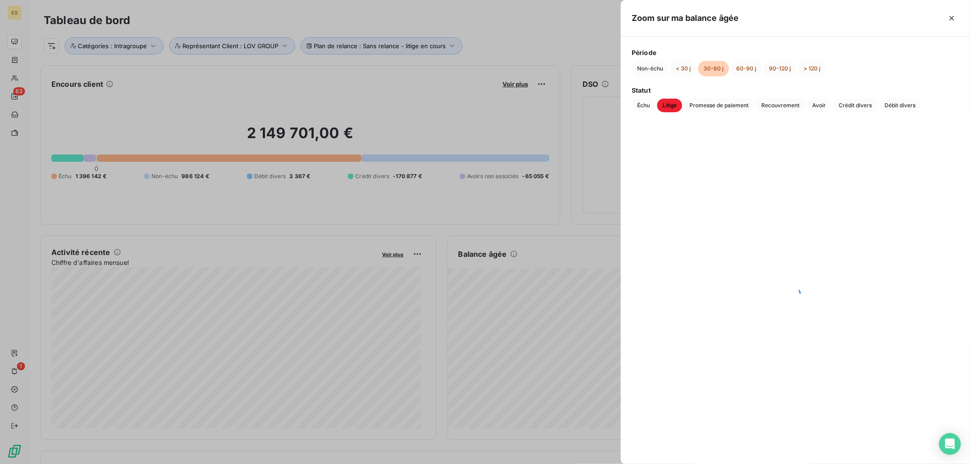
click at [676, 103] on span "Litige" at bounding box center [669, 106] width 25 height 14
drag, startPoint x: 696, startPoint y: 105, endPoint x: 712, endPoint y: 106, distance: 16.0
click at [697, 105] on span "Promesse de paiement" at bounding box center [719, 106] width 70 height 14
click at [769, 105] on span "Recouvrement" at bounding box center [779, 106] width 49 height 14
click at [820, 108] on span "Avoir" at bounding box center [818, 106] width 25 height 14
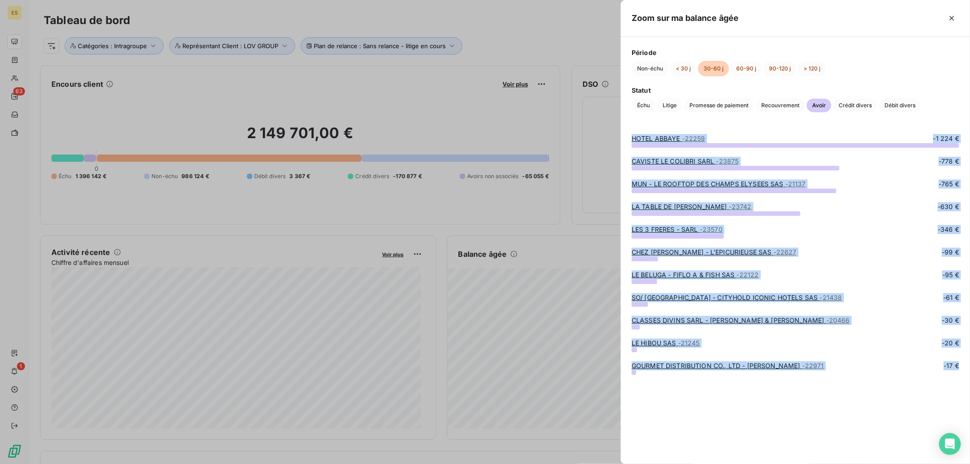
drag, startPoint x: 632, startPoint y: 137, endPoint x: 849, endPoint y: 379, distance: 324.8
click at [849, 379] on div "HOTEL ABBAYE - 22259 -1 224 € CAVISTE LE COLIBRI SARL - 23875 -778 € MUN - LE R…" at bounding box center [794, 293] width 349 height 341
click at [849, 102] on span "Crédit divers" at bounding box center [855, 106] width 44 height 14
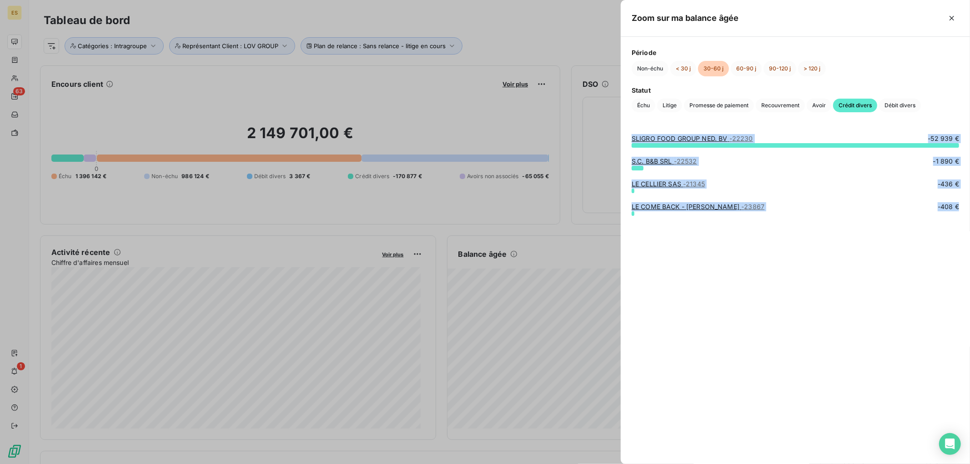
drag, startPoint x: 630, startPoint y: 135, endPoint x: 885, endPoint y: 233, distance: 273.1
click at [885, 233] on div "SLIGRO FOOD GROUP NED. BV - 22230 -52 939 € S.C. B&B SRL - 22532 -1 890 € LE CE…" at bounding box center [794, 293] width 349 height 341
click at [893, 101] on span "Débit divers" at bounding box center [900, 106] width 42 height 14
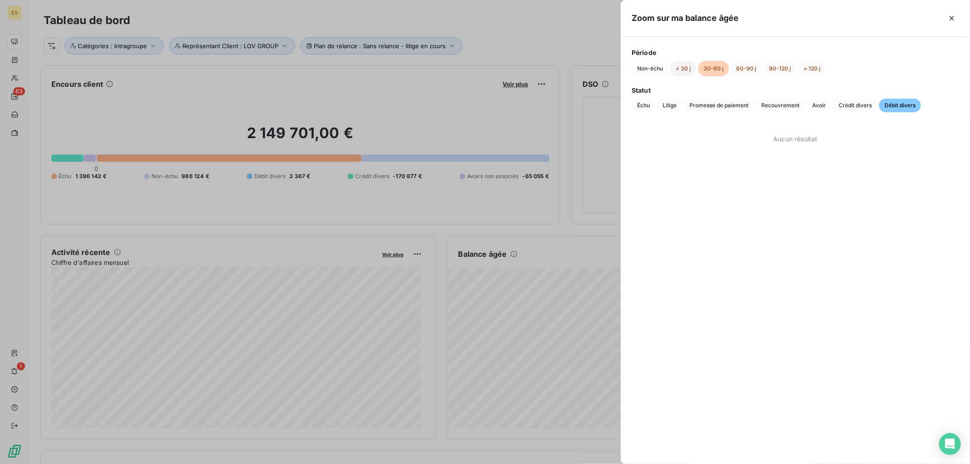
click at [682, 69] on button "< 30 j" at bounding box center [683, 68] width 26 height 15
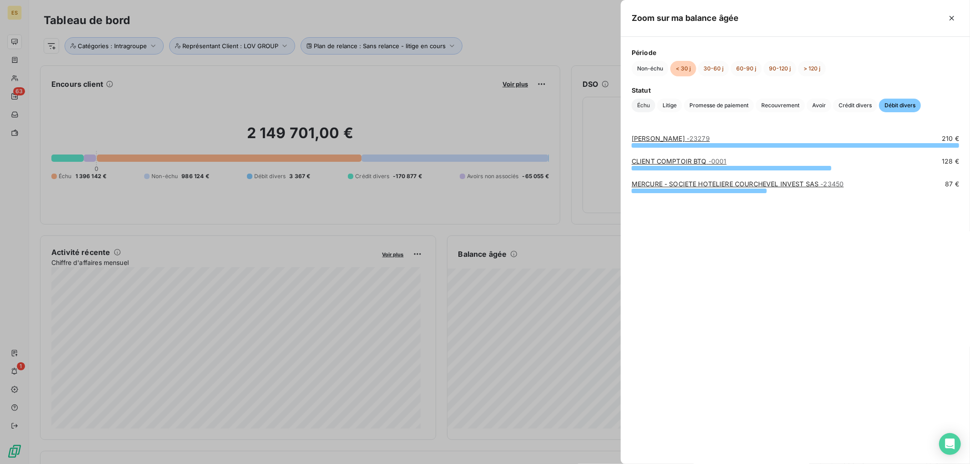
click at [645, 108] on span "Échu" at bounding box center [643, 106] width 24 height 14
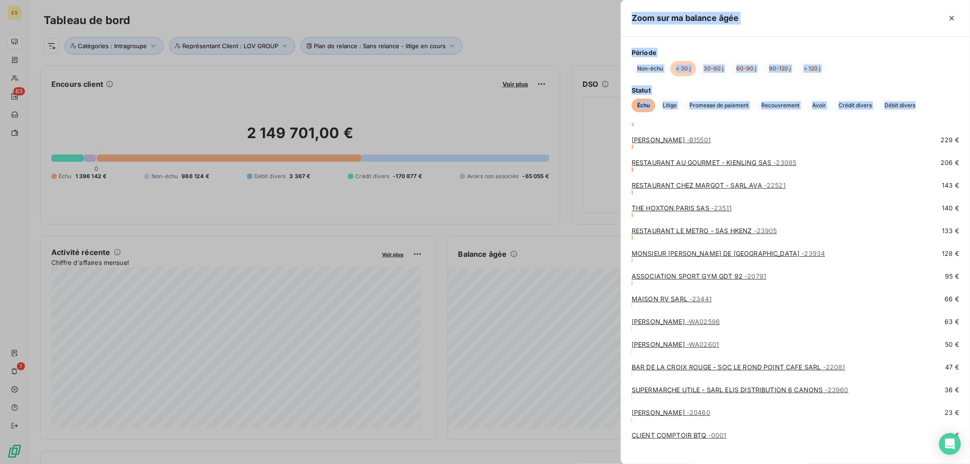
scroll to position [3784, 0]
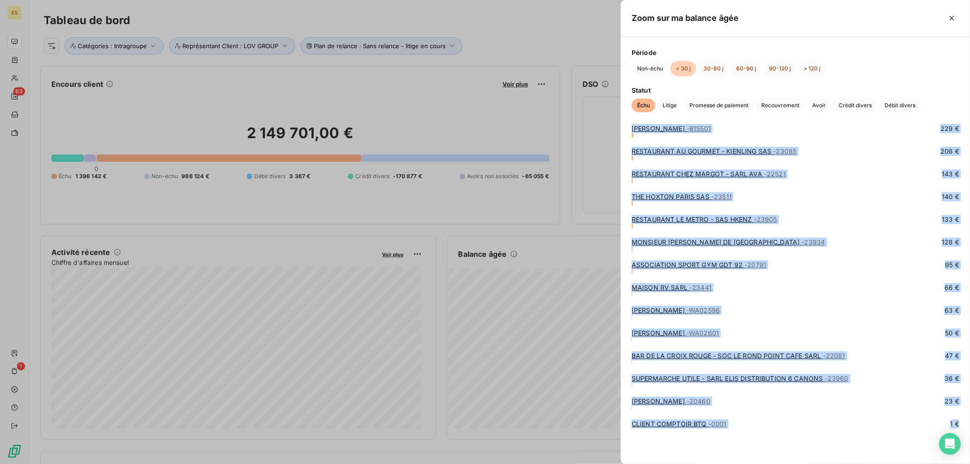
drag, startPoint x: 631, startPoint y: 140, endPoint x: 829, endPoint y: 434, distance: 354.8
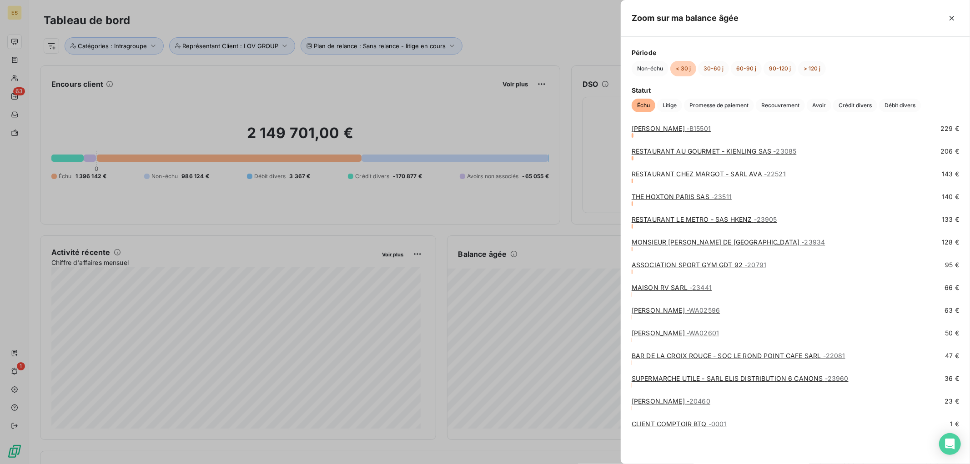
click at [661, 96] on div "Statut Échu Litige Promesse de paiement Recouvrement Avoir Crédit divers Débit …" at bounding box center [794, 98] width 327 height 27
click at [669, 105] on span "Litige" at bounding box center [669, 106] width 25 height 14
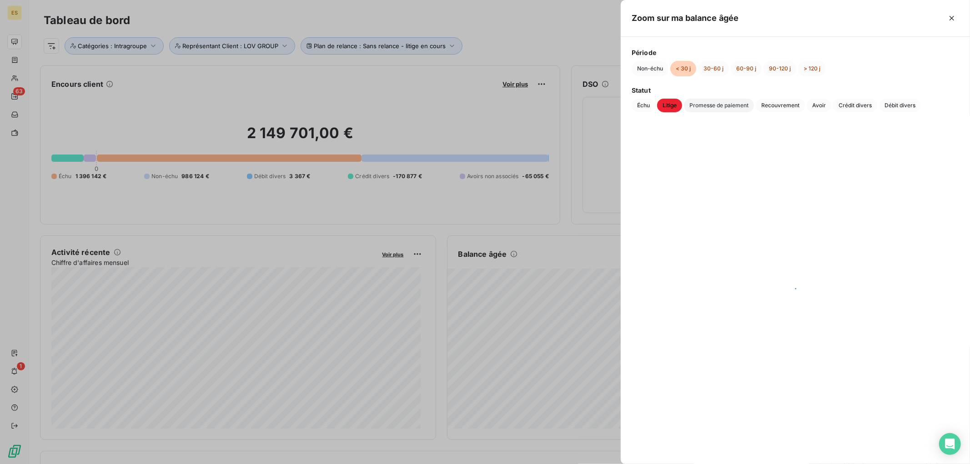
scroll to position [0, 0]
click at [715, 108] on span "Promesse de paiement" at bounding box center [719, 106] width 70 height 14
click at [780, 107] on span "Recouvrement" at bounding box center [779, 106] width 49 height 14
click at [823, 105] on span "Avoir" at bounding box center [818, 106] width 25 height 14
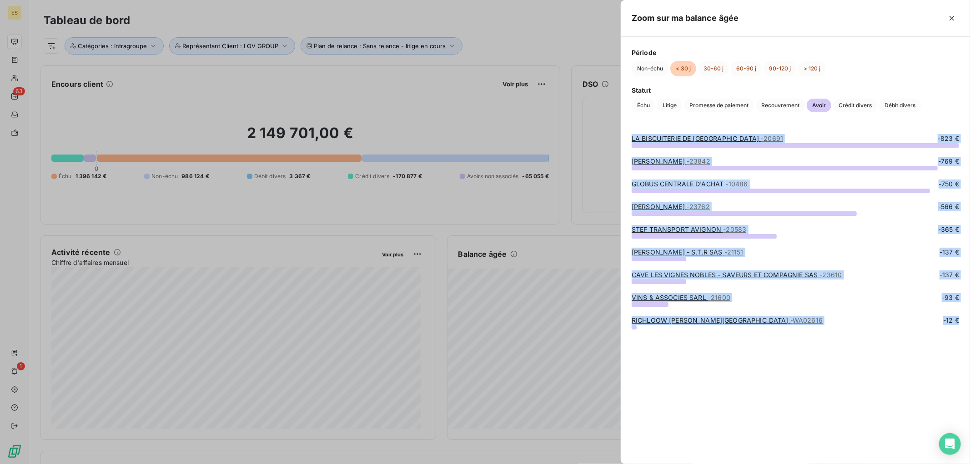
drag, startPoint x: 629, startPoint y: 138, endPoint x: 752, endPoint y: 329, distance: 227.5
click at [752, 329] on div "LA BISCUITERIE DE [GEOGRAPHIC_DATA] - 20691 -823 € FELLAH JULIEN - 23842 -769 €…" at bounding box center [794, 293] width 349 height 341
click at [850, 103] on span "Crédit divers" at bounding box center [855, 106] width 44 height 14
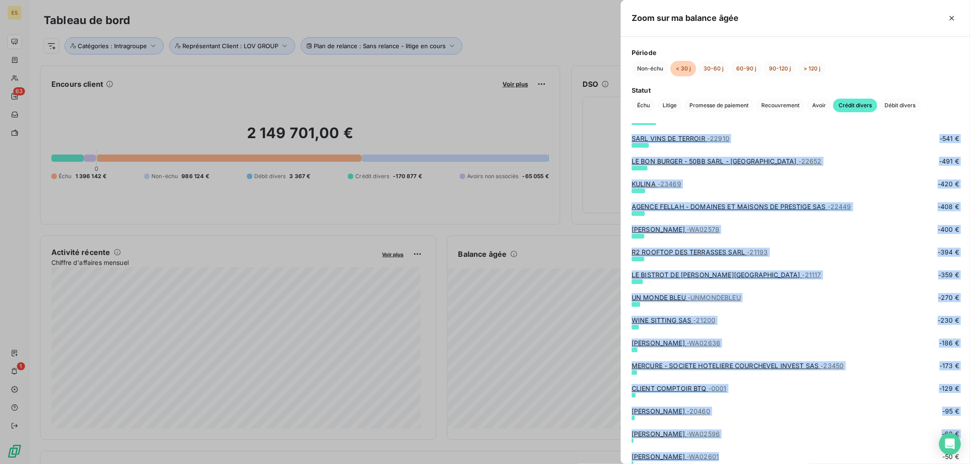
scroll to position [284, 0]
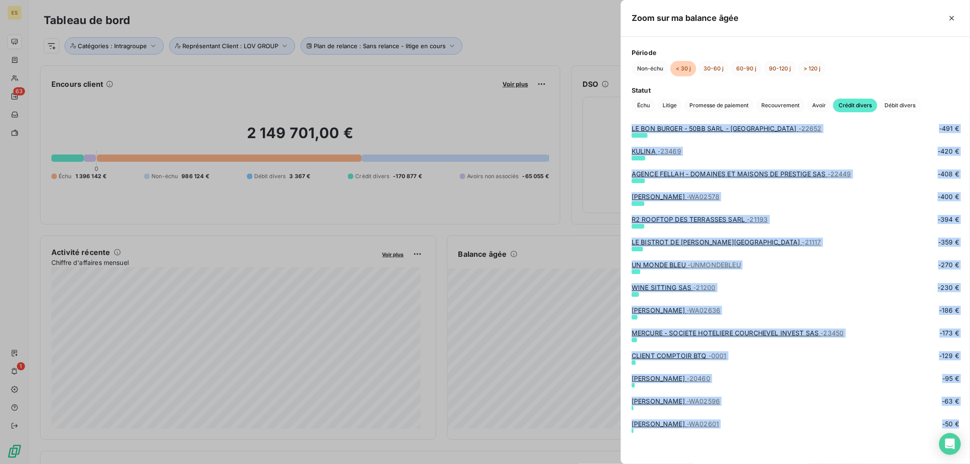
drag, startPoint x: 629, startPoint y: 139, endPoint x: 774, endPoint y: 459, distance: 351.7
click at [774, 181] on div "PREMIUM EPICERIE - 23959 -10 172 € RESERVE CPTA - CLT BTQ ET SALON - 0000 -4 54…" at bounding box center [794, 10] width 349 height 341
click at [898, 109] on span "Débit divers" at bounding box center [900, 106] width 42 height 14
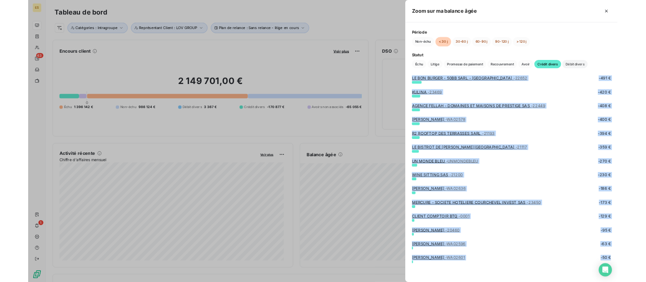
scroll to position [0, 0]
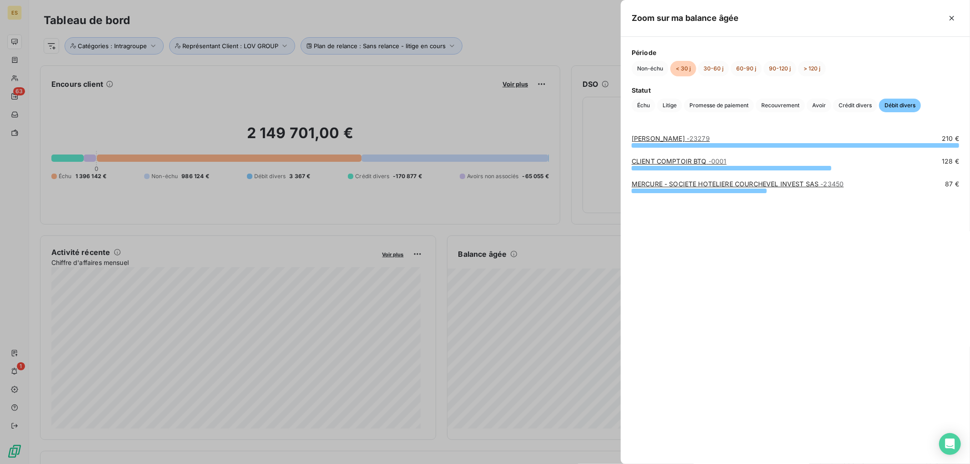
click at [812, 220] on div "MERCURE - SOCIETE HOTELIERE COURCHEVEL INVEST SAS - 23450 87 €" at bounding box center [794, 202] width 327 height 45
drag, startPoint x: 634, startPoint y: 137, endPoint x: 680, endPoint y: 160, distance: 52.2
click at [680, 160] on div "STERLING HOY - 23279 210 € CLIENT COMPTOIR BTQ - 0001 128 € MERCURE - SOCIETE H…" at bounding box center [794, 293] width 349 height 341
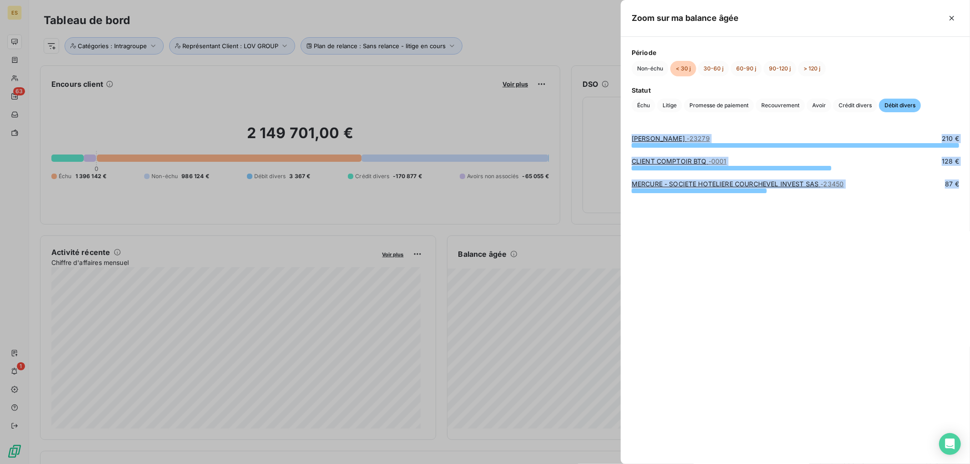
drag, startPoint x: 628, startPoint y: 136, endPoint x: 794, endPoint y: 199, distance: 176.8
click at [793, 198] on div "STERLING HOY - 23279 210 € CLIENT COMPTOIR BTQ - 0001 128 € MERCURE - SOCIETE H…" at bounding box center [794, 293] width 349 height 341
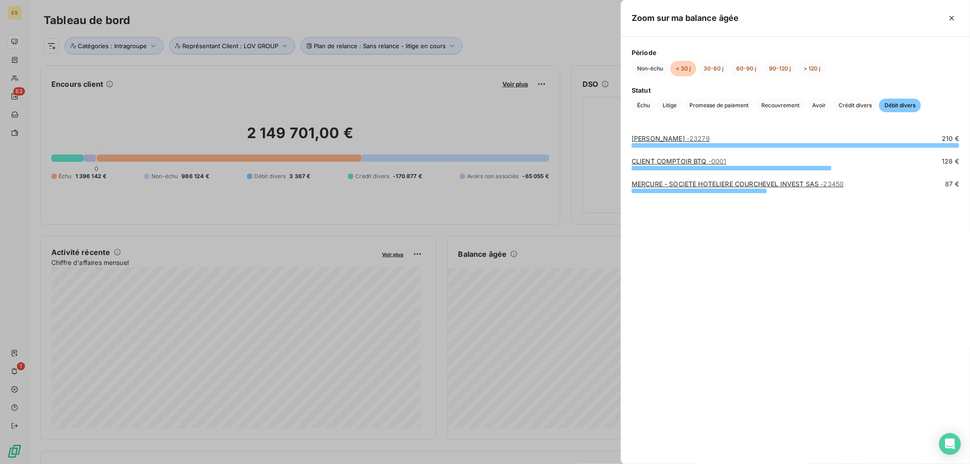
click at [341, 111] on div at bounding box center [485, 232] width 970 height 464
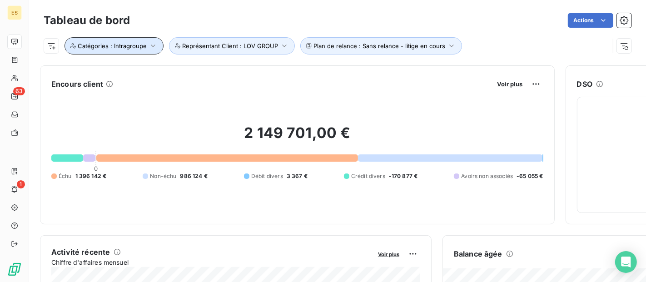
click at [154, 42] on icon "button" at bounding box center [153, 45] width 9 height 9
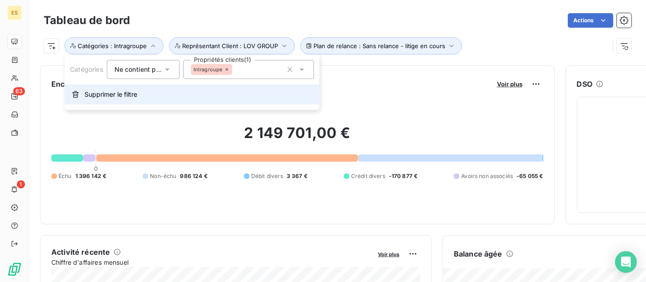
click at [122, 94] on span "Supprimer le filtre" at bounding box center [111, 94] width 53 height 9
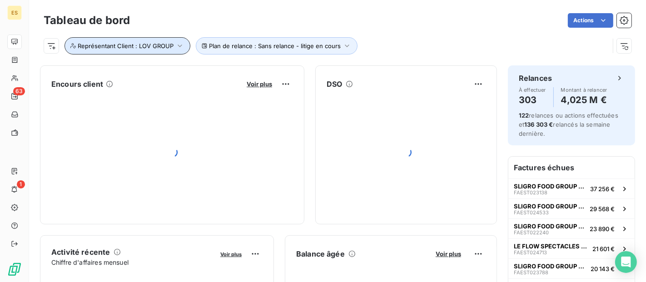
click at [163, 45] on span "Représentant Client : LOV GROUP" at bounding box center [126, 45] width 96 height 7
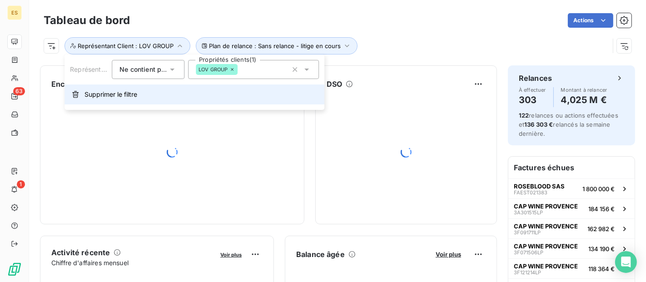
click at [130, 96] on span "Supprimer le filtre" at bounding box center [111, 94] width 53 height 9
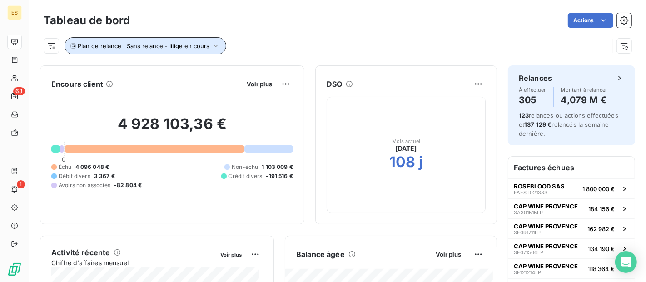
click at [174, 46] on span "Plan de relance : Sans relance - litige en cours" at bounding box center [144, 45] width 132 height 7
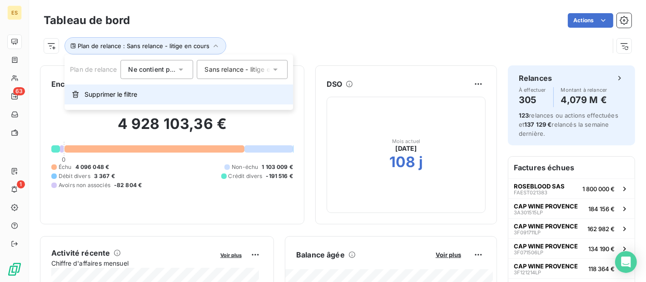
click at [134, 96] on span "Supprimer le filtre" at bounding box center [111, 94] width 53 height 9
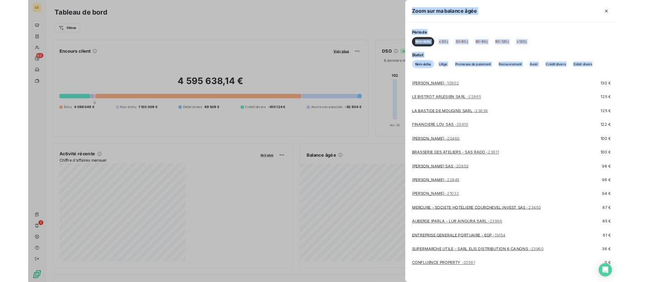
scroll to position [7988, 0]
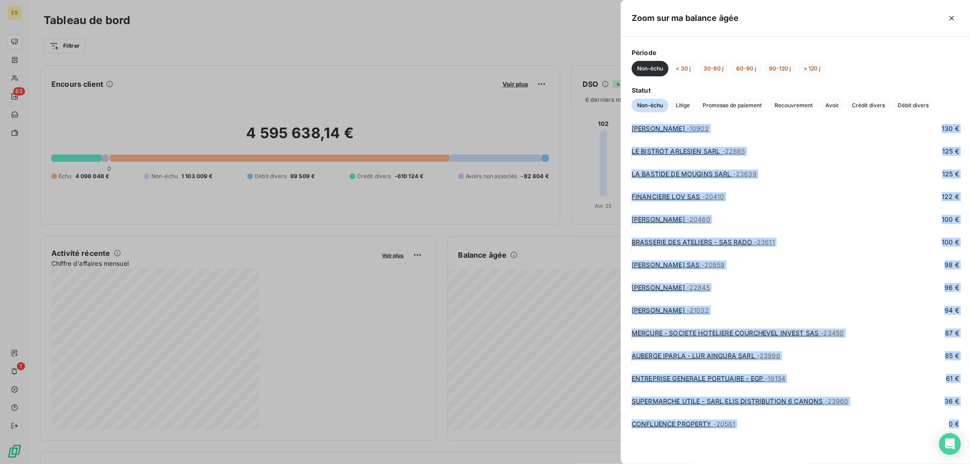
drag, startPoint x: 629, startPoint y: 139, endPoint x: 861, endPoint y: 447, distance: 386.0
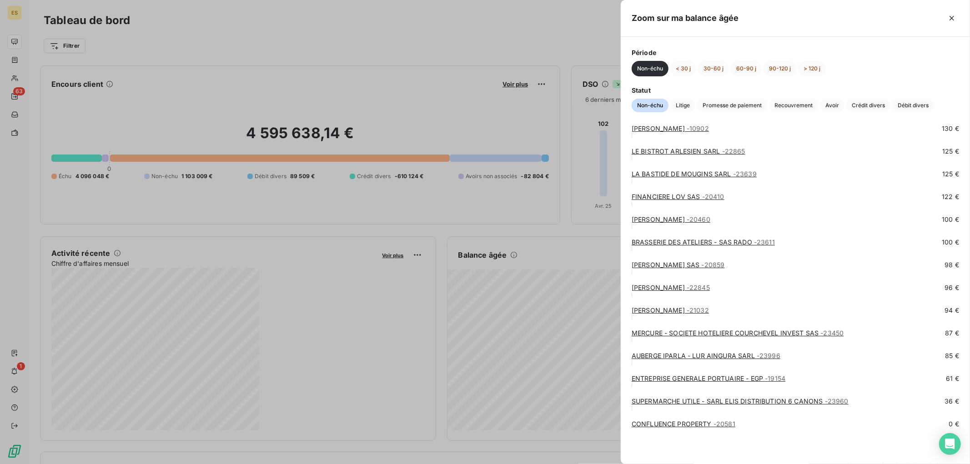
click at [511, 380] on div at bounding box center [485, 232] width 970 height 464
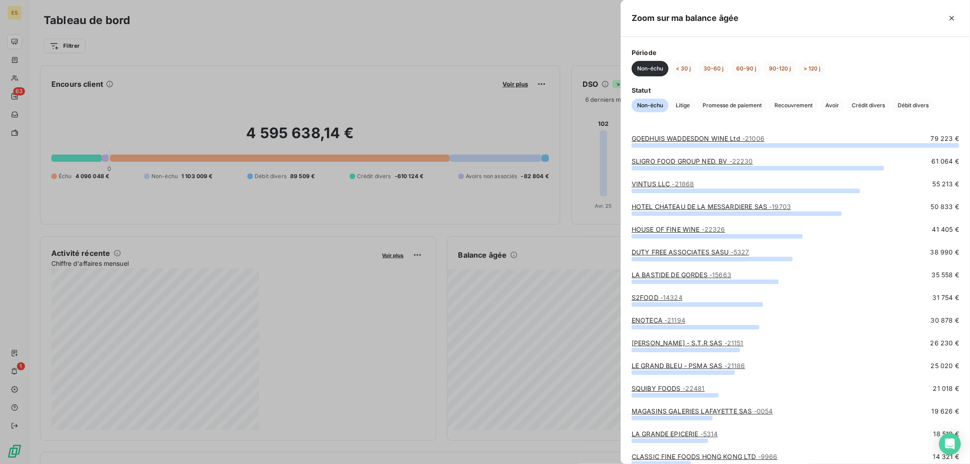
drag, startPoint x: 521, startPoint y: 388, endPoint x: 403, endPoint y: 220, distance: 204.9
click at [403, 220] on div at bounding box center [485, 232] width 970 height 464
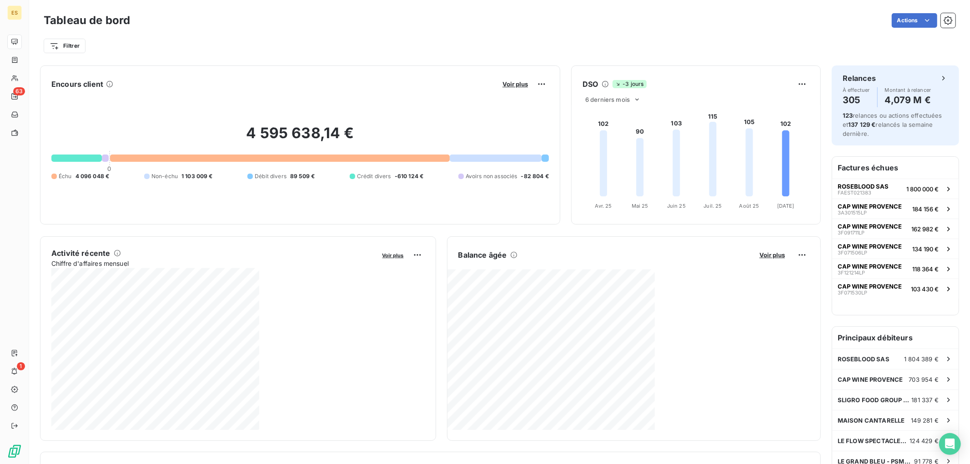
click at [396, 230] on div "Encours client Voir plus 4 595 638,14 € 0 Échu 4 096 048 € Non-échu 1 103 009 €…" at bounding box center [430, 468] width 780 height 806
click at [425, 235] on div "Encours client Voir plus 4 595 638,14 € 0 Échu 4 096 048 € Non-échu 1 103 009 €…" at bounding box center [430, 468] width 780 height 806
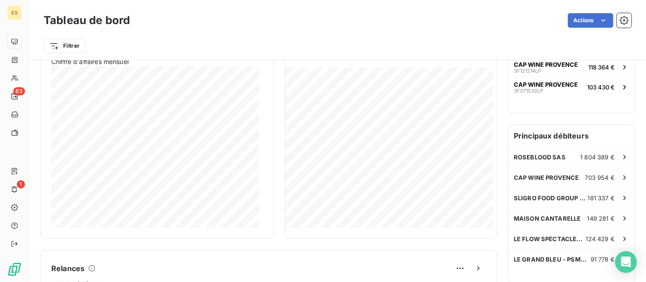
scroll to position [253, 0]
